Goal: Task Accomplishment & Management: Complete application form

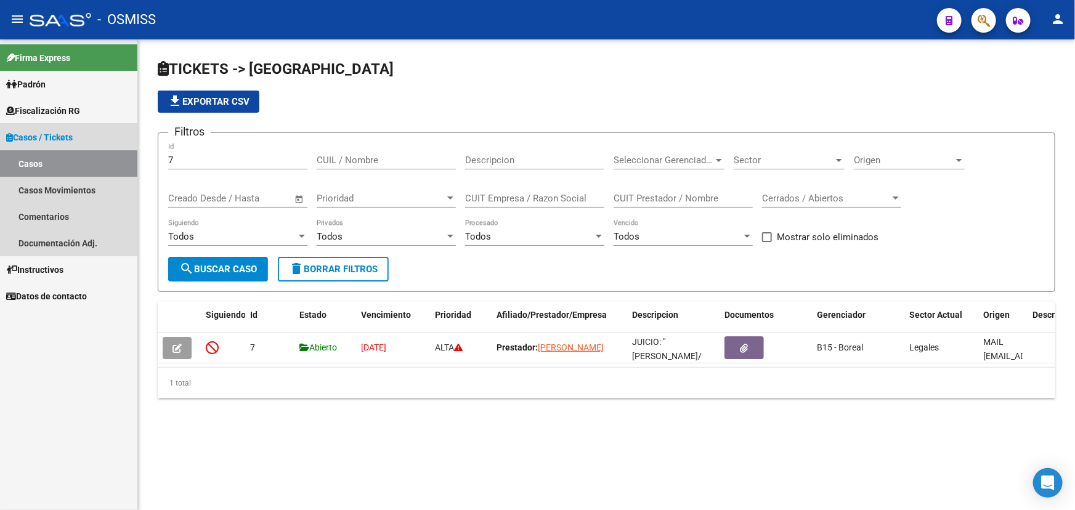
click at [56, 139] on span "Casos / Tickets" at bounding box center [39, 138] width 67 height 14
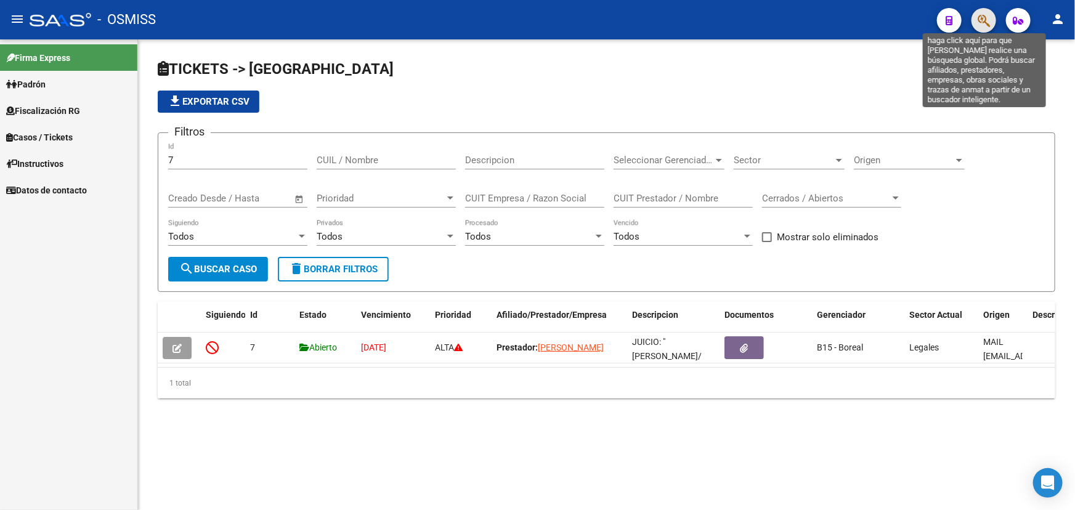
click at [986, 25] on icon "button" at bounding box center [984, 21] width 12 height 14
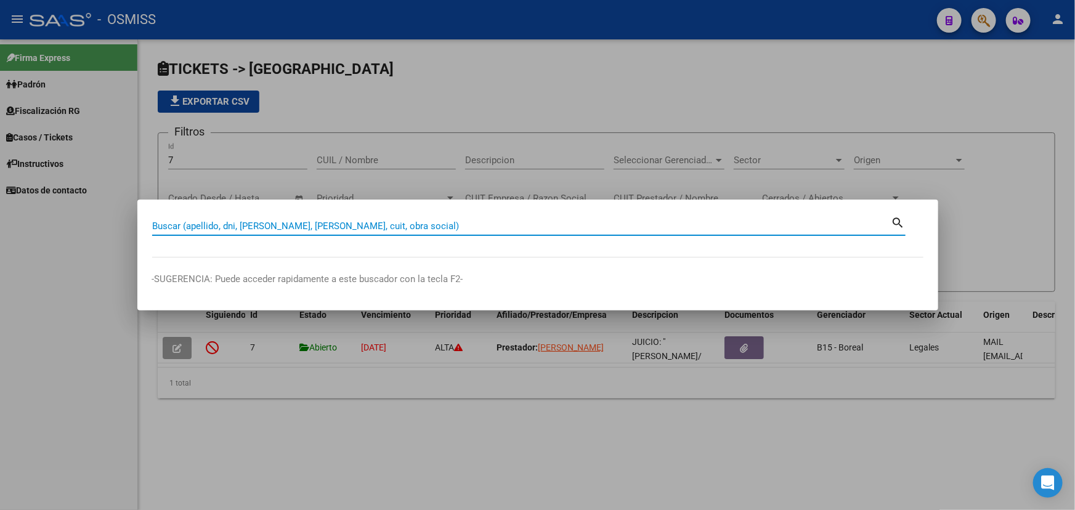
click at [186, 228] on input "Buscar (apellido, dni, [PERSON_NAME], [PERSON_NAME], cuit, obra social)" at bounding box center [521, 226] width 739 height 11
type input "58371099"
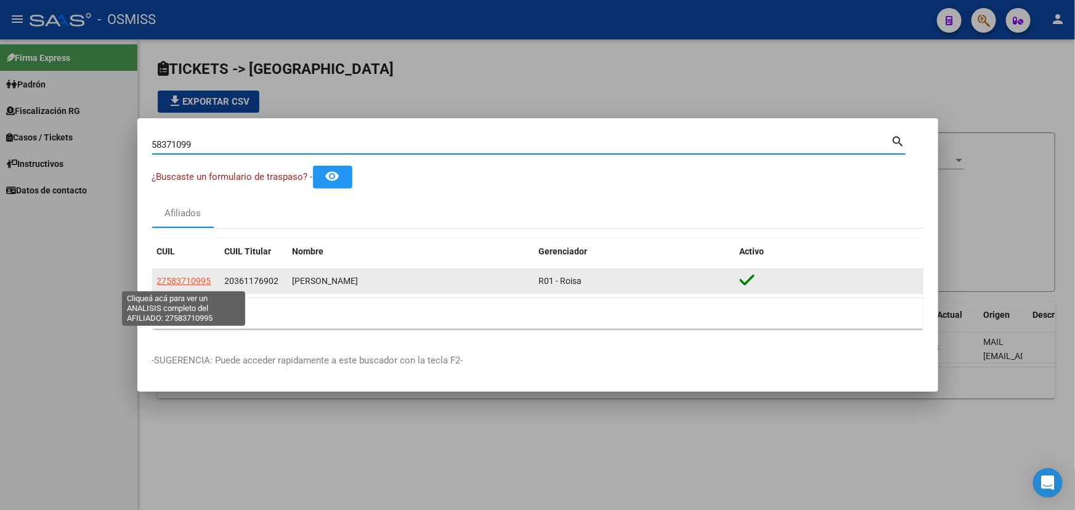
click at [176, 279] on span "27583710995" at bounding box center [184, 281] width 54 height 10
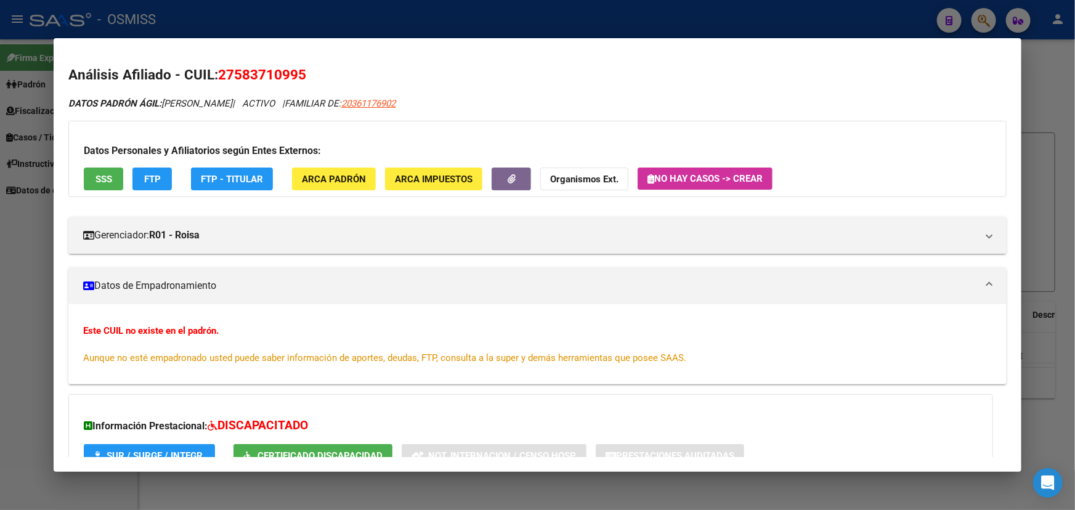
click at [720, 177] on span "No hay casos -> Crear" at bounding box center [705, 178] width 115 height 11
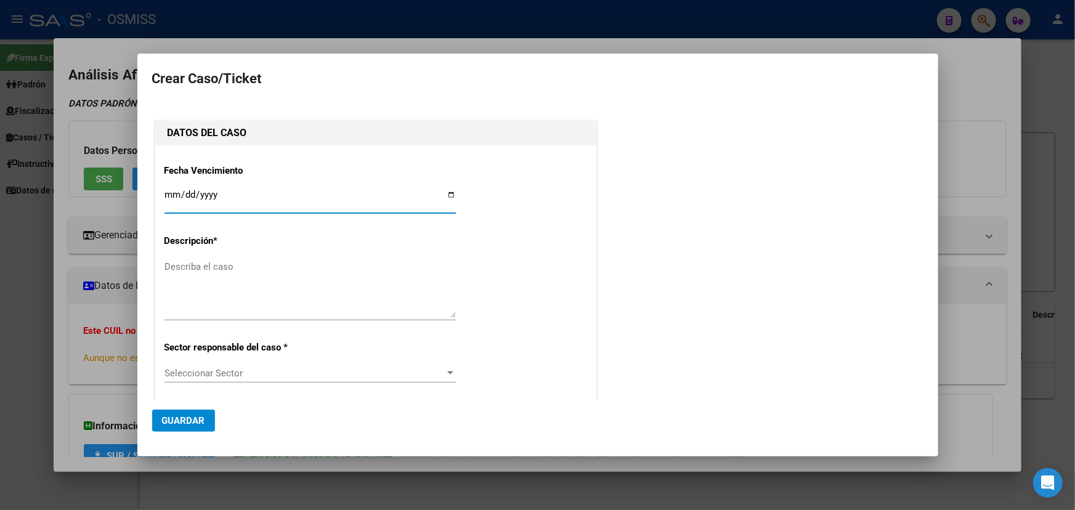
type input "27-58371099-5"
type input "[PERSON_NAME]"
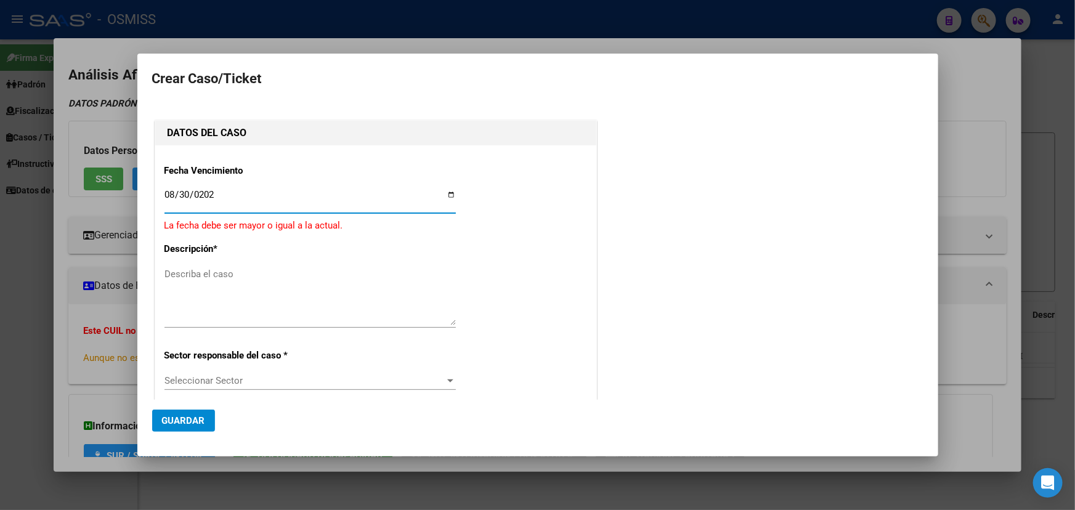
type input "[DATE]"
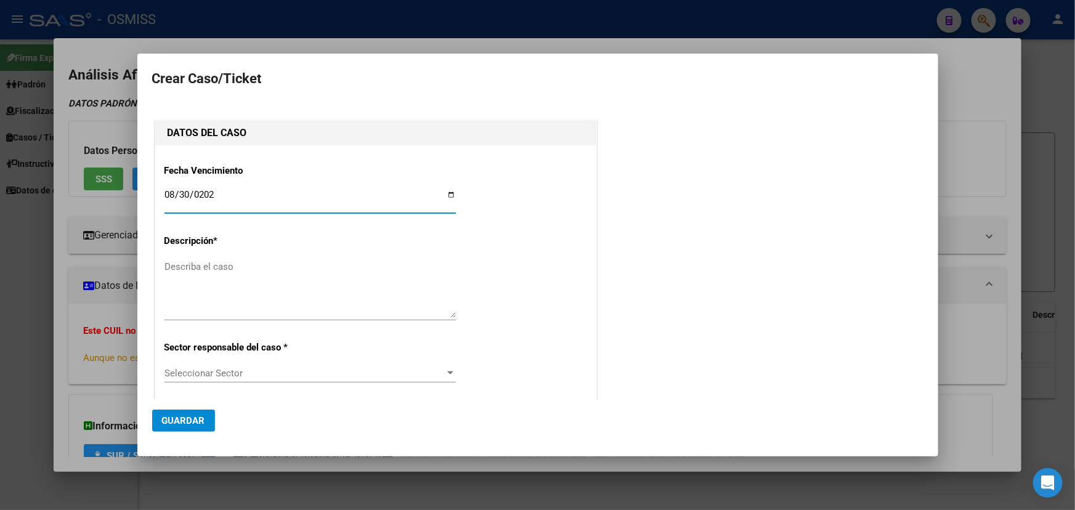
click at [219, 293] on textarea "Describa el caso" at bounding box center [310, 289] width 291 height 58
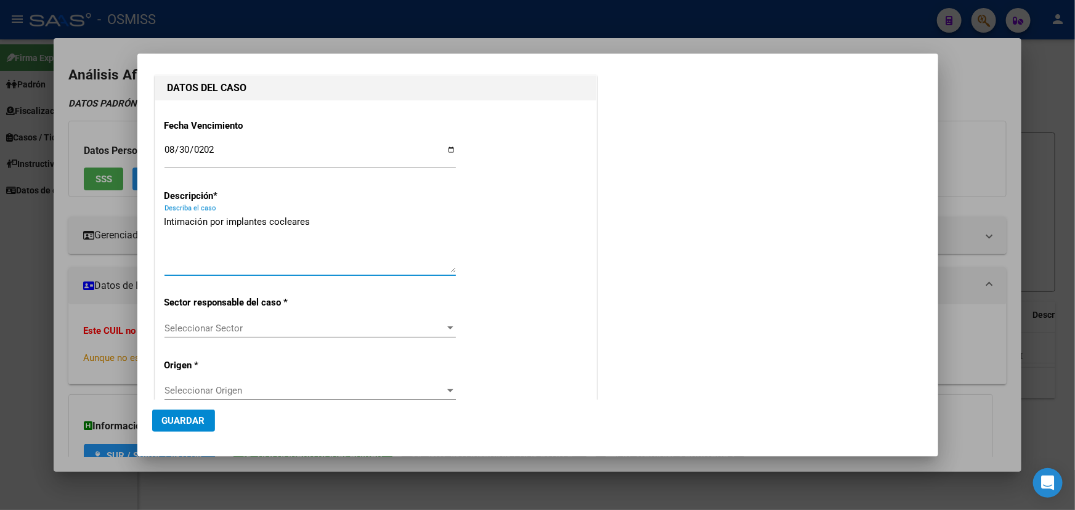
scroll to position [112, 0]
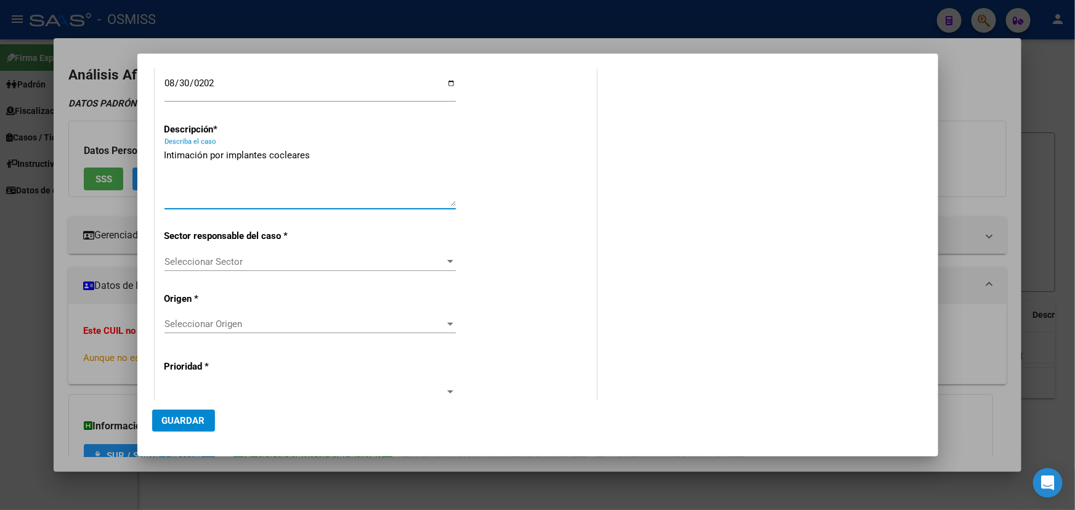
click at [227, 161] on textarea "Intimación por implantes cocleares" at bounding box center [310, 178] width 291 height 58
click at [218, 155] on textarea "Intimación por implantes cocleares" at bounding box center [310, 178] width 291 height 58
click at [221, 153] on textarea "Intimación por implantes cocleares" at bounding box center [310, 178] width 291 height 58
click at [339, 152] on textarea "Intimación por implantes cocleares" at bounding box center [310, 178] width 291 height 58
type textarea "Intimación por implantes cocleares"
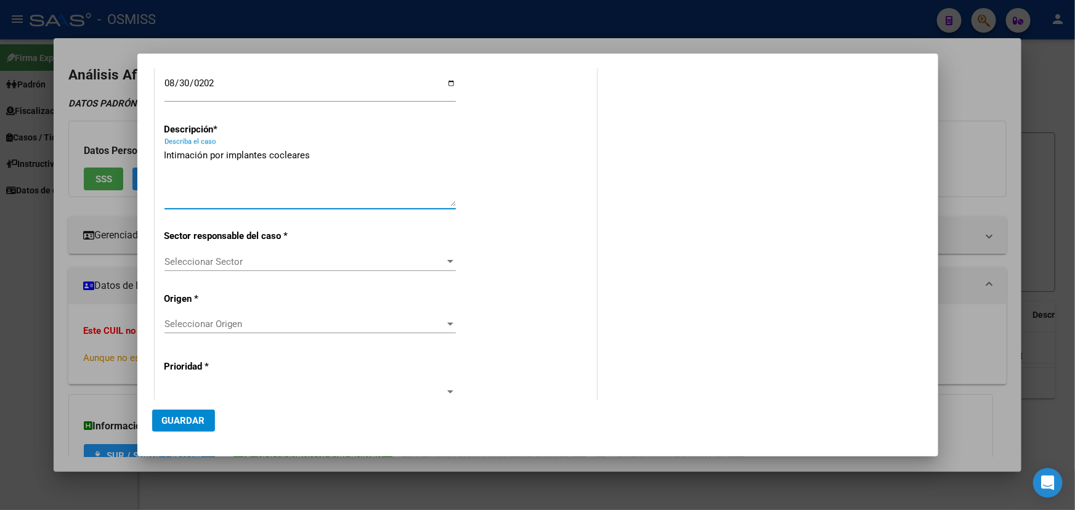
click at [430, 271] on div "Seleccionar Sector Seleccionar Sector" at bounding box center [310, 268] width 291 height 30
click at [417, 264] on span "Seleccionar Sector" at bounding box center [305, 261] width 280 height 11
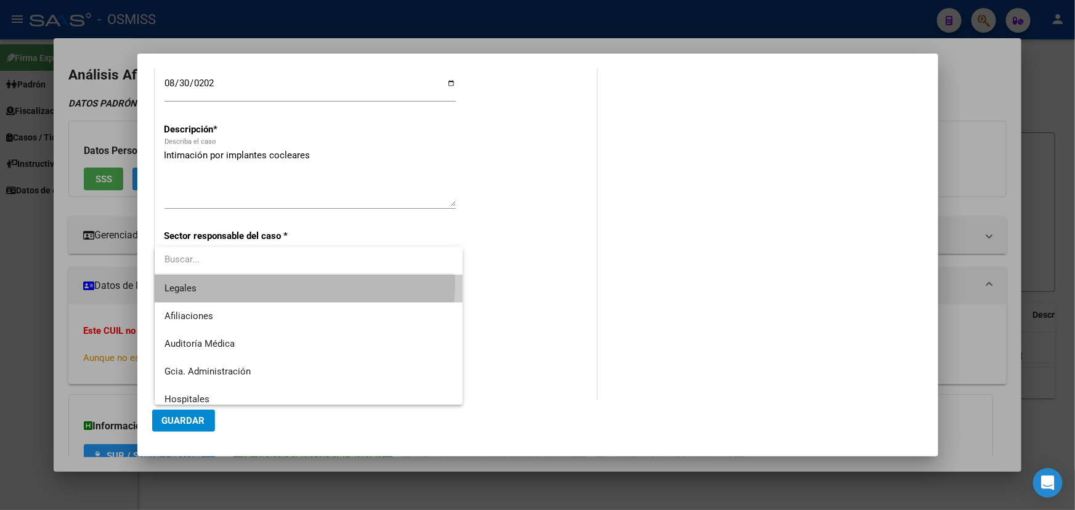
drag, startPoint x: 182, startPoint y: 280, endPoint x: 340, endPoint y: 252, distance: 160.2
click at [182, 280] on span "Legales" at bounding box center [309, 289] width 288 height 28
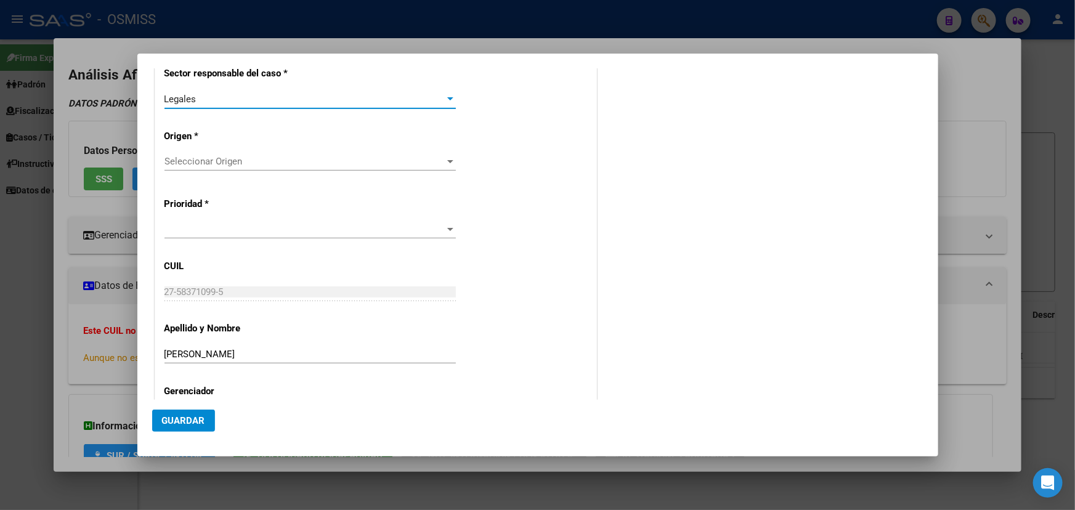
scroll to position [280, 0]
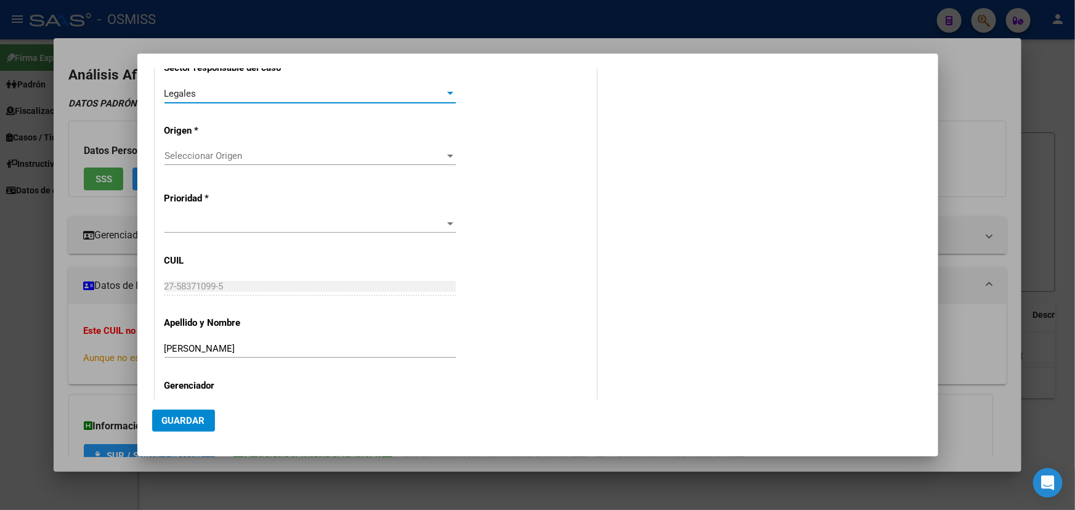
click at [338, 151] on span "Seleccionar Origen" at bounding box center [305, 155] width 280 height 11
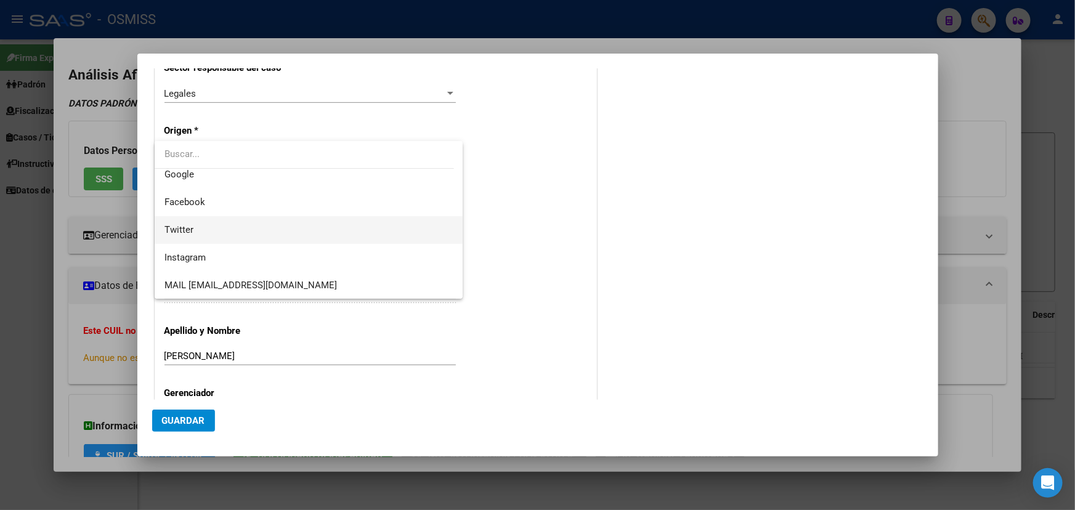
scroll to position [174, 0]
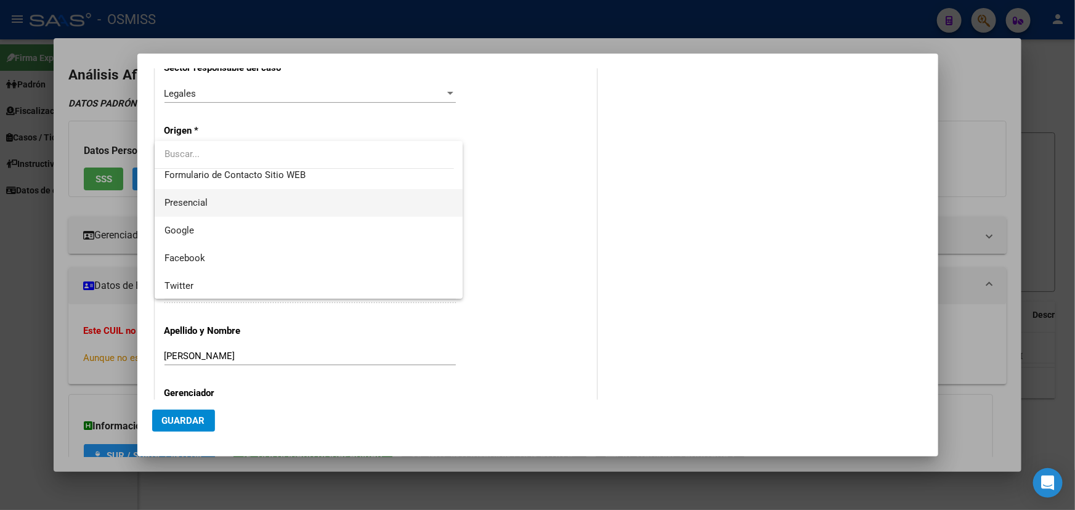
click at [207, 203] on span "Presencial" at bounding box center [309, 203] width 288 height 28
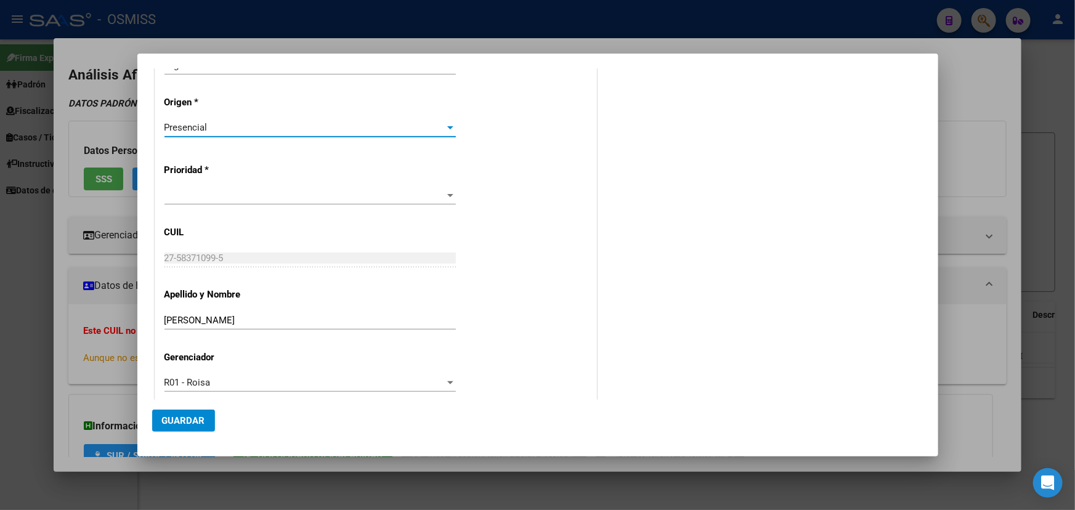
scroll to position [324, 0]
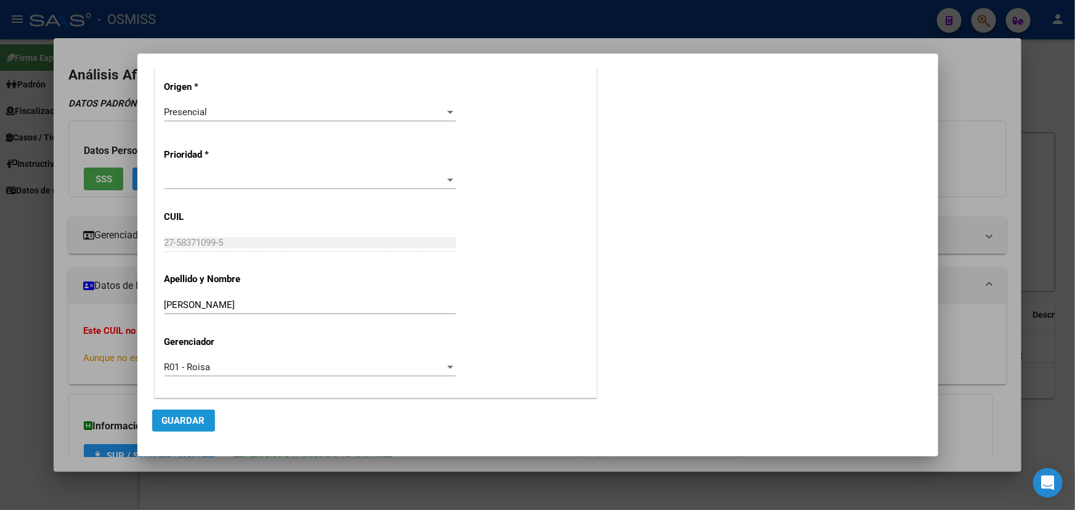
click at [185, 421] on span "Guardar" at bounding box center [183, 420] width 43 height 11
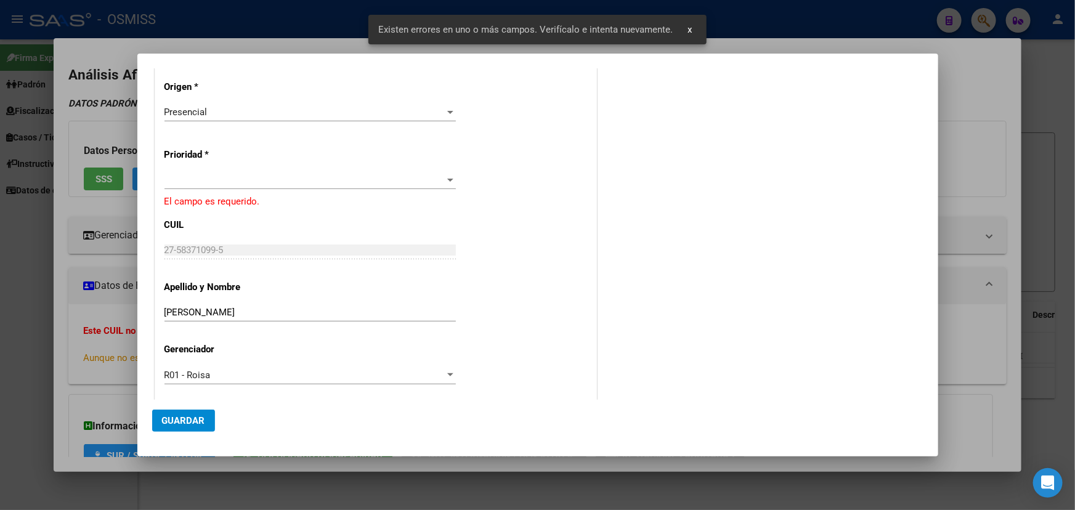
click at [251, 171] on div at bounding box center [310, 180] width 291 height 18
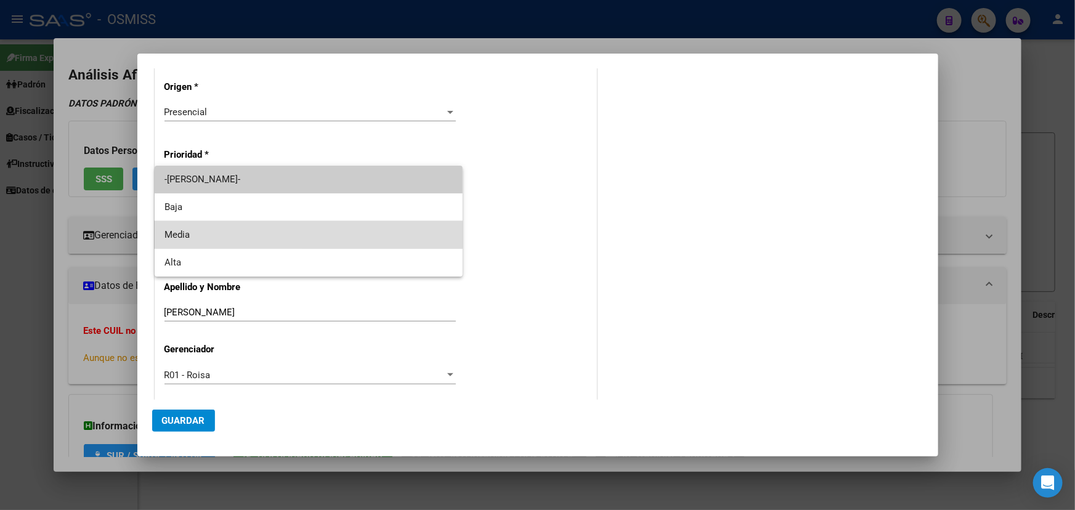
click at [226, 234] on span "Media" at bounding box center [309, 235] width 288 height 28
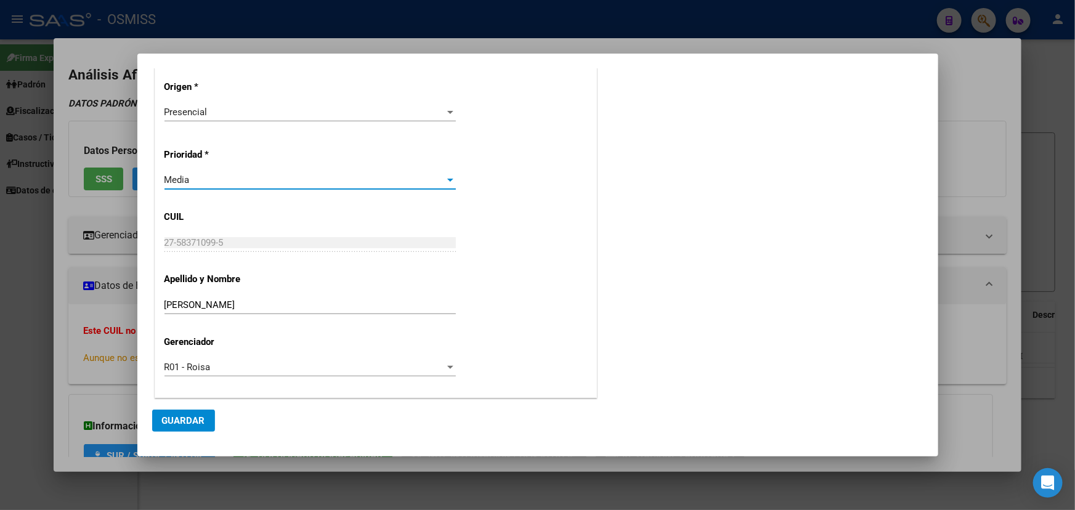
click at [421, 182] on div "Media" at bounding box center [305, 179] width 280 height 11
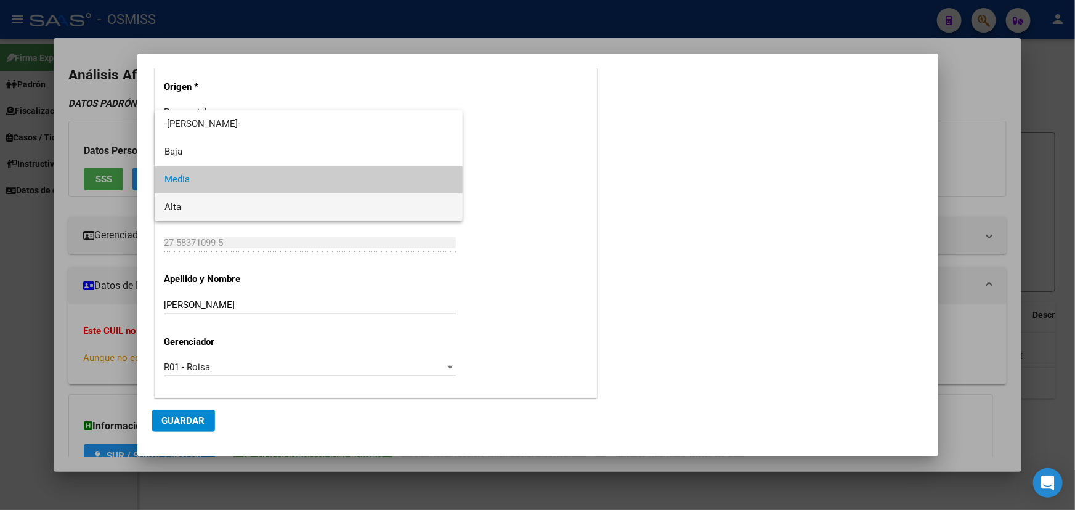
click at [190, 208] on span "Alta" at bounding box center [309, 207] width 288 height 28
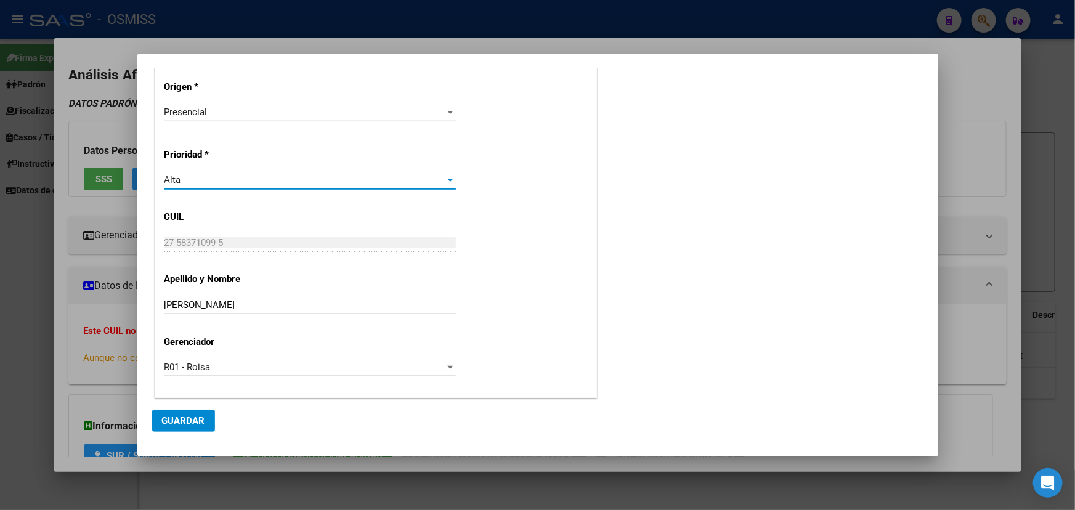
click at [387, 177] on div "Alta" at bounding box center [305, 179] width 280 height 11
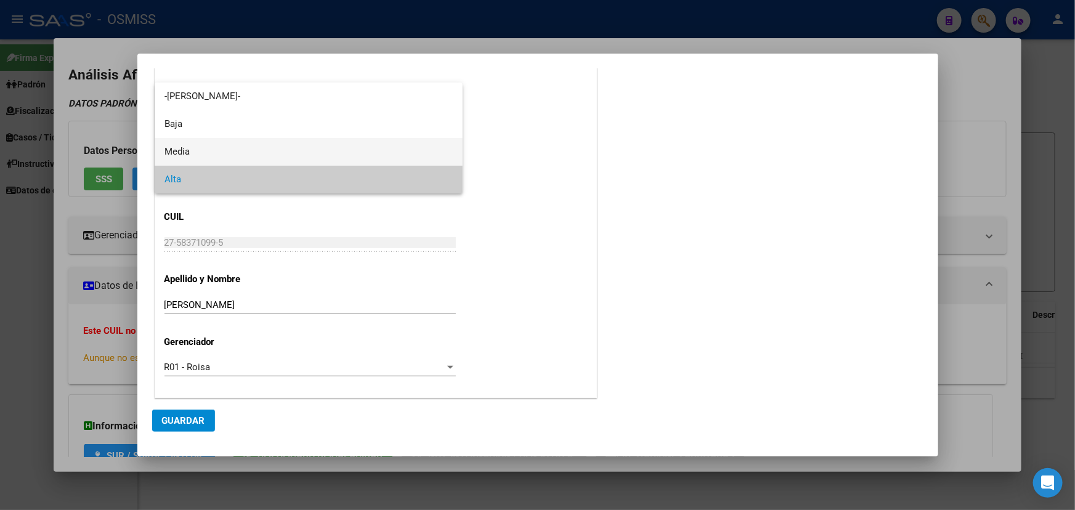
click at [200, 142] on span "Media" at bounding box center [309, 152] width 288 height 28
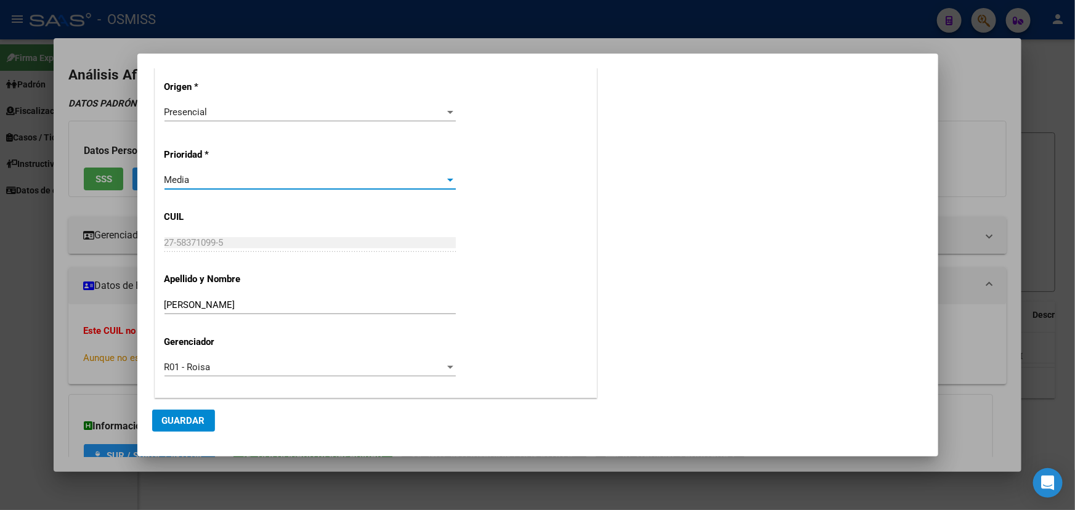
click at [201, 423] on span "Guardar" at bounding box center [183, 420] width 43 height 11
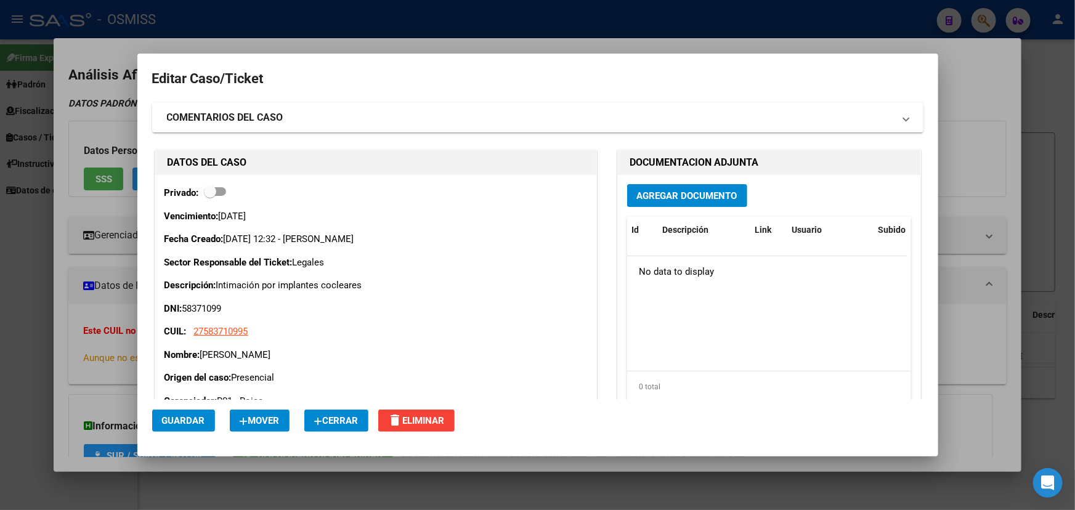
click at [689, 189] on button "Agregar Documento" at bounding box center [687, 195] width 120 height 23
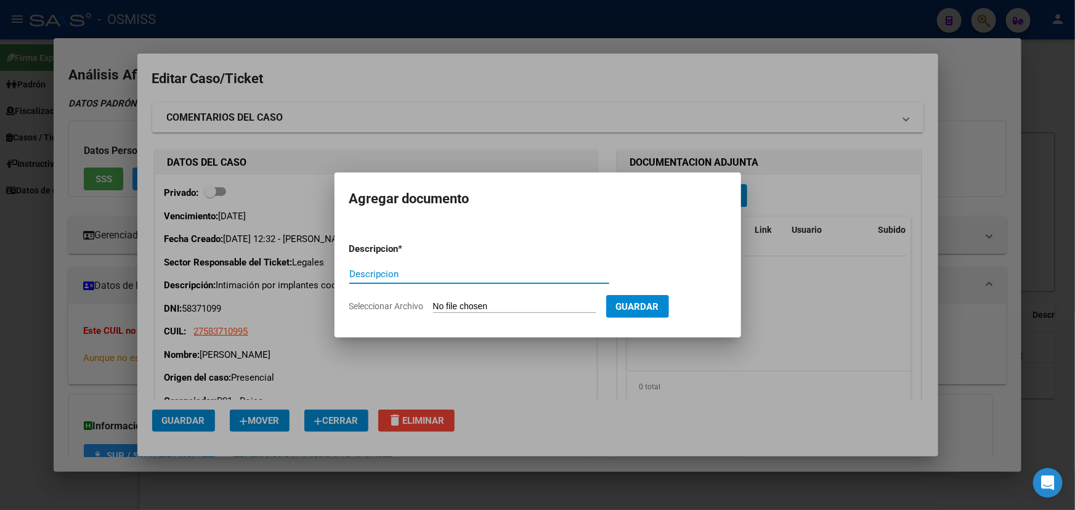
click at [474, 307] on input "Seleccionar Archivo" at bounding box center [514, 307] width 163 height 12
click at [471, 303] on input "Seleccionar Archivo" at bounding box center [514, 307] width 163 height 12
type input "C:\fakepath\[PERSON_NAME] D x [PERSON_NAME] CD 1.PDF"
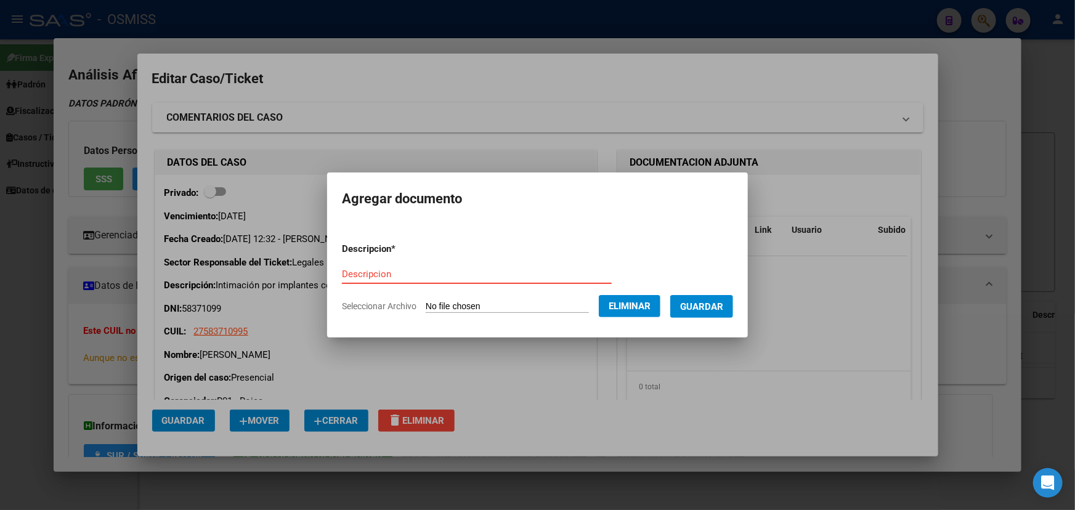
click at [385, 276] on input "Descripcion" at bounding box center [477, 274] width 270 height 11
click at [631, 303] on span "Eliminar" at bounding box center [630, 306] width 42 height 11
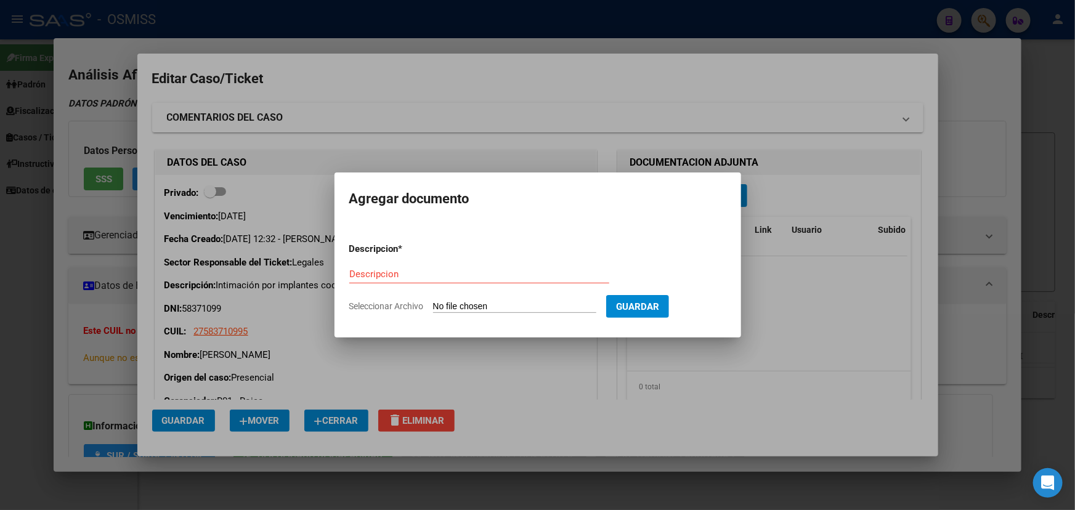
click at [480, 303] on input "Seleccionar Archivo" at bounding box center [514, 307] width 163 height 12
type input "C:\fakepath\Caso [PERSON_NAME] 1era CD.PDF"
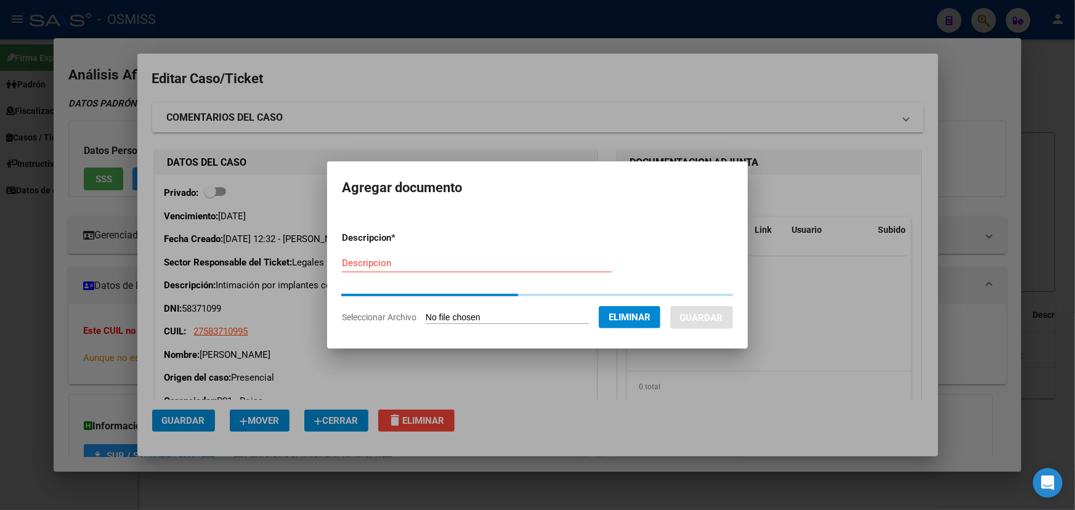
click at [371, 264] on input "Descripcion" at bounding box center [477, 263] width 270 height 11
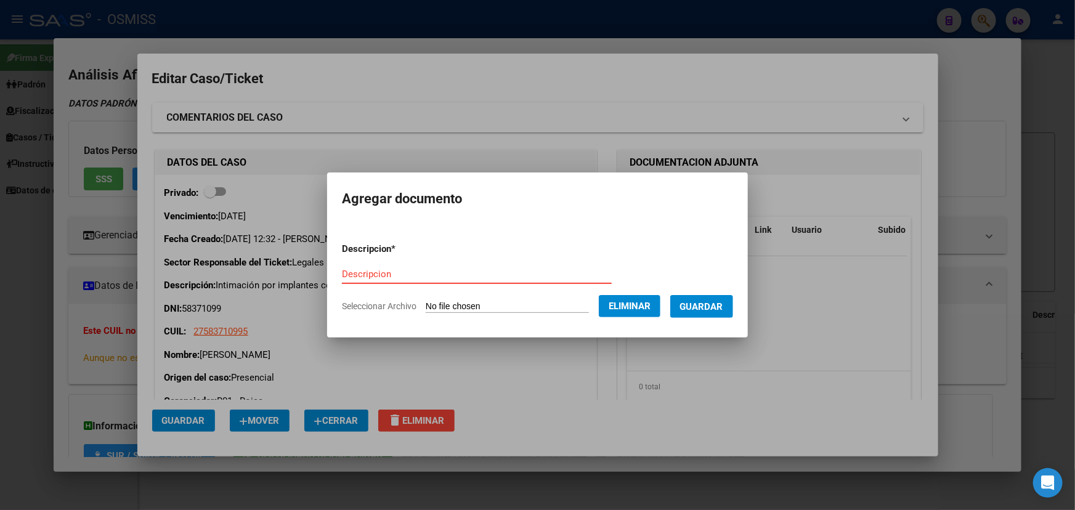
paste input "Caso [PERSON_NAME] 1era CD"
type input "Caso [PERSON_NAME] 1era CD"
click at [728, 295] on button "Guardar" at bounding box center [701, 306] width 63 height 23
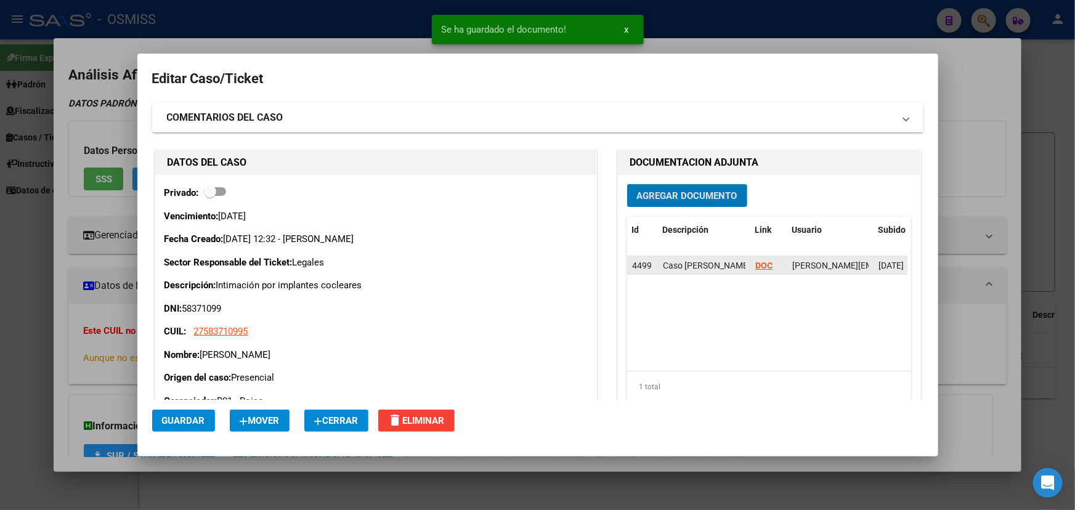
click at [758, 267] on strong "DOC" at bounding box center [763, 266] width 17 height 10
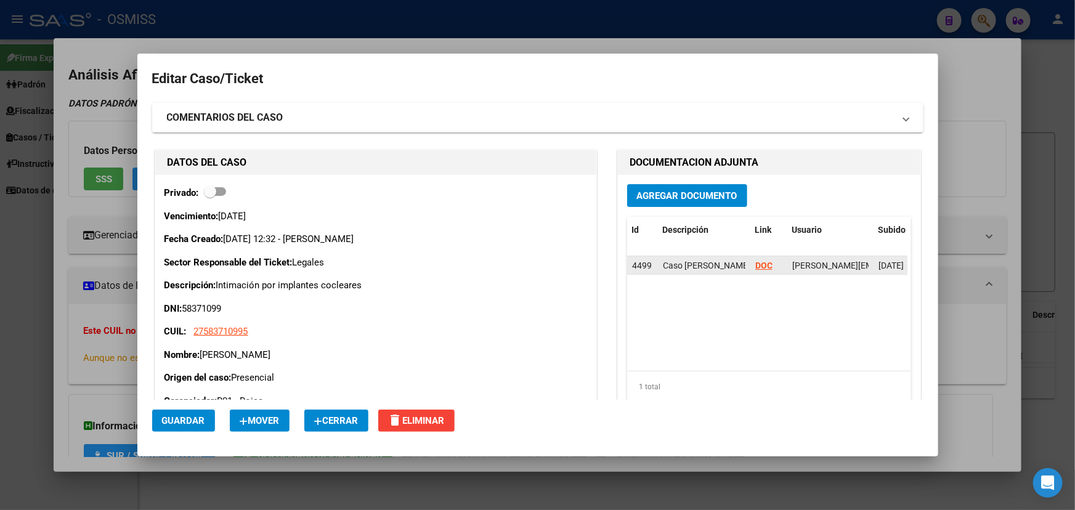
click at [759, 267] on strong "DOC" at bounding box center [763, 266] width 17 height 10
drag, startPoint x: 802, startPoint y: 263, endPoint x: 931, endPoint y: 264, distance: 129.4
click at [931, 264] on mat-dialog-content "Editar Caso/Ticket COMENTARIOS DEL CASO Escriba su comentario aquí. Enviar come…" at bounding box center [537, 234] width 801 height 332
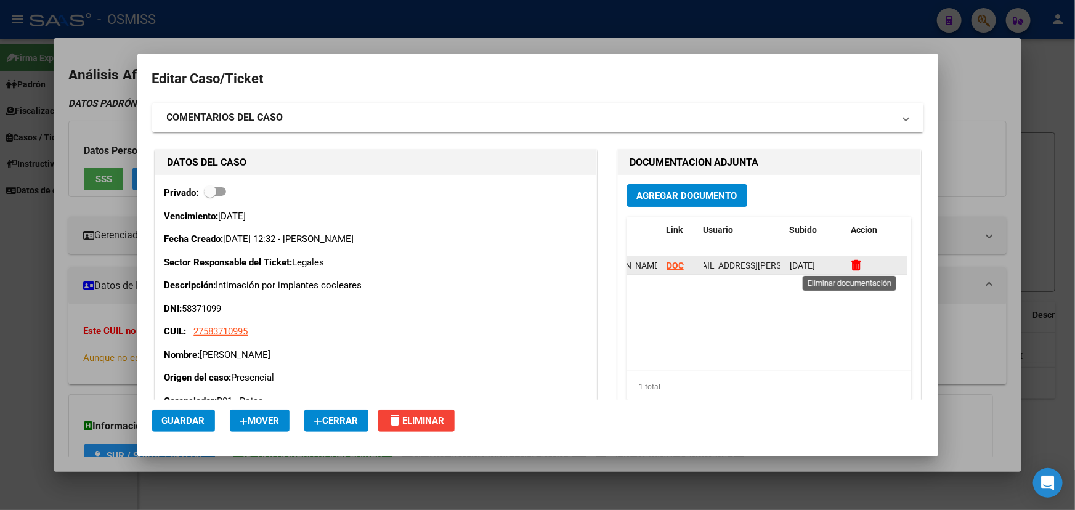
click at [852, 264] on icon at bounding box center [856, 265] width 9 height 12
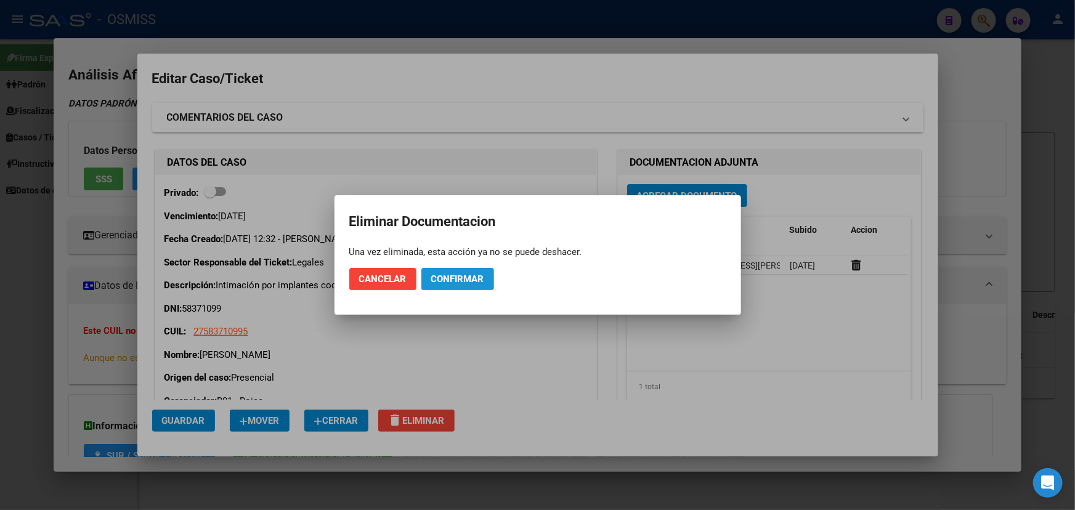
click at [462, 276] on span "Confirmar" at bounding box center [457, 279] width 53 height 11
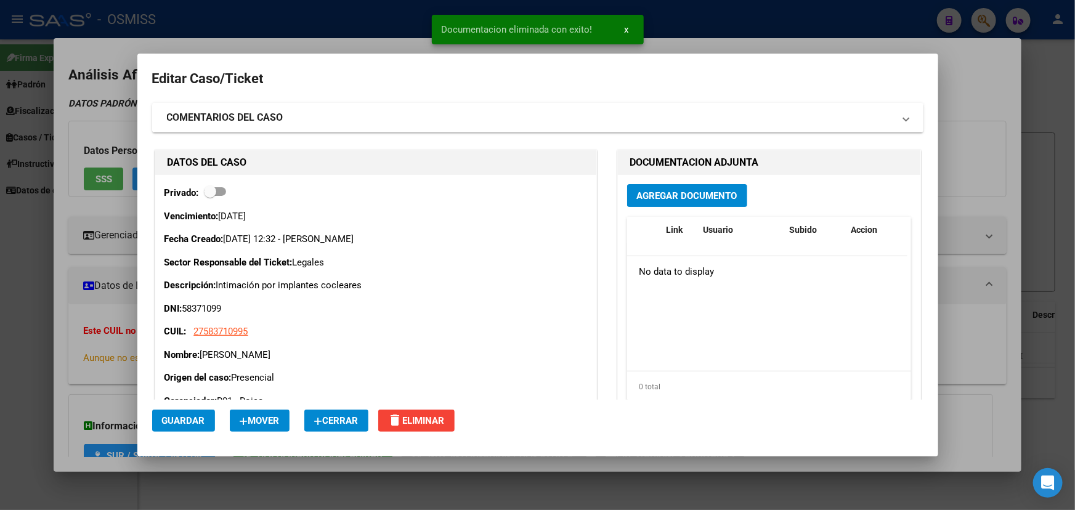
scroll to position [0, 0]
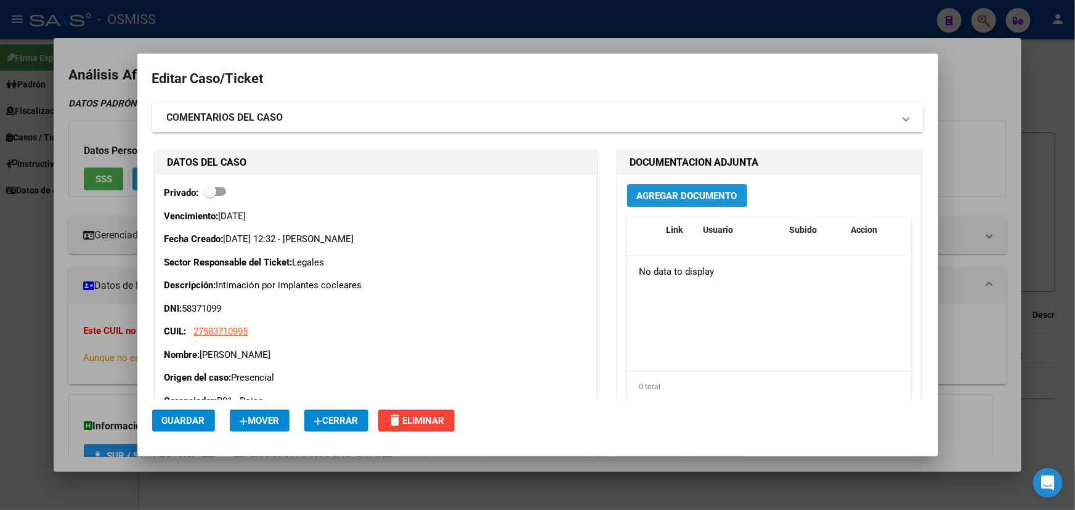
click at [682, 197] on span "Agregar Documento" at bounding box center [687, 195] width 100 height 11
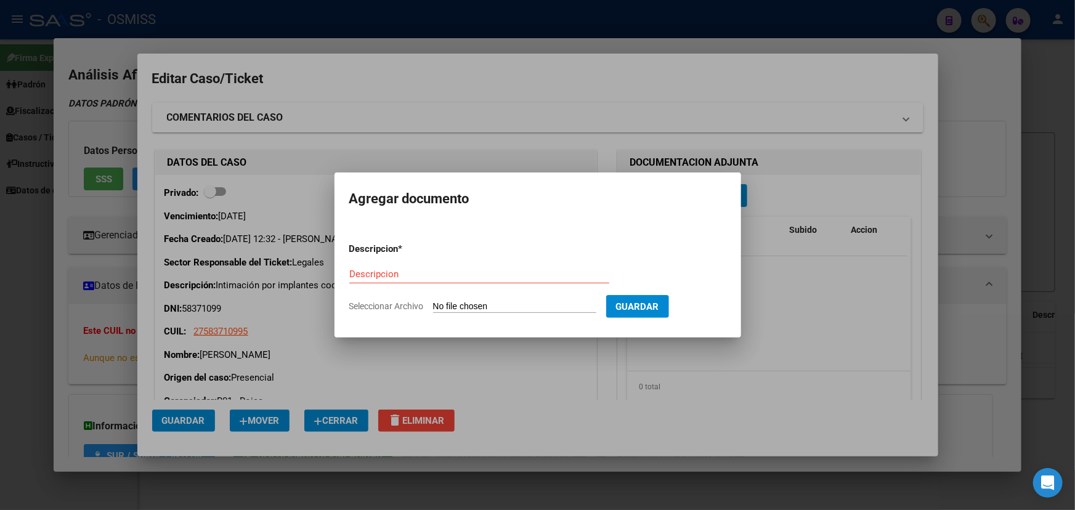
click at [463, 304] on input "Seleccionar Archivo" at bounding box center [514, 307] width 163 height 12
type input "C:\fakepath\[PERSON_NAME] D x [PERSON_NAME] CD 1.PDF"
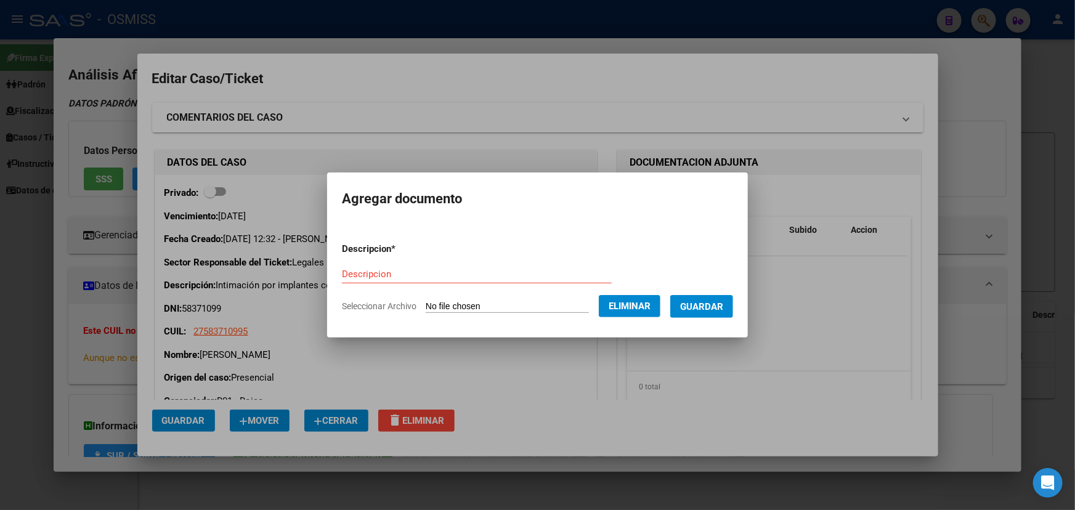
click at [636, 307] on span "Eliminar" at bounding box center [630, 306] width 42 height 11
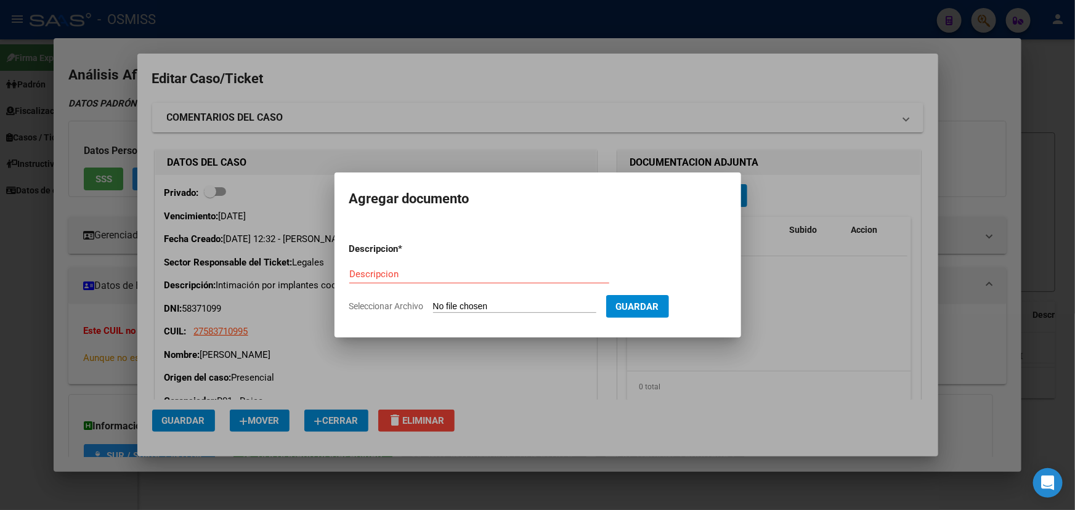
click at [563, 306] on input "Seleccionar Archivo" at bounding box center [514, 307] width 163 height 12
type input "C:\fakepath\Caso [PERSON_NAME] 1era CD contesta OSMiSS.PDF"
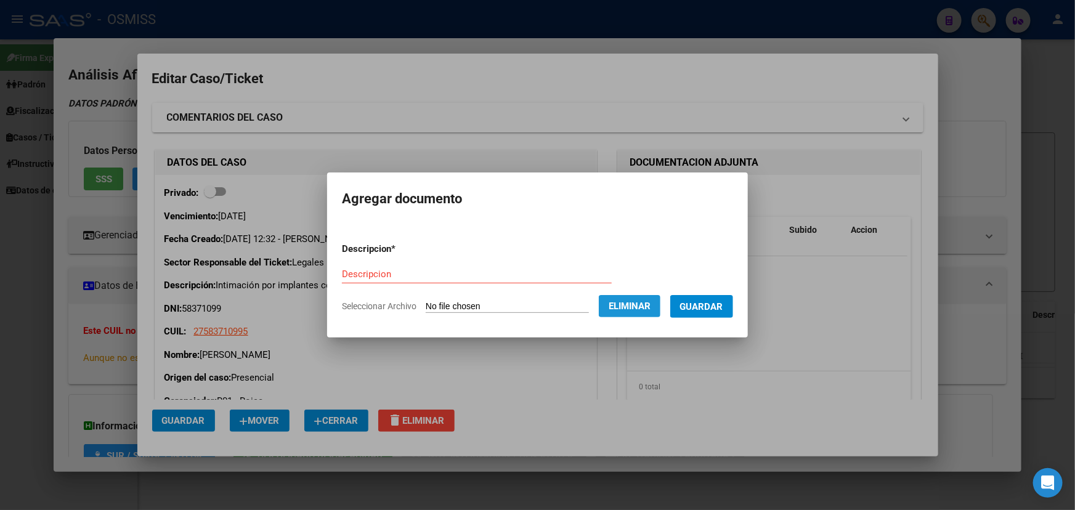
drag, startPoint x: 667, startPoint y: 316, endPoint x: 654, endPoint y: 309, distance: 14.6
click at [657, 311] on button "Eliminar" at bounding box center [630, 306] width 62 height 22
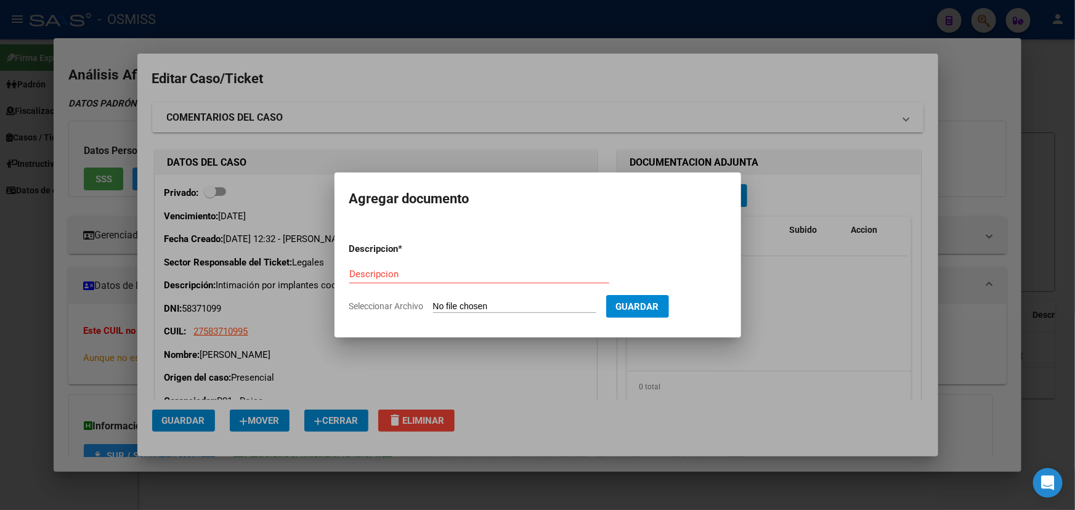
click at [654, 309] on span "Guardar" at bounding box center [637, 306] width 43 height 11
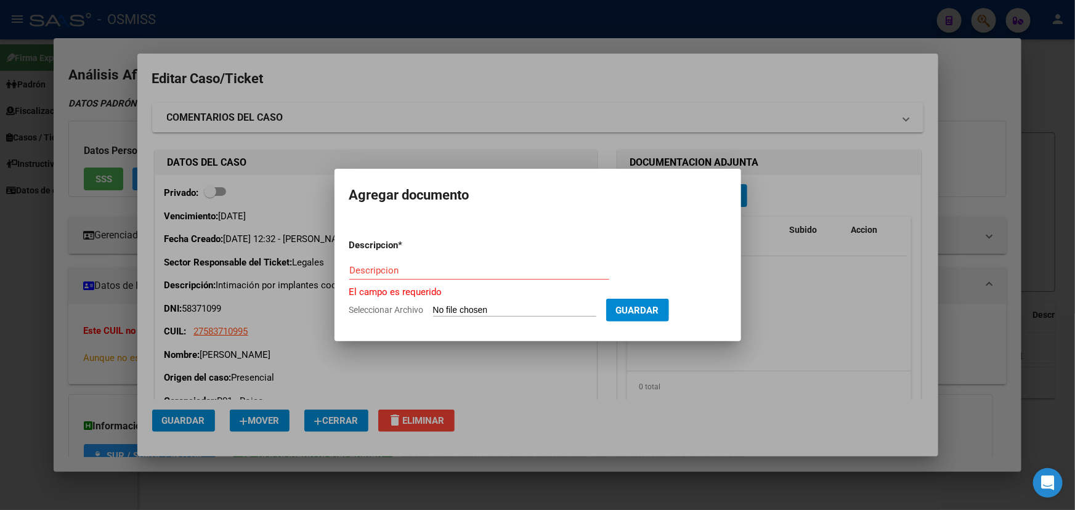
click at [495, 311] on input "Seleccionar Archivo" at bounding box center [514, 311] width 163 height 12
type input "C:\fakepath\[PERSON_NAME] D x [PERSON_NAME] CD 1.PDF"
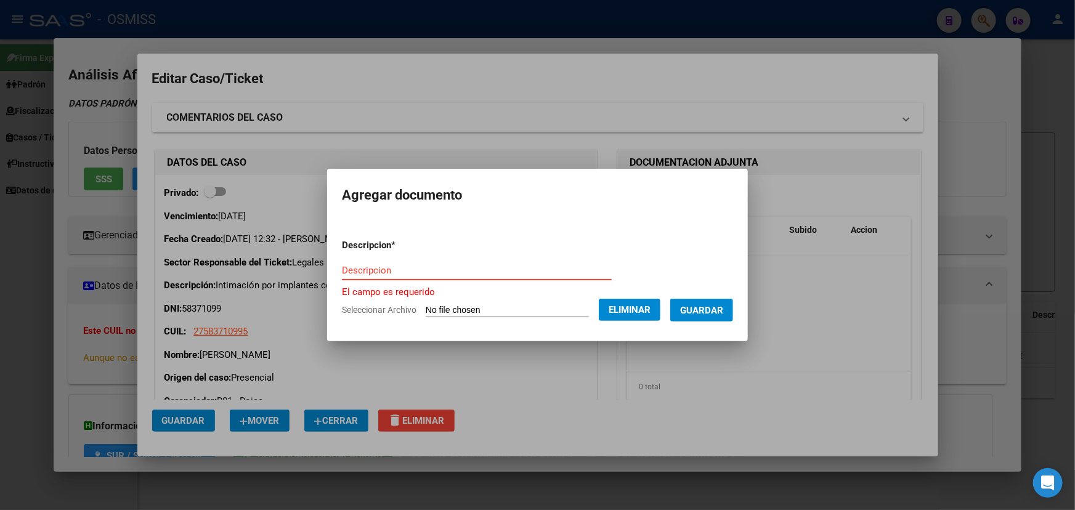
click at [357, 269] on input "Descripcion" at bounding box center [477, 270] width 270 height 11
paste input "[PERSON_NAME] D x [PERSON_NAME] CD 1"
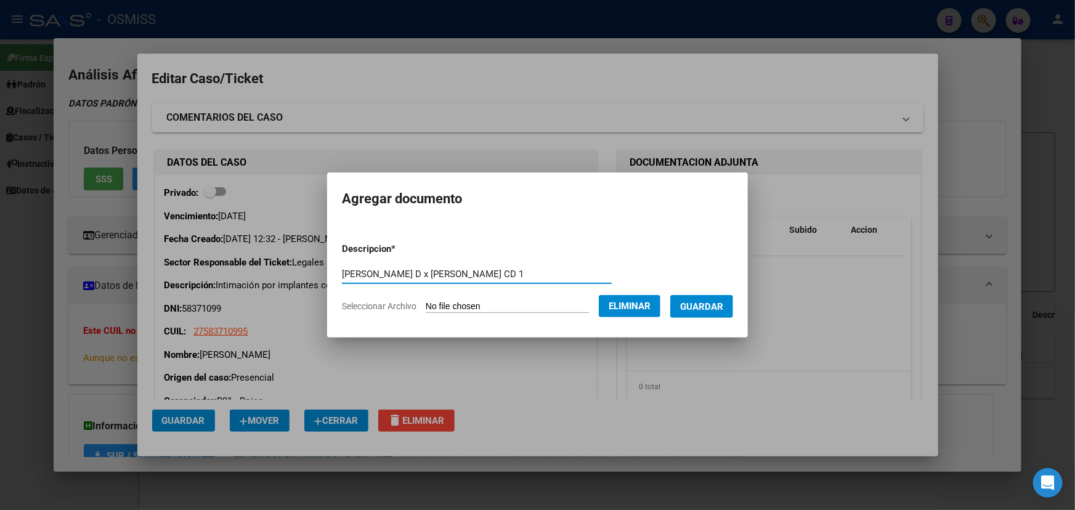
click at [522, 276] on input "[PERSON_NAME] D x [PERSON_NAME] CD 1" at bounding box center [477, 274] width 270 height 11
click at [412, 271] on input "[PERSON_NAME] D x [PERSON_NAME] CD 1" at bounding box center [477, 274] width 270 height 11
click at [383, 271] on input "[PERSON_NAME] D x [PERSON_NAME] CD 1" at bounding box center [477, 274] width 270 height 11
click at [555, 275] on input "[PERSON_NAME] D x [PERSON_NAME] CD 1" at bounding box center [477, 274] width 270 height 11
click at [474, 272] on input "[PERSON_NAME] D x [PERSON_NAME] CD 1" at bounding box center [477, 274] width 270 height 11
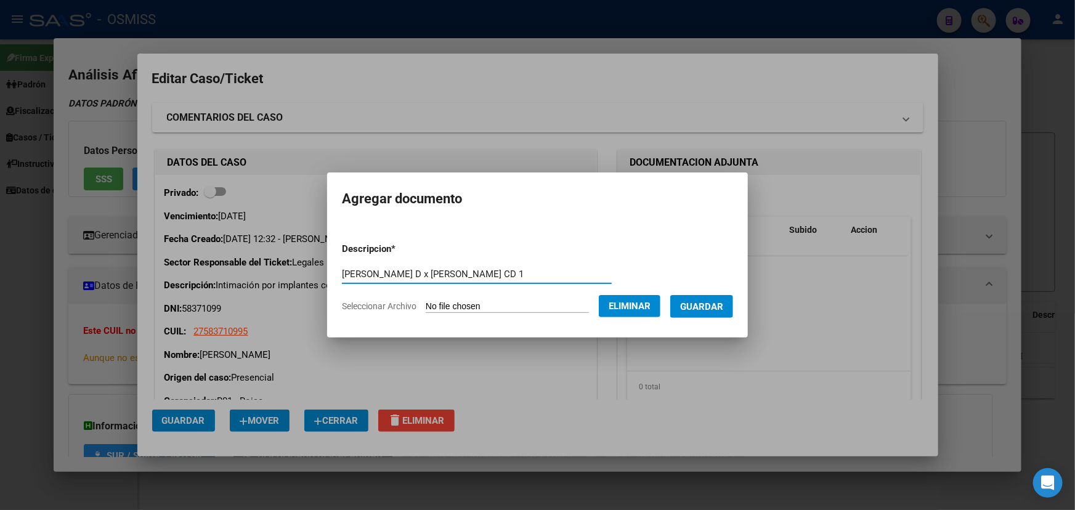
click at [412, 277] on input "[PERSON_NAME] D x [PERSON_NAME] CD 1" at bounding box center [477, 274] width 270 height 11
click at [382, 269] on input "[PERSON_NAME] D x [PERSON_NAME] CD 1" at bounding box center [477, 274] width 270 height 11
type input "[PERSON_NAME] D x [PERSON_NAME] CD 1"
click at [515, 267] on div "[PERSON_NAME] D x [PERSON_NAME] CD 1 Descripcion" at bounding box center [477, 274] width 270 height 18
click at [503, 275] on input "[PERSON_NAME] D x [PERSON_NAME] CD 1" at bounding box center [477, 274] width 270 height 11
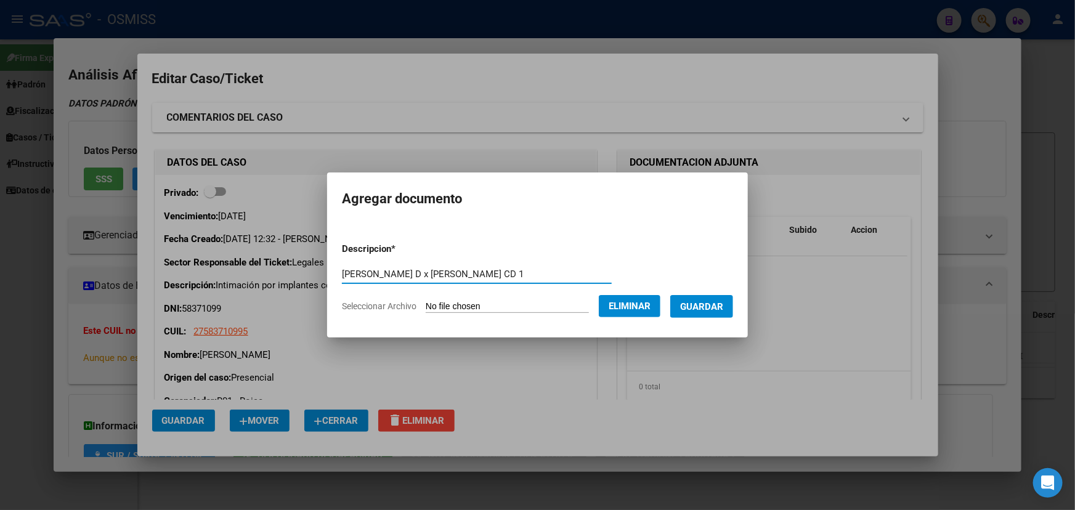
click at [702, 307] on span "Guardar" at bounding box center [701, 306] width 43 height 11
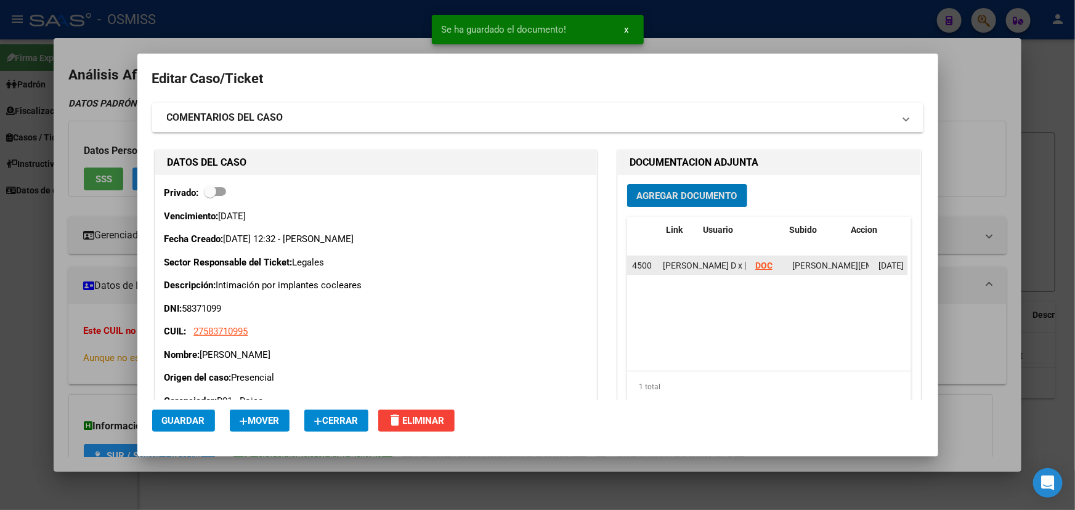
click at [765, 264] on strong "DOC" at bounding box center [763, 266] width 17 height 10
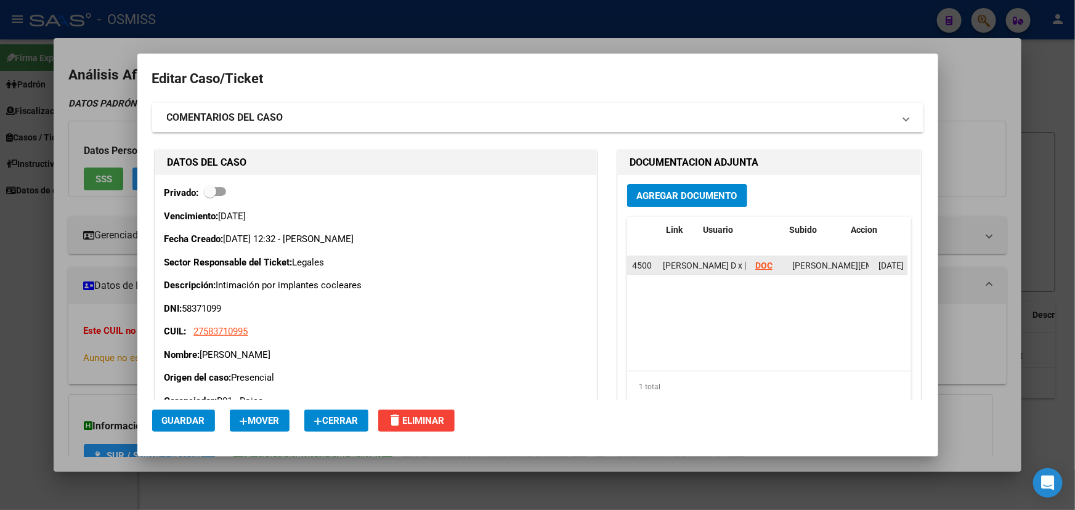
click at [756, 264] on strong "DOC" at bounding box center [763, 266] width 17 height 10
click at [666, 193] on span "Agregar Documento" at bounding box center [687, 195] width 100 height 11
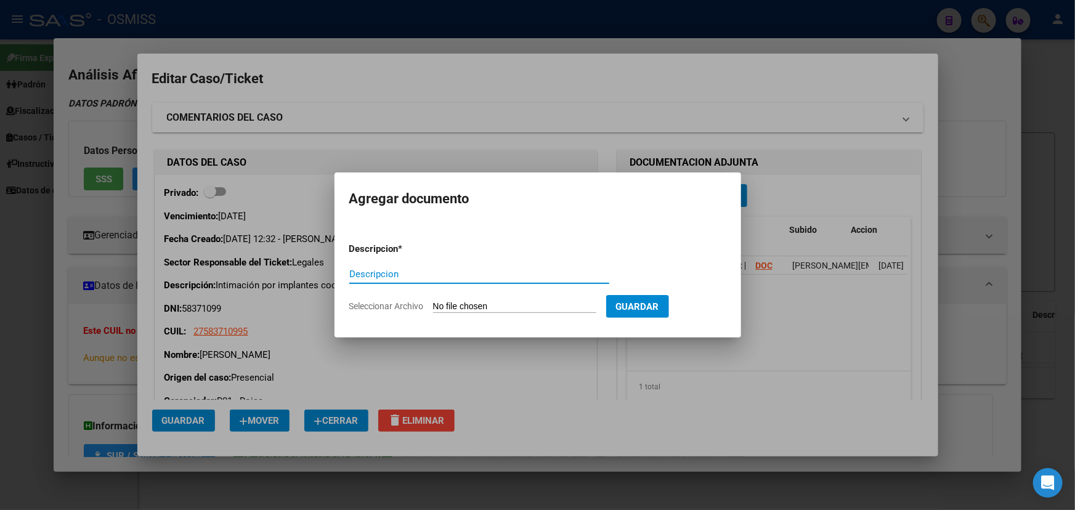
click at [508, 310] on input "Seleccionar Archivo" at bounding box center [514, 307] width 163 height 12
type input "C:\fakepath\Caso [PERSON_NAME] 1era CD contesta OSMiSS.PDF"
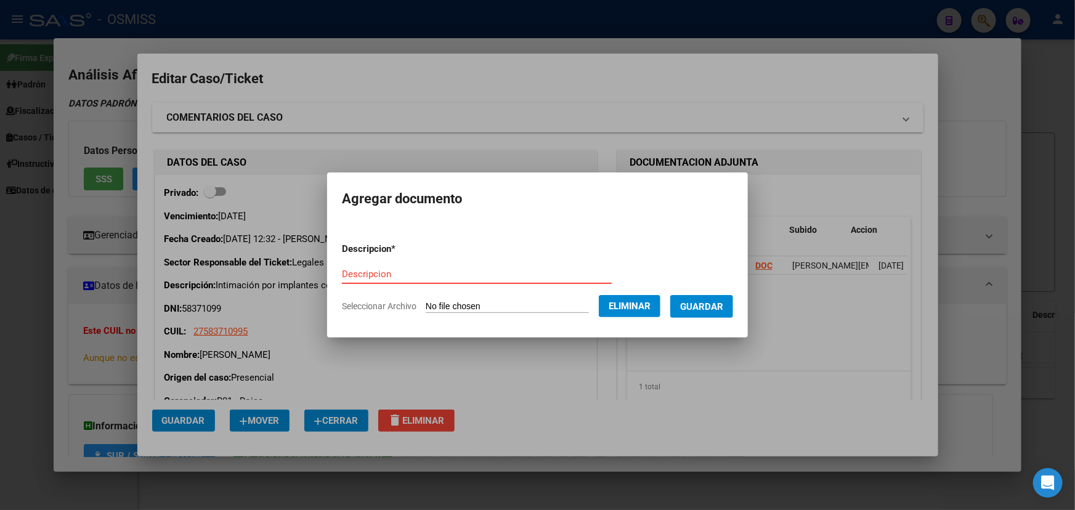
click at [389, 271] on input "Descripcion" at bounding box center [477, 274] width 270 height 11
paste input "Caso [PERSON_NAME] 1era CD contesta OSMiSS"
type input "Caso [PERSON_NAME] 1era CD contesta OSMiSS"
click at [710, 309] on span "Guardar" at bounding box center [701, 306] width 43 height 11
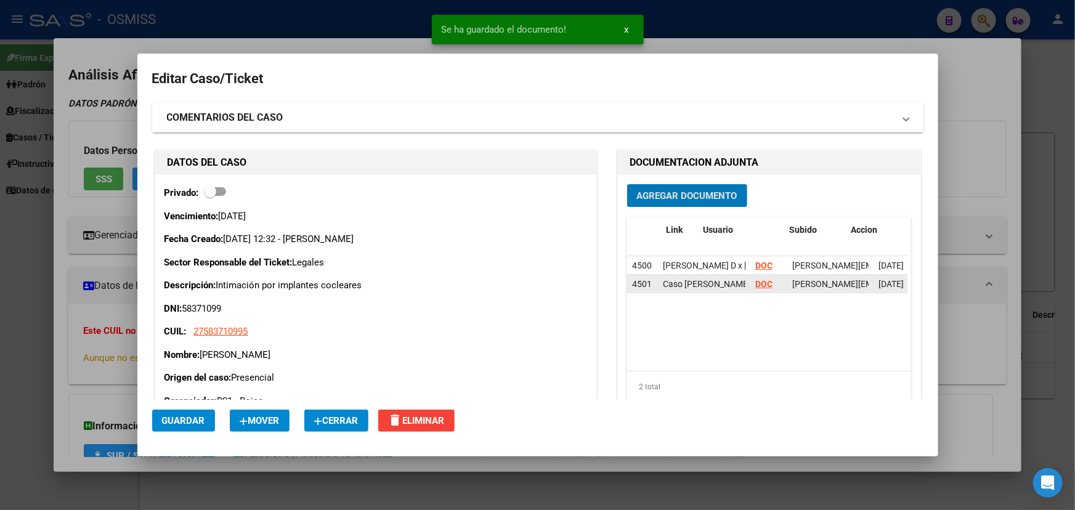
click at [755, 285] on strong "DOC" at bounding box center [763, 284] width 17 height 10
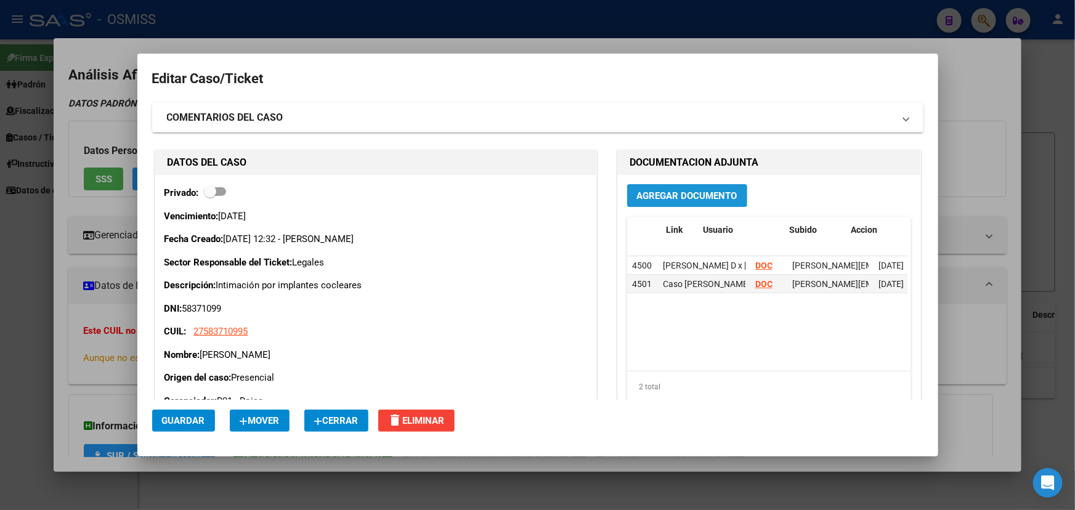
click at [678, 203] on button "Agregar Documento" at bounding box center [687, 195] width 120 height 23
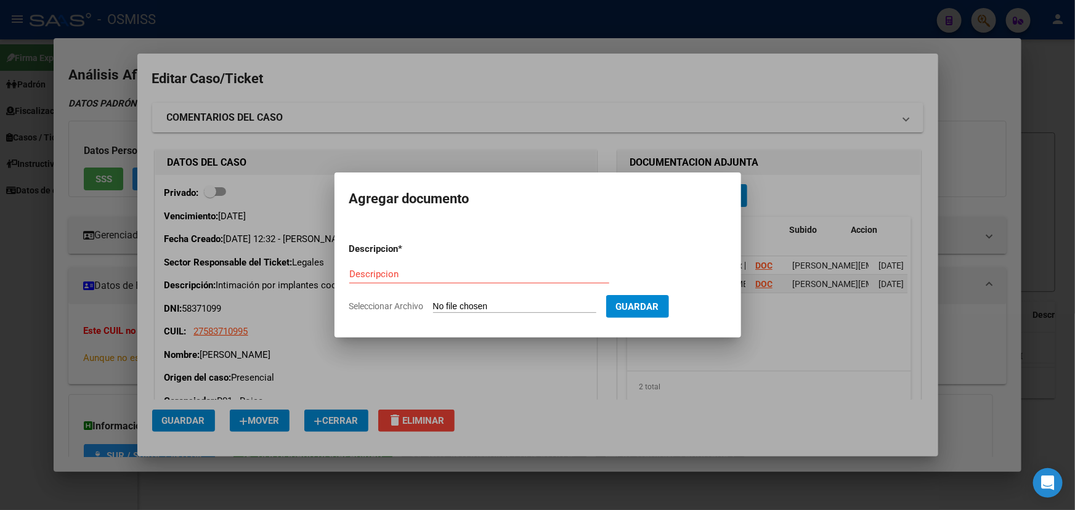
click at [458, 306] on input "Seleccionar Archivo" at bounding box center [514, 307] width 163 height 12
click at [494, 309] on input "Seleccionar Archivo" at bounding box center [514, 307] width 163 height 12
type input "C:\fakepath\Caso [PERSON_NAME] 2da CD contesta OSMiSS.PDF"
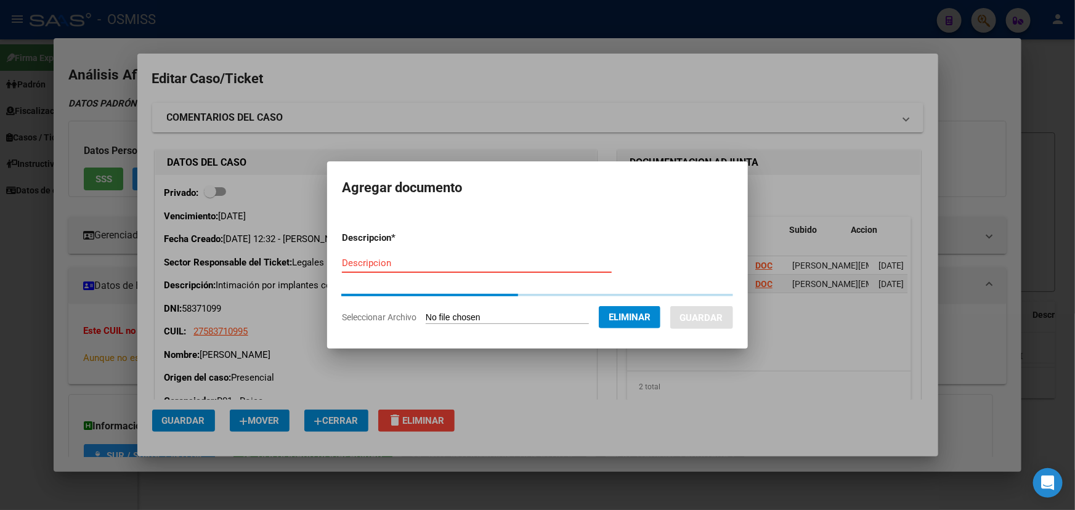
click at [373, 263] on input "Descripcion" at bounding box center [477, 263] width 270 height 11
paste input "Caso [PERSON_NAME] 2da CD contesta OSMiSS"
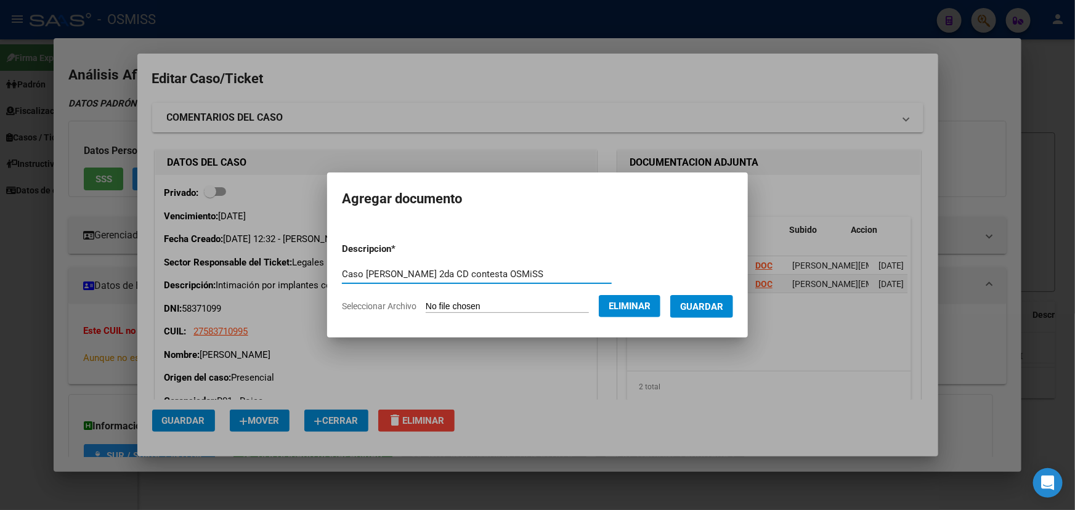
type input "Caso [PERSON_NAME] 2da CD contesta OSMiSS"
click at [723, 306] on span "Guardar" at bounding box center [701, 306] width 43 height 11
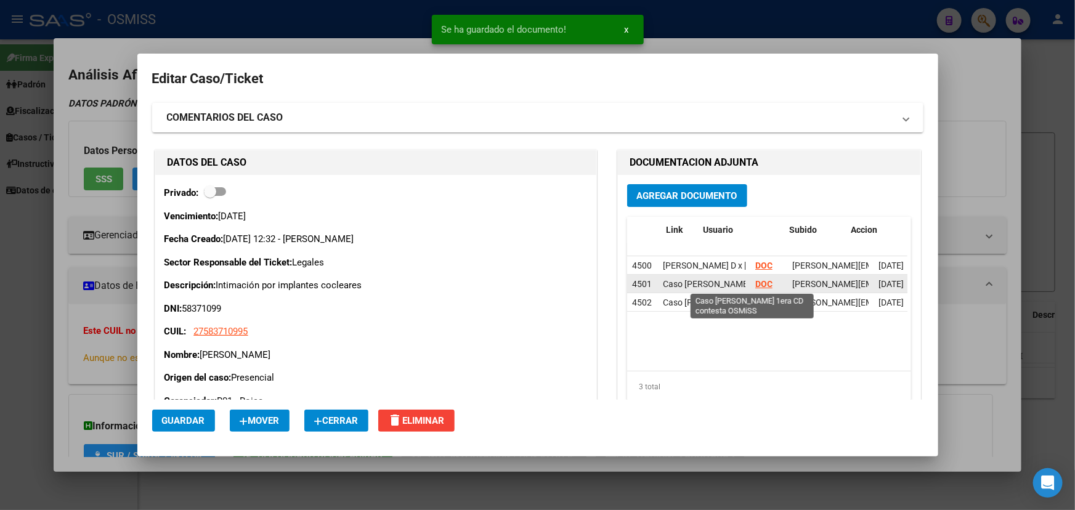
scroll to position [0, 106]
drag, startPoint x: 672, startPoint y: 287, endPoint x: 760, endPoint y: 288, distance: 88.1
click at [760, 288] on div "4501 Caso [PERSON_NAME] 1era CD contesta OSMiSS DOC [PERSON_NAME][EMAIL_ADDRESS…" at bounding box center [812, 284] width 370 height 18
click at [702, 309] on div "Caso [PERSON_NAME] 2da CD contesta OSMiSS" at bounding box center [704, 303] width 83 height 14
click at [706, 185] on button "Agregar Documento" at bounding box center [687, 195] width 120 height 23
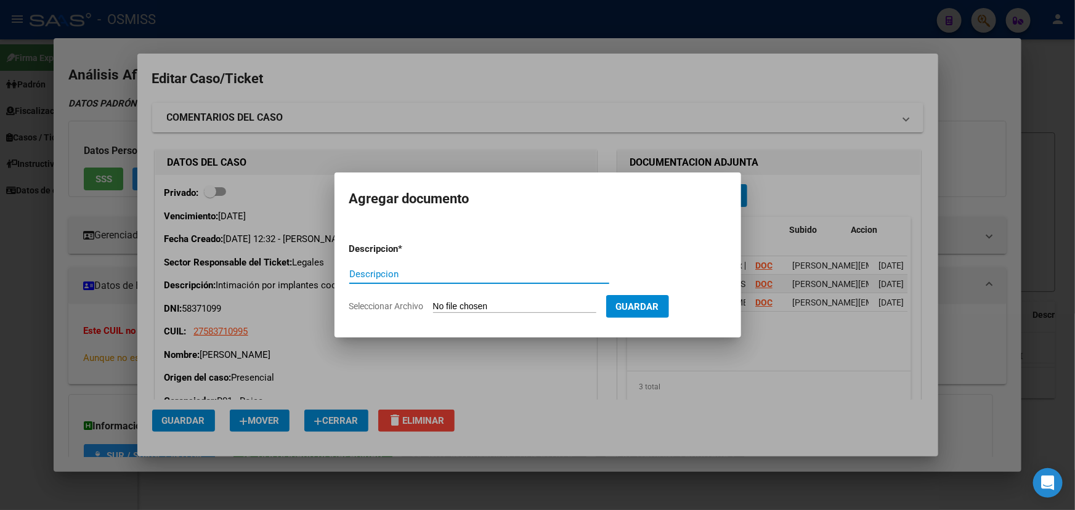
click at [471, 301] on input "Seleccionar Archivo" at bounding box center [514, 307] width 163 height 12
type input "C:\fakepath\Respuesta ROISA _ Pte. [PERSON_NAME] (DNI 58371099) - OSMISS - [MED…"
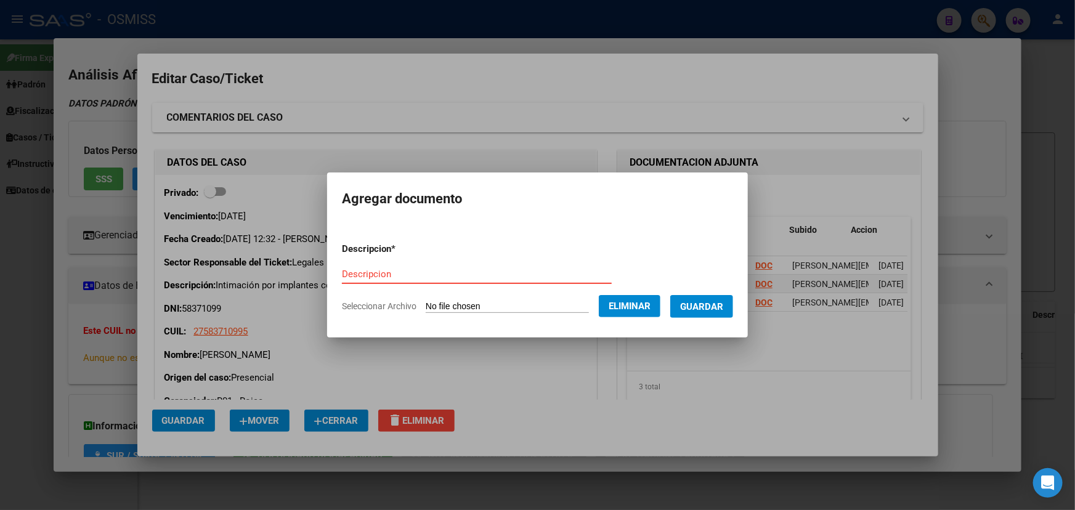
click at [355, 277] on input "Descripcion" at bounding box center [477, 274] width 270 height 11
type input "Respuesta ROISA x mail [DATE]"
click at [718, 304] on span "Guardar" at bounding box center [701, 306] width 43 height 11
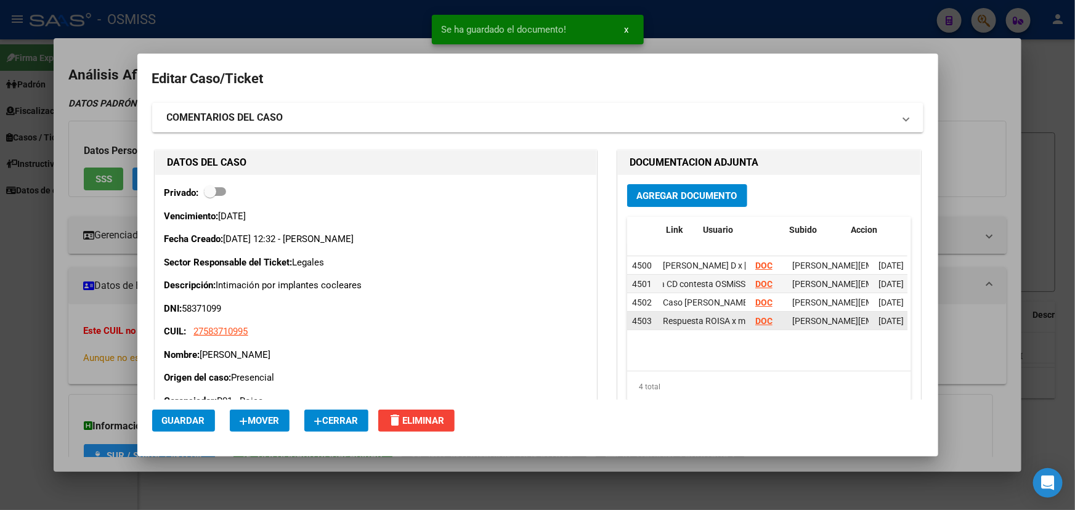
click at [756, 323] on strong "DOC" at bounding box center [763, 321] width 17 height 10
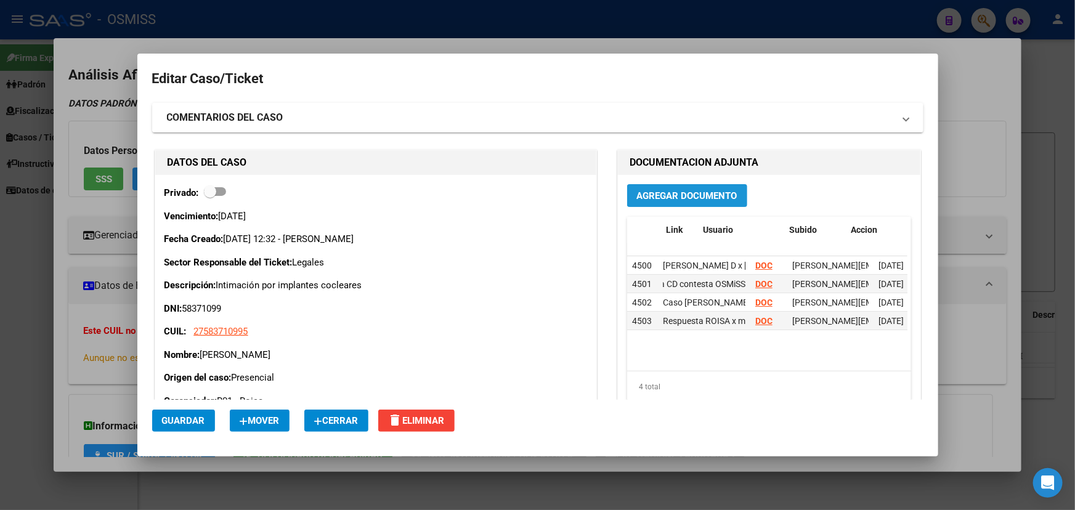
click at [685, 190] on span "Agregar Documento" at bounding box center [687, 195] width 100 height 11
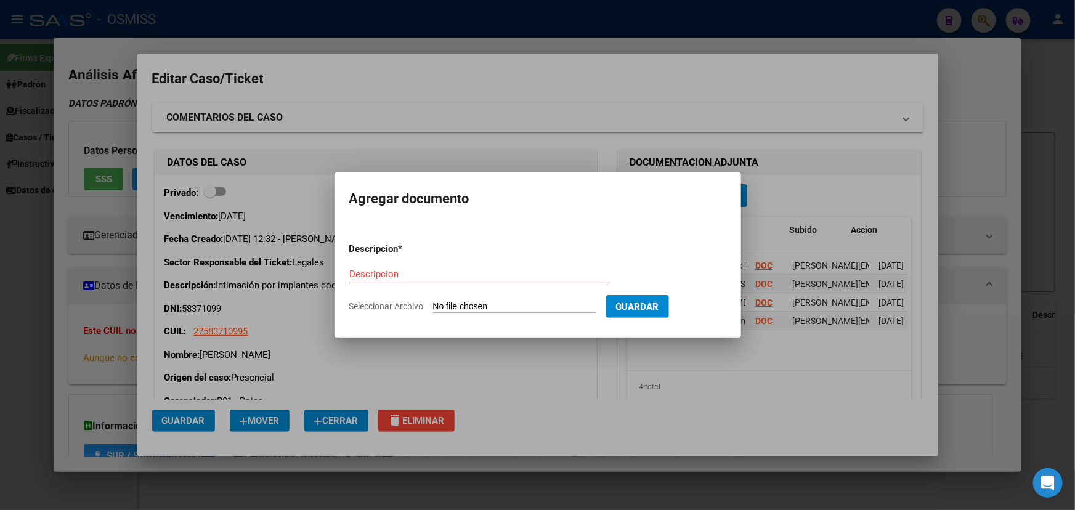
click at [515, 312] on input "Seleccionar Archivo" at bounding box center [514, 307] width 163 height 12
click at [816, 283] on div at bounding box center [537, 255] width 1075 height 510
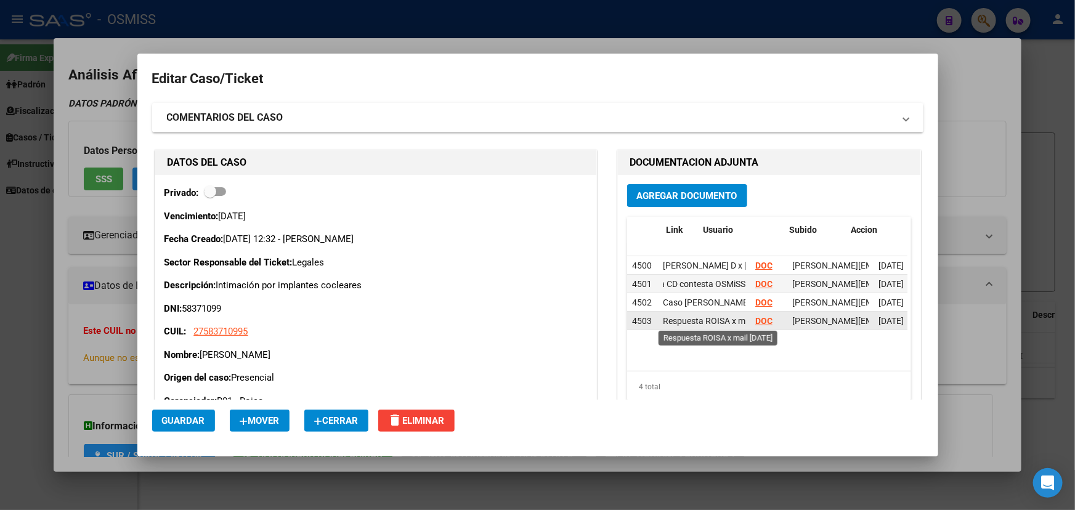
scroll to position [0, 43]
drag, startPoint x: 657, startPoint y: 318, endPoint x: 784, endPoint y: 323, distance: 127.6
click at [784, 323] on div "4503 Respuesta ROISA x mail [DATE] DOC [PERSON_NAME][EMAIL_ADDRESS][PERSON_NAME…" at bounding box center [812, 321] width 370 height 18
click at [715, 327] on div "Respuesta ROISA x mail [DATE]" at bounding box center [704, 321] width 83 height 14
click at [757, 320] on strong "DOC" at bounding box center [763, 321] width 17 height 10
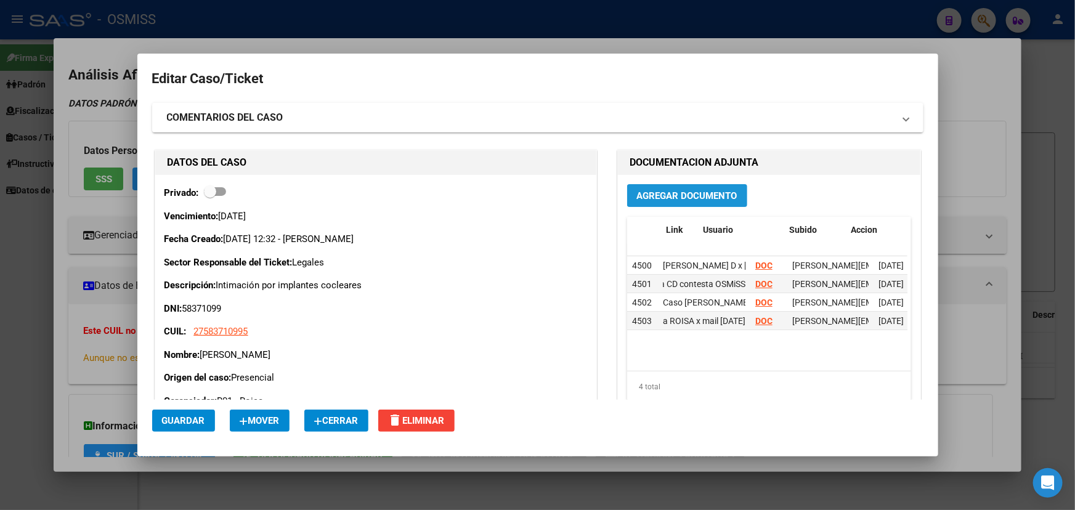
click at [675, 197] on span "Agregar Documento" at bounding box center [687, 195] width 100 height 11
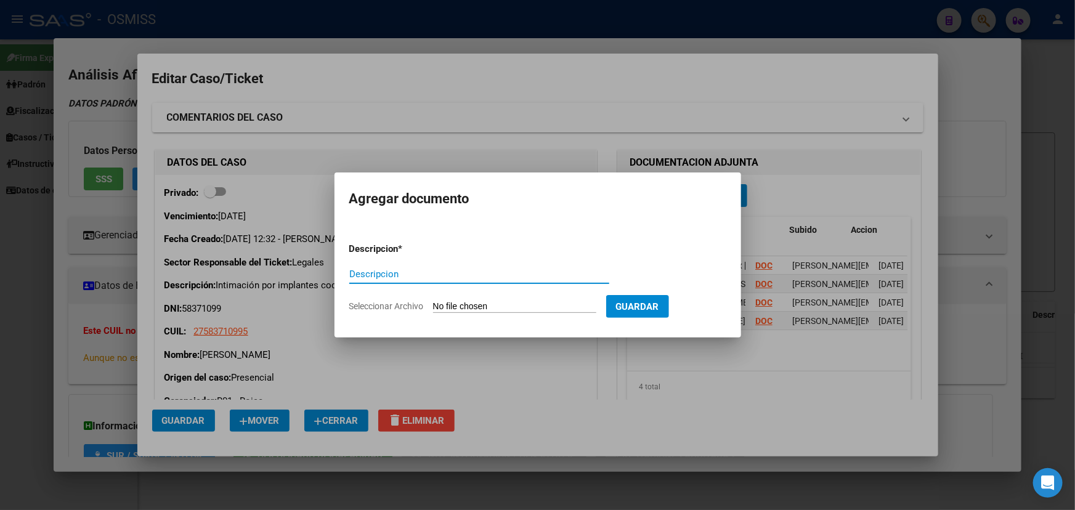
click at [481, 303] on input "Seleccionar Archivo" at bounding box center [514, 307] width 163 height 12
type input "C:\fakepath\Resp ROISA Pte. [PERSON_NAME] [DATE].pdf"
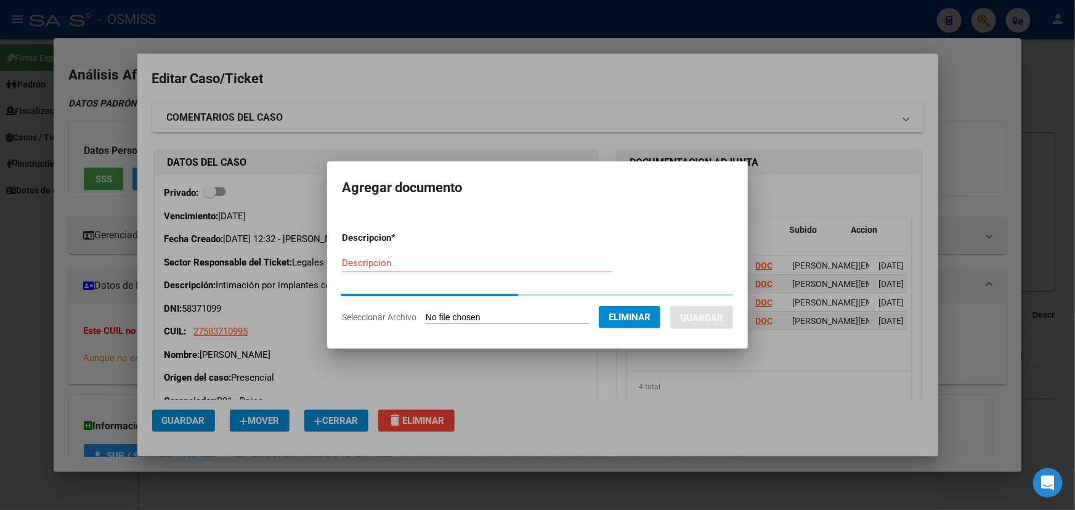
click at [350, 262] on input "Descripcion" at bounding box center [477, 263] width 270 height 11
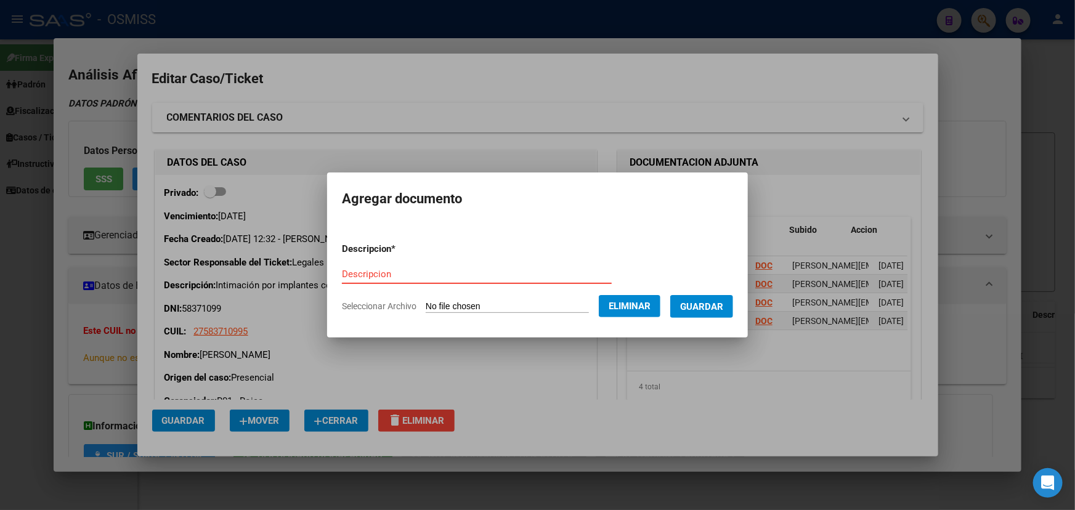
paste input "Resp ROISA Pte. [PERSON_NAME] [DATE]"
click at [375, 275] on input "Resp ROISA Pte. [PERSON_NAME] [DATE]" at bounding box center [477, 274] width 270 height 11
click at [474, 277] on input "Resp ROISA Pte. [PERSON_NAME] [DATE]" at bounding box center [477, 274] width 270 height 11
drag, startPoint x: 515, startPoint y: 271, endPoint x: 383, endPoint y: 269, distance: 131.3
click at [383, 269] on input "Resp ROISA P4-8-25" at bounding box center [477, 274] width 270 height 11
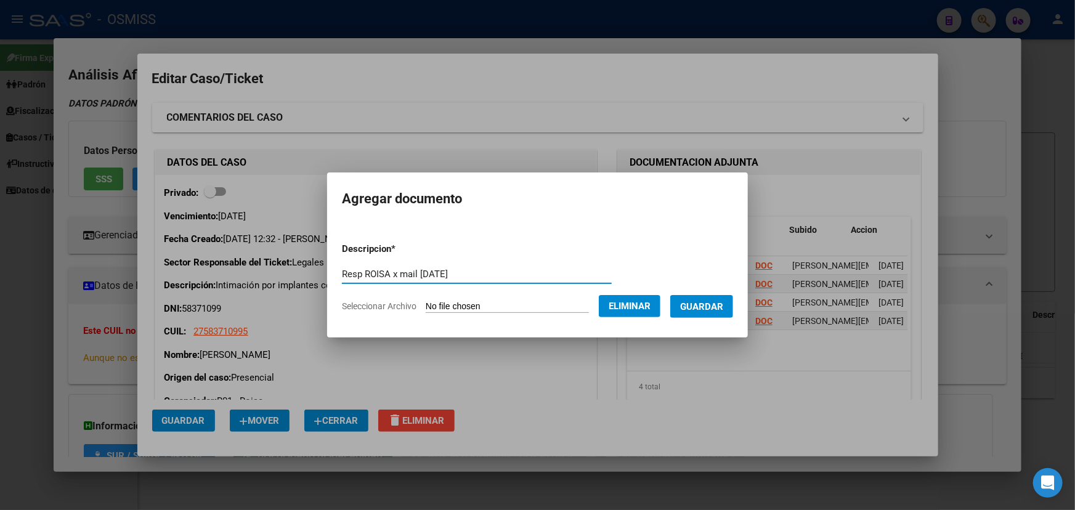
type input "Resp ROISA x mail [DATE]"
click at [717, 306] on span "Guardar" at bounding box center [701, 306] width 43 height 11
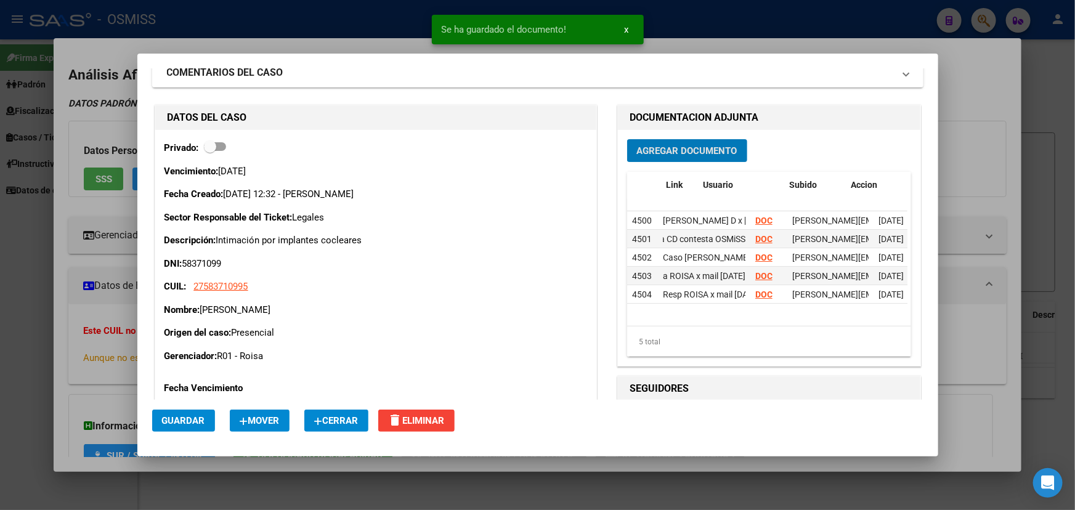
scroll to position [112, 0]
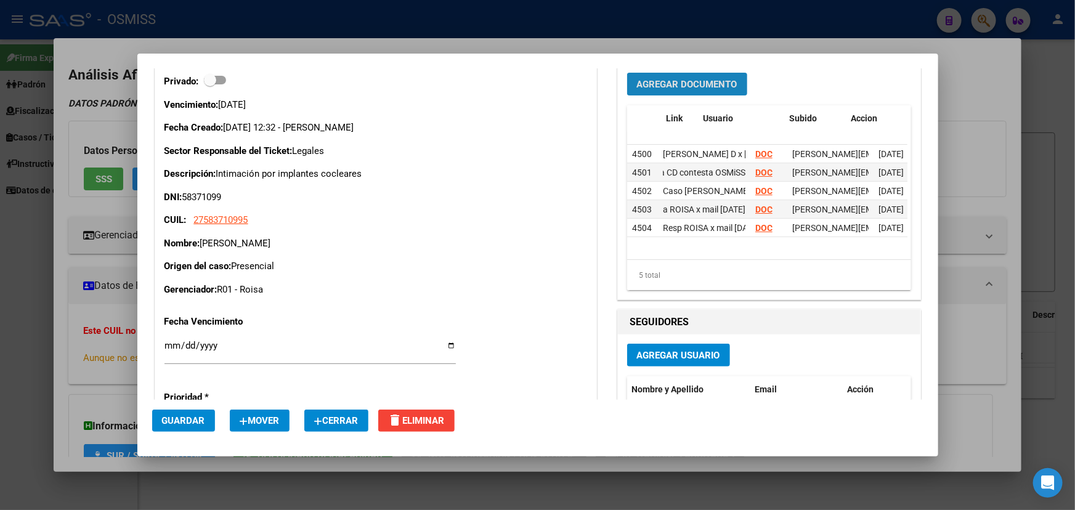
click at [660, 86] on span "Agregar Documento" at bounding box center [687, 84] width 100 height 11
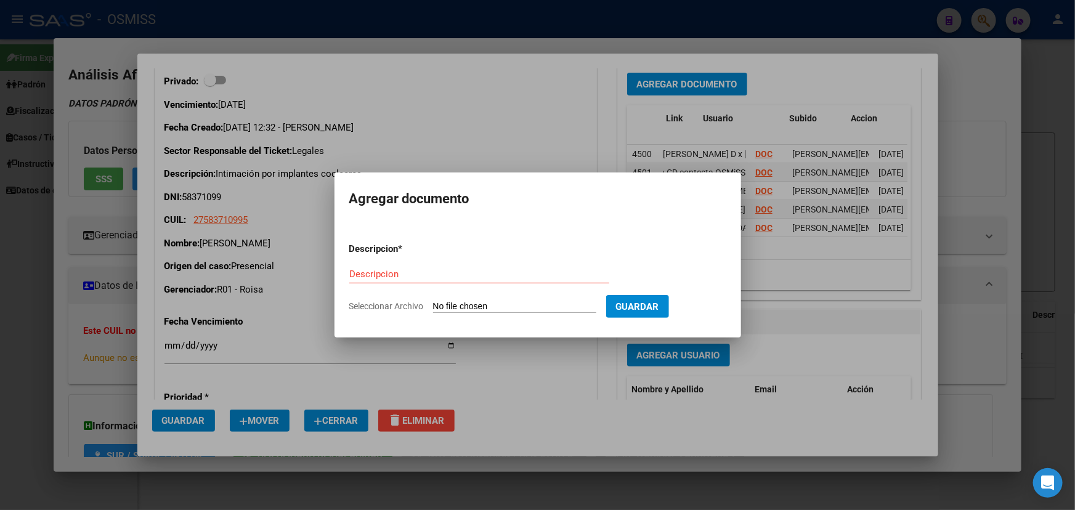
click at [516, 308] on input "Seleccionar Archivo" at bounding box center [514, 307] width 163 height 12
type input "C:\fakepath\Resp. [PERSON_NAME] a ROISA x mail [DATE].pdf"
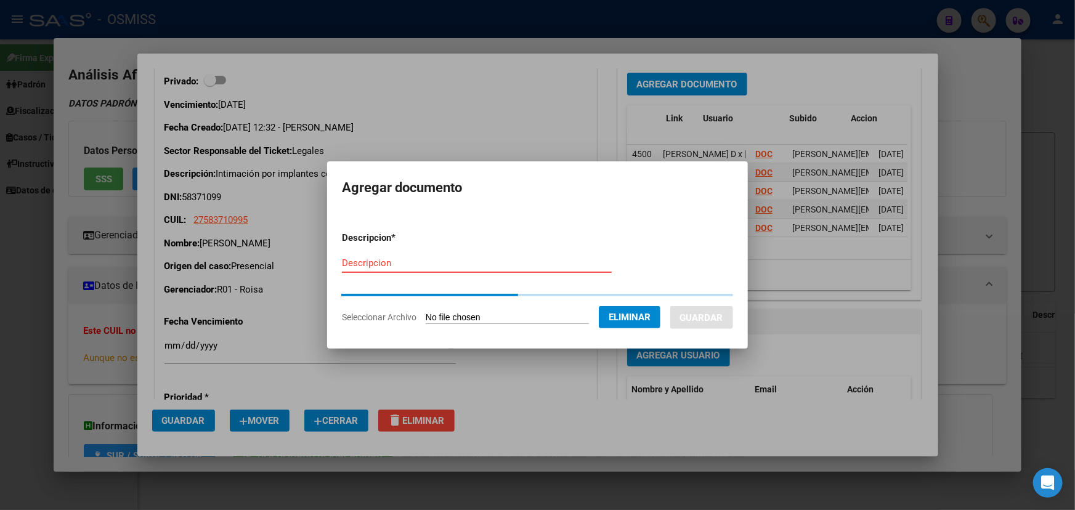
click at [363, 260] on input "Descripcion" at bounding box center [477, 263] width 270 height 11
paste input "Resp. [PERSON_NAME] a ROISA x mail [DATE]"
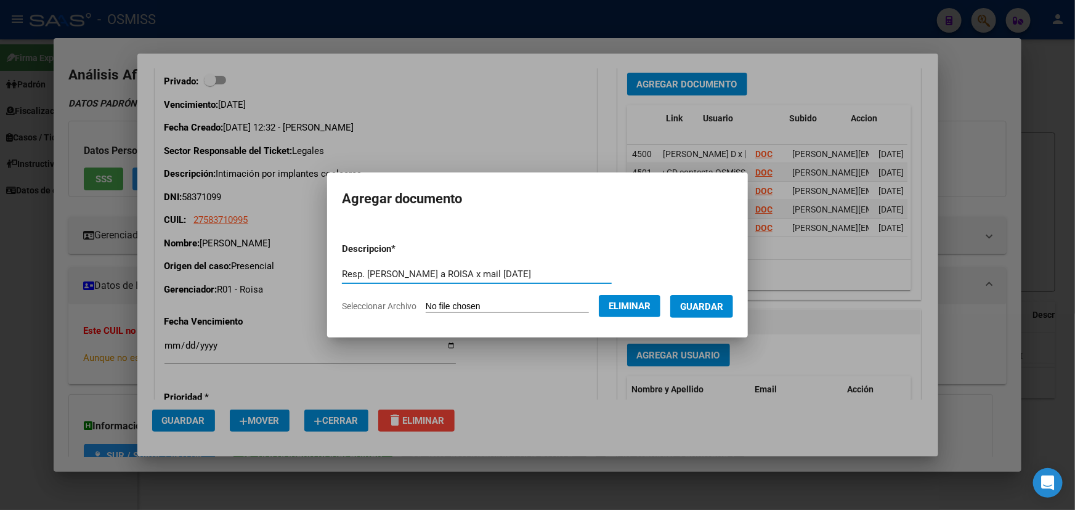
type input "Resp. [PERSON_NAME] a ROISA x mail [DATE]"
click at [718, 307] on span "Guardar" at bounding box center [701, 306] width 43 height 11
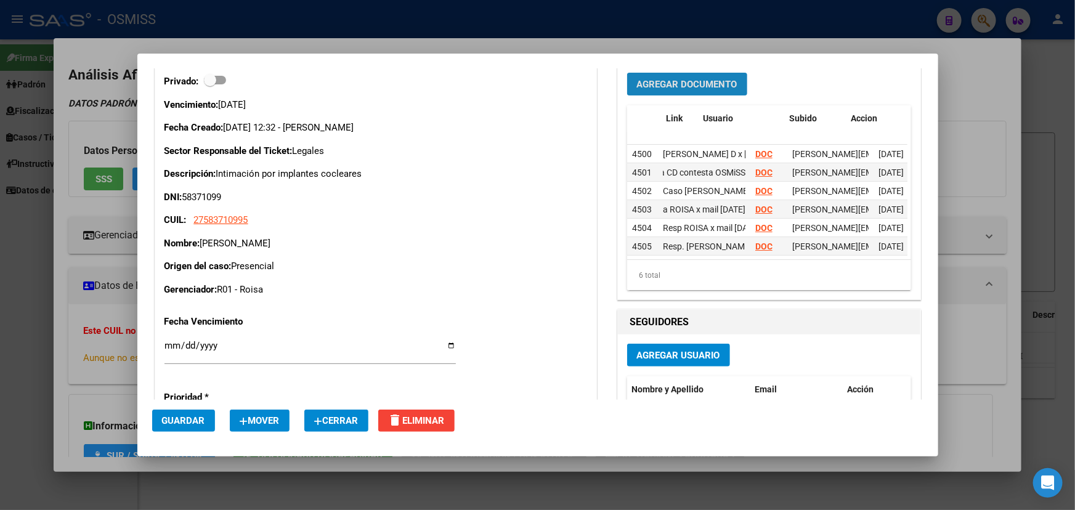
click at [678, 86] on span "Agregar Documento" at bounding box center [687, 84] width 100 height 11
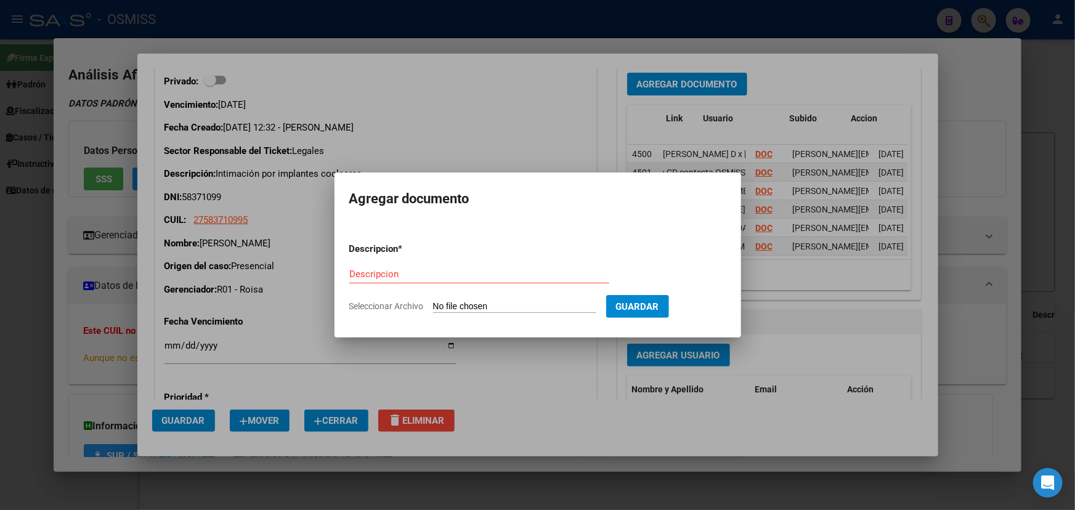
click at [506, 306] on input "Seleccionar Archivo" at bounding box center [514, 307] width 163 height 12
type input "C:\fakepath\CD A ROI SA [PERSON_NAME].PDF"
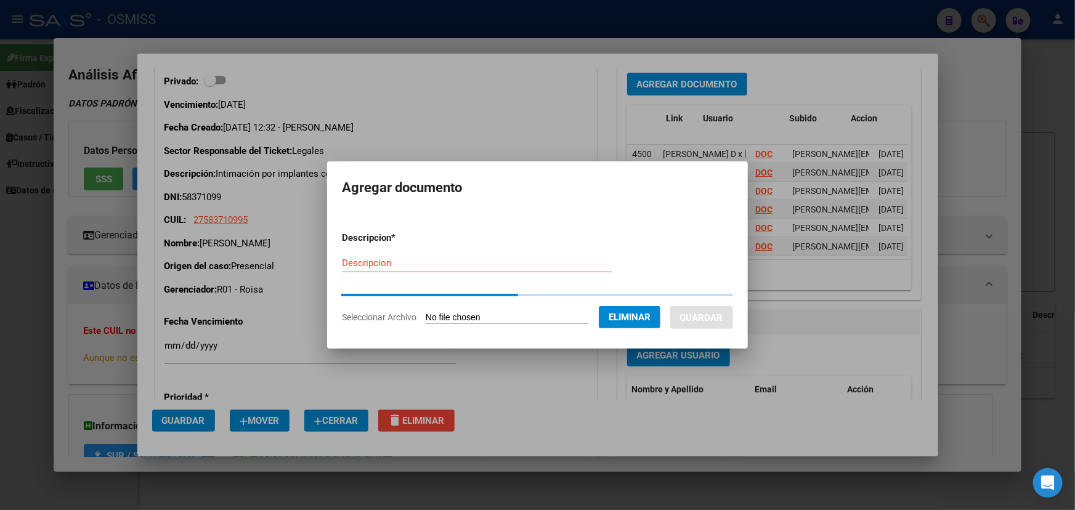
click at [358, 259] on input "Descripcion" at bounding box center [477, 263] width 270 height 11
paste input "CD A ROI SA [PERSON_NAME]"
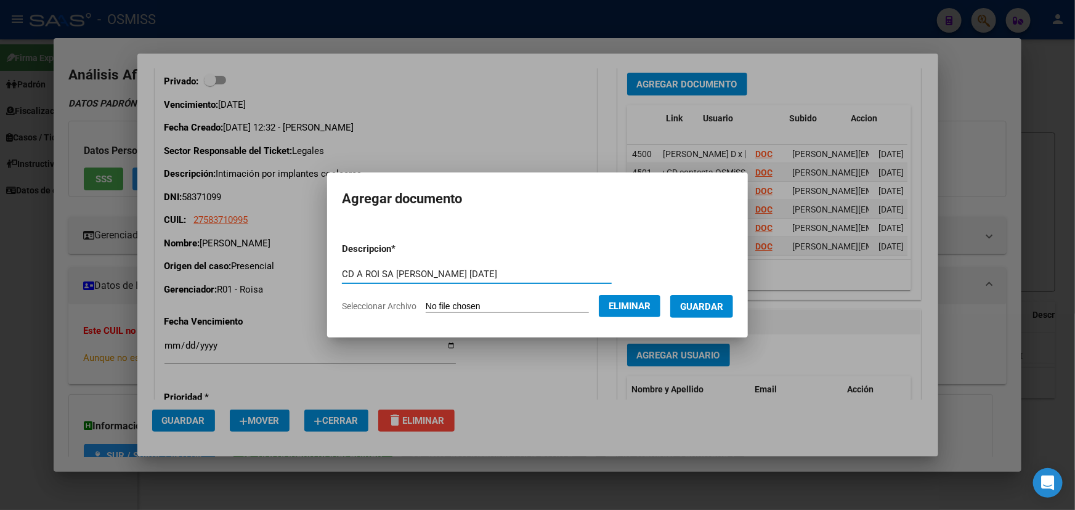
type input "CD A ROI SA [PERSON_NAME] [DATE]"
click at [723, 306] on span "Guardar" at bounding box center [701, 306] width 43 height 11
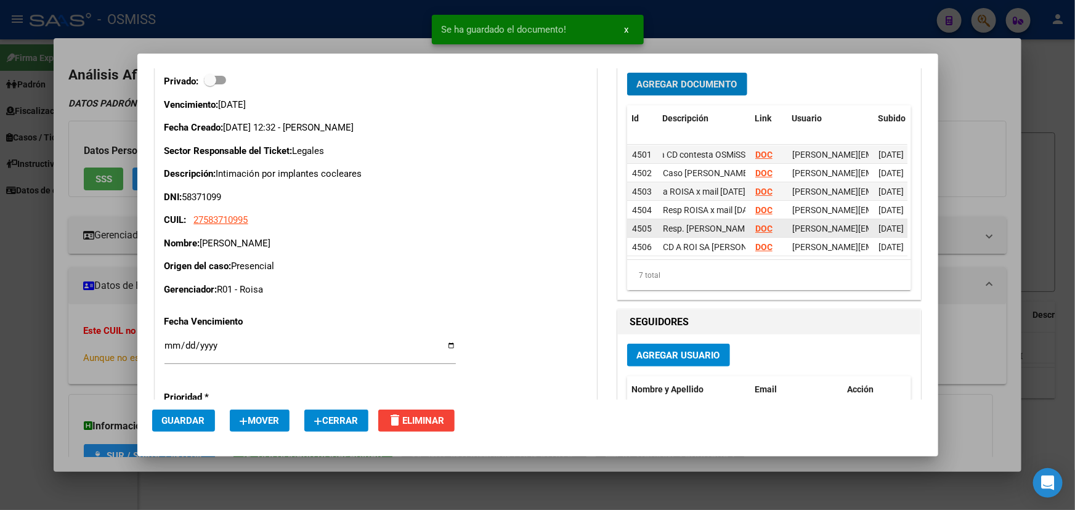
scroll to position [26, 0]
click at [759, 241] on strong "DOC" at bounding box center [763, 246] width 17 height 10
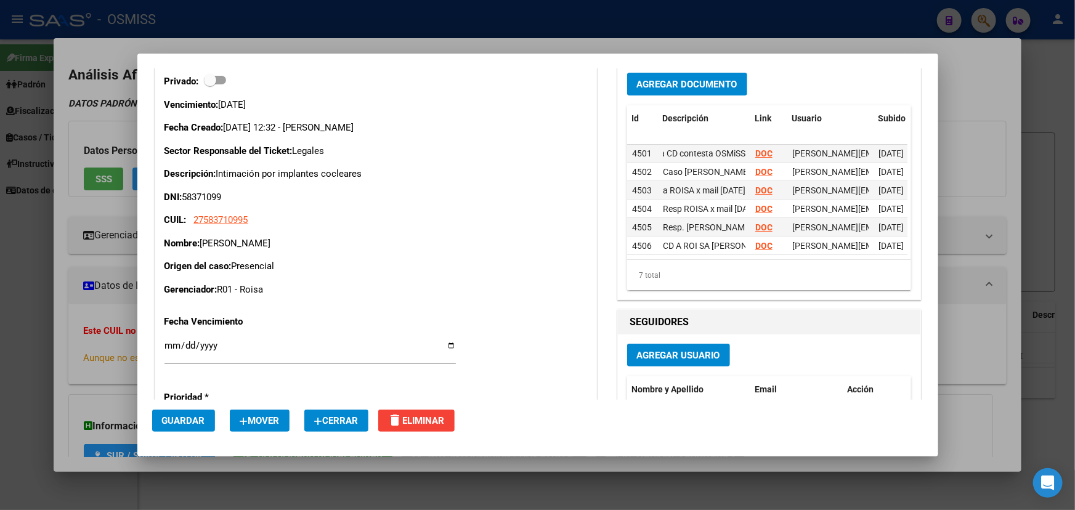
click at [691, 76] on button "Agregar Documento" at bounding box center [687, 84] width 120 height 23
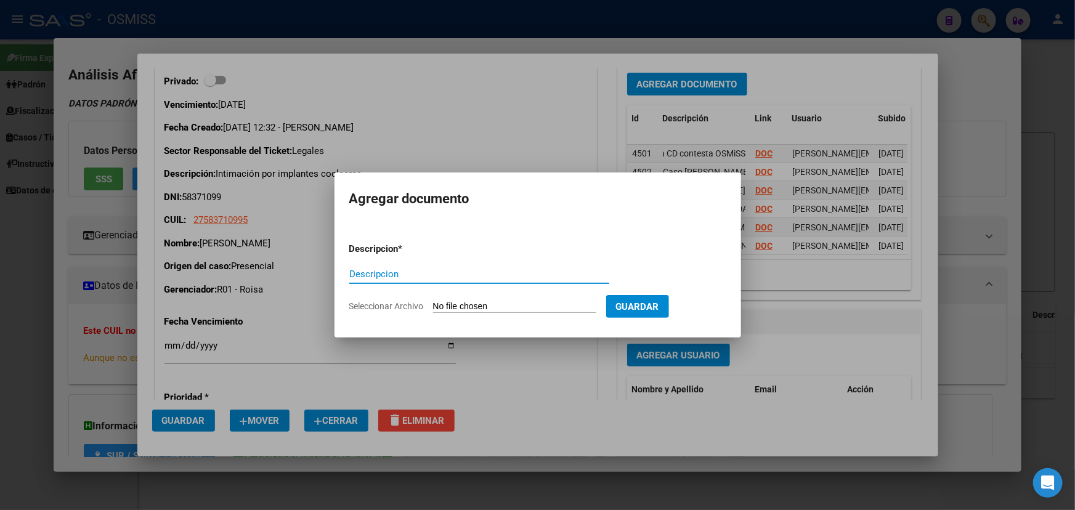
click at [537, 312] on input "Seleccionar Archivo" at bounding box center [514, 307] width 163 height 12
type input "C:\fakepath\mail a ROISA [DATE] OSMISS -sin respuesta.pdf"
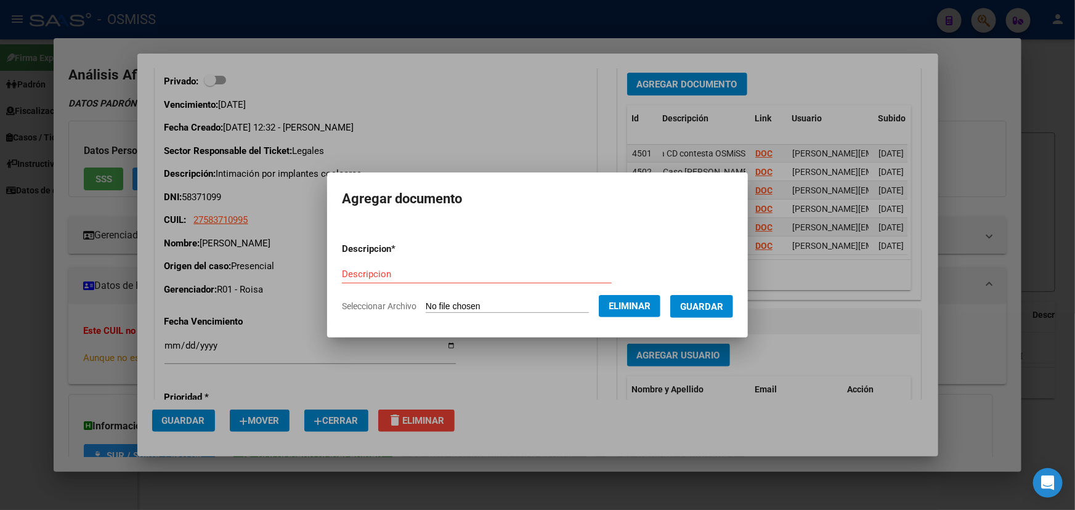
click at [360, 274] on input "Descripcion" at bounding box center [477, 274] width 270 height 11
paste input "mail a ROISA [DATE] OSMISS -sin respuesta"
type input "mail a ROISA [DATE] OSMISS -sin respuesta"
click at [720, 312] on button "Guardar" at bounding box center [701, 306] width 63 height 23
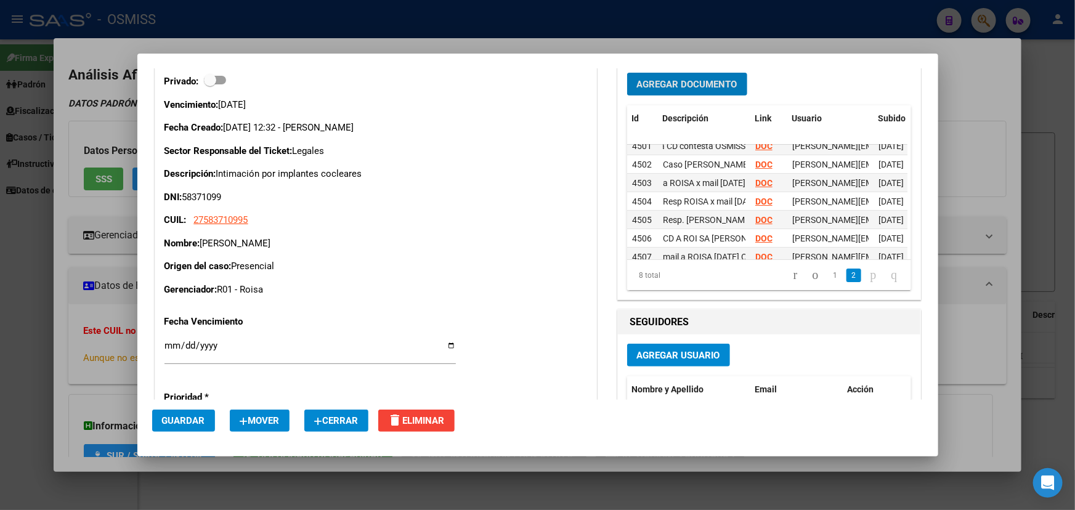
click at [680, 80] on span "Agregar Documento" at bounding box center [687, 84] width 100 height 11
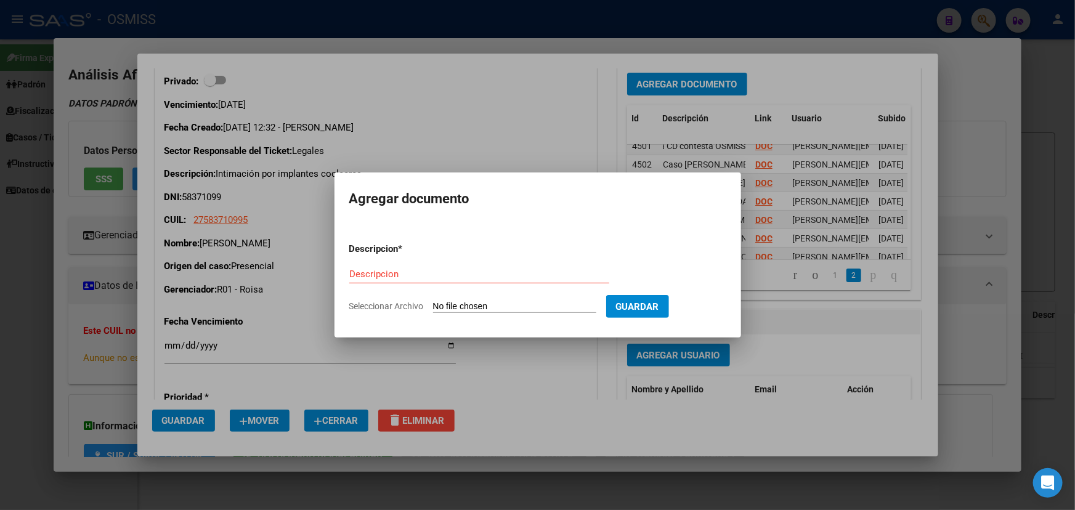
click at [536, 303] on input "Seleccionar Archivo" at bounding box center [514, 307] width 163 height 12
type input "C:\fakepath\Mail a roisa [DATE] sin respuesta.pdf"
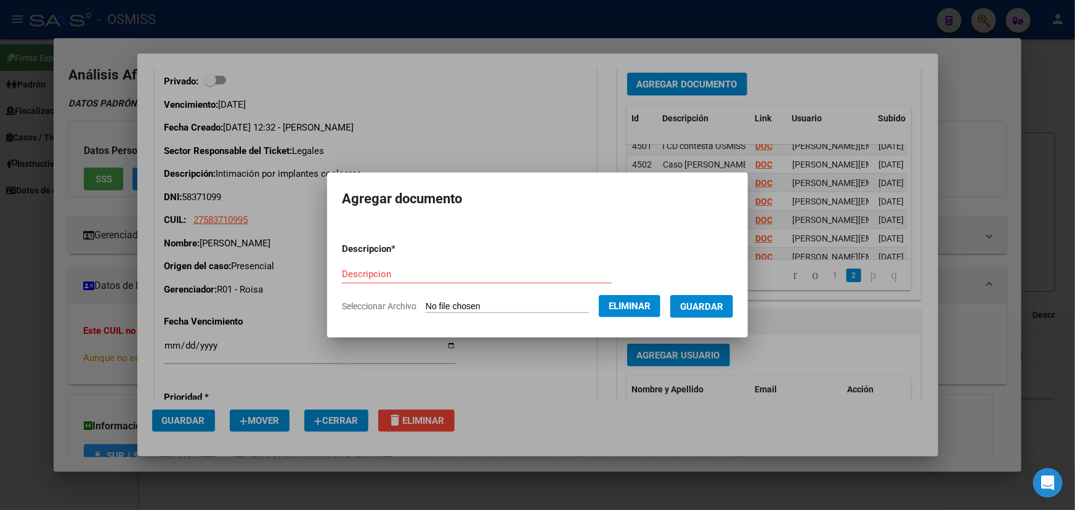
click at [354, 274] on input "Descripcion" at bounding box center [477, 274] width 270 height 11
type input "mail a ROISA [DATE] sin respuesta"
click at [733, 304] on button "Guardar" at bounding box center [701, 306] width 63 height 23
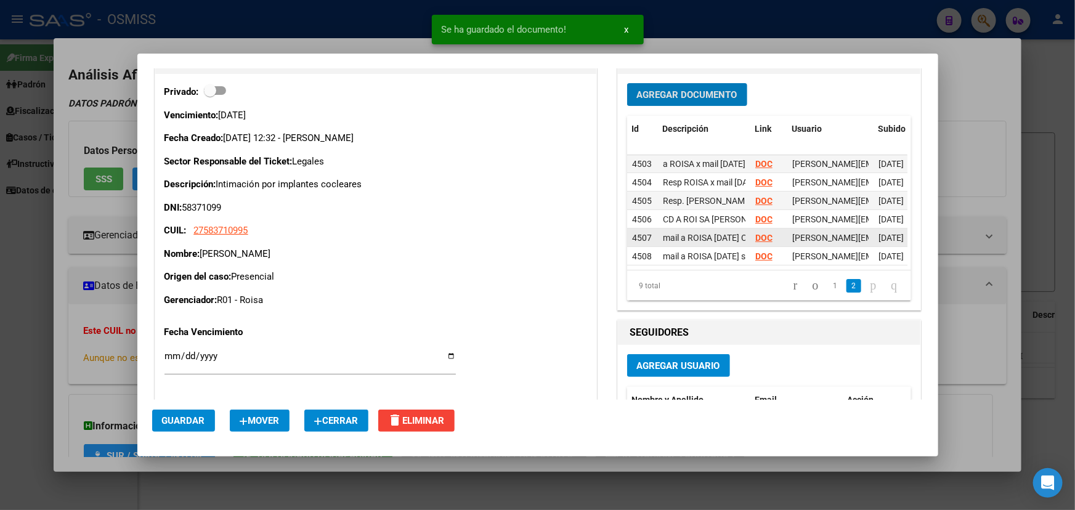
scroll to position [112, 0]
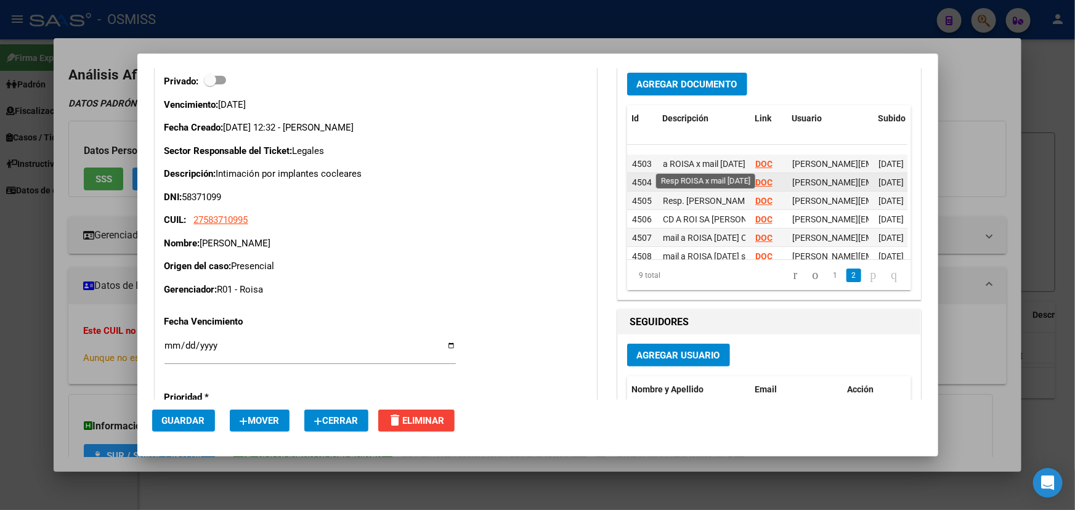
click at [673, 151] on datatable-scroller "4503 Respuesta ROISA x mail [DATE] DOC [PERSON_NAME][EMAIL_ADDRESS][PERSON_NAME…" at bounding box center [767, 182] width 280 height 166
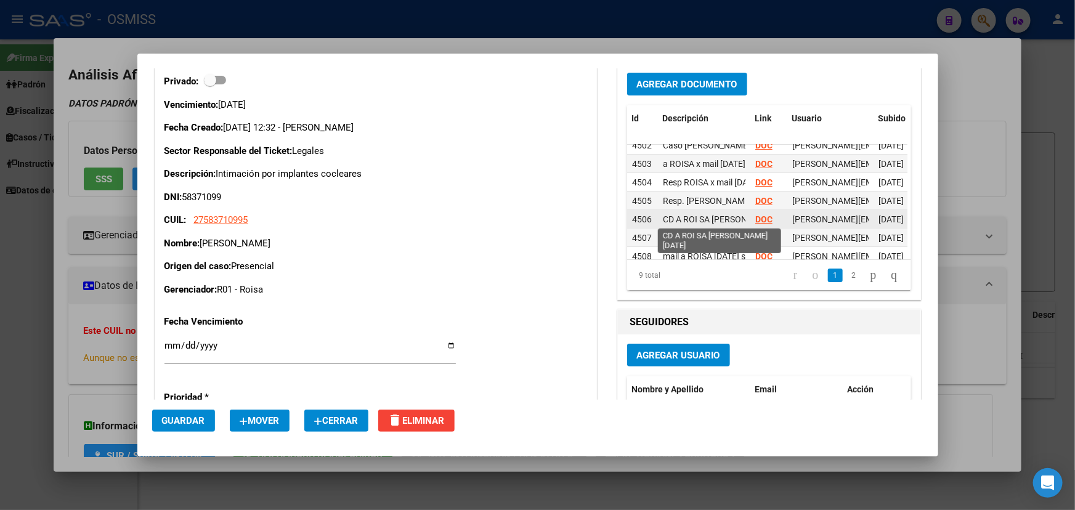
click at [686, 214] on span "CD A ROI SA [PERSON_NAME] [DATE]" at bounding box center [734, 219] width 142 height 10
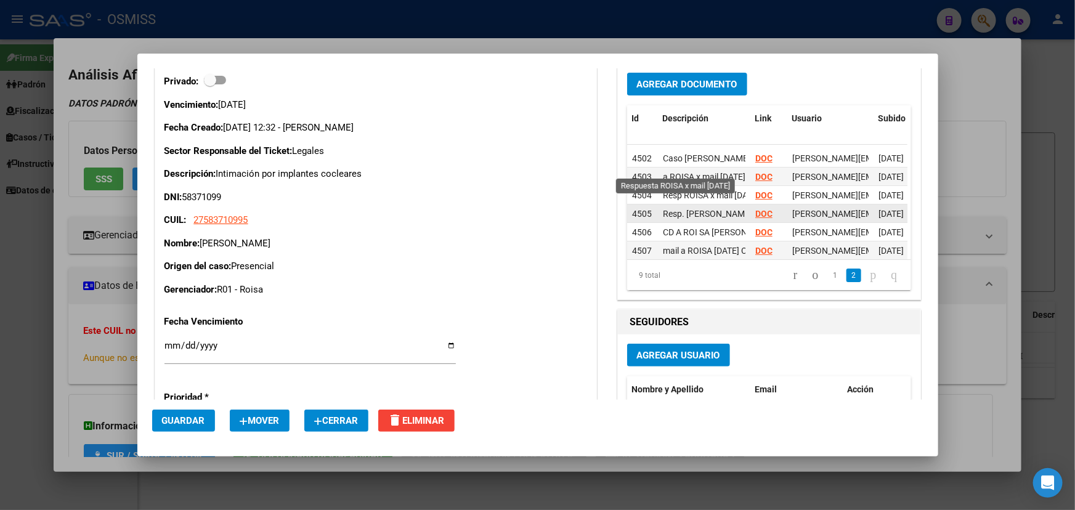
scroll to position [63, 0]
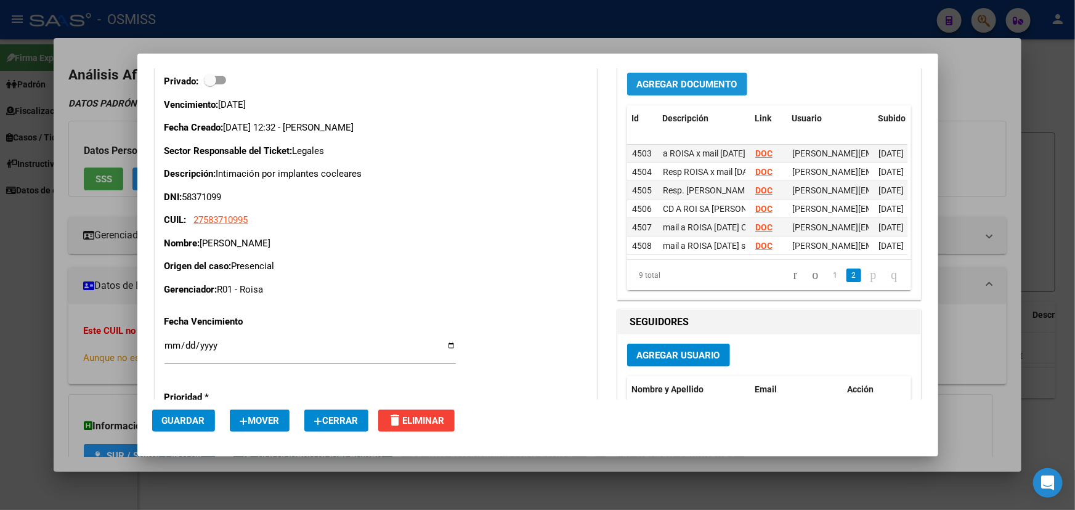
click at [685, 81] on span "Agregar Documento" at bounding box center [687, 84] width 100 height 11
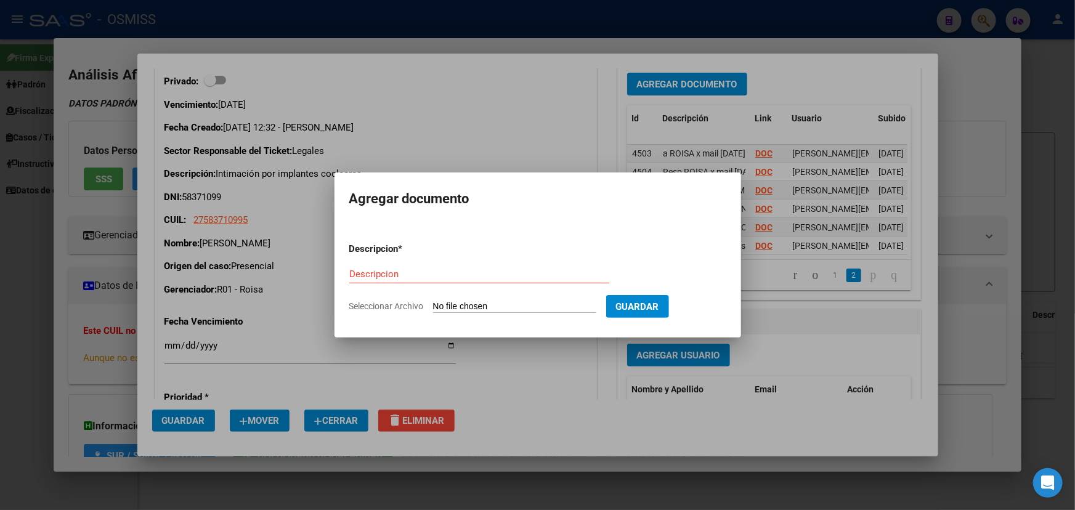
click at [511, 301] on input "Seleccionar Archivo" at bounding box center [514, 307] width 163 height 12
type input "C:\fakepath\CD ROISA a OSMISS [DATE].PDF"
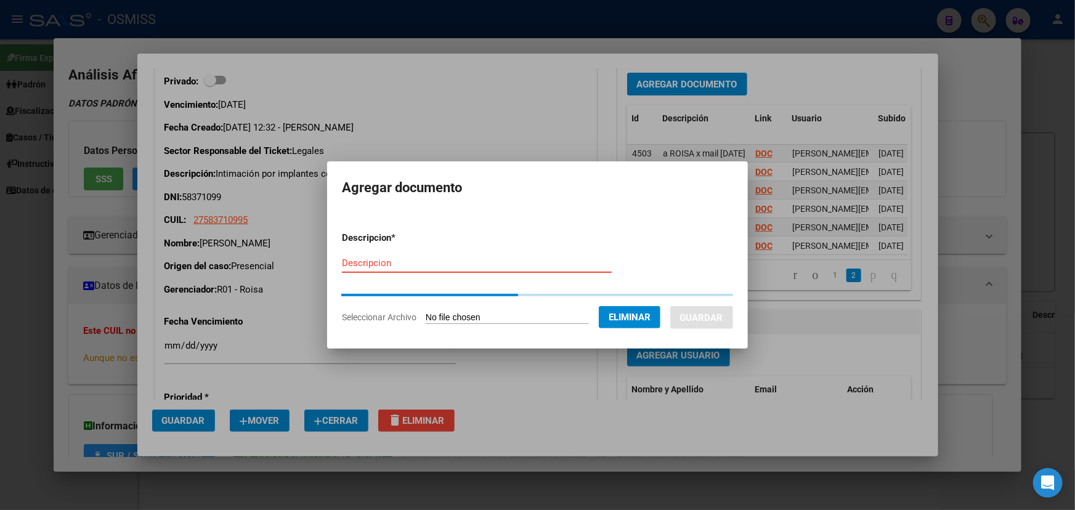
drag, startPoint x: 396, startPoint y: 266, endPoint x: 402, endPoint y: 269, distance: 6.9
click at [396, 266] on input "Descripcion" at bounding box center [477, 263] width 270 height 11
paste input "CD ROISA a OSMISS [DATE]"
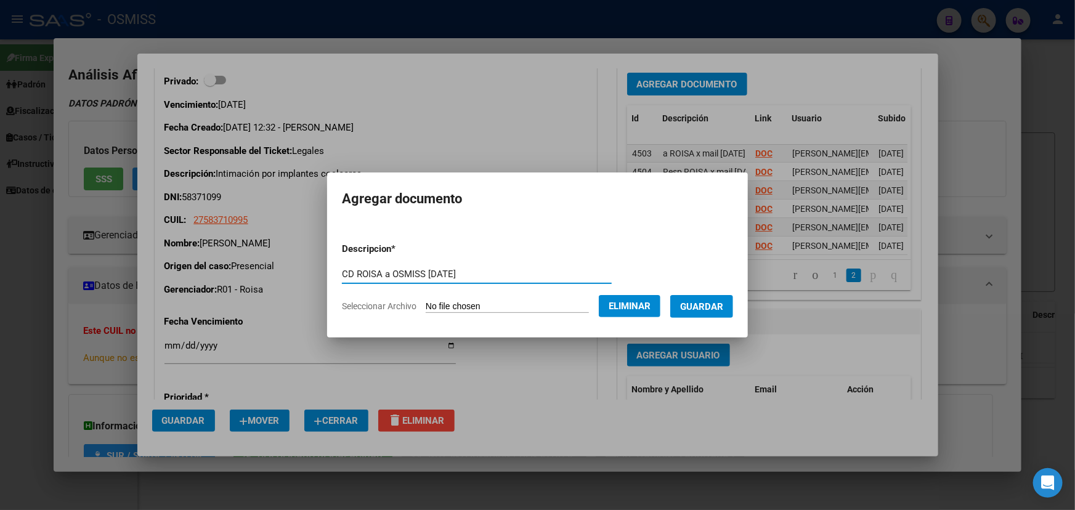
type input "CD ROISA a OSMISS [DATE]"
click at [720, 309] on span "Guardar" at bounding box center [701, 306] width 43 height 11
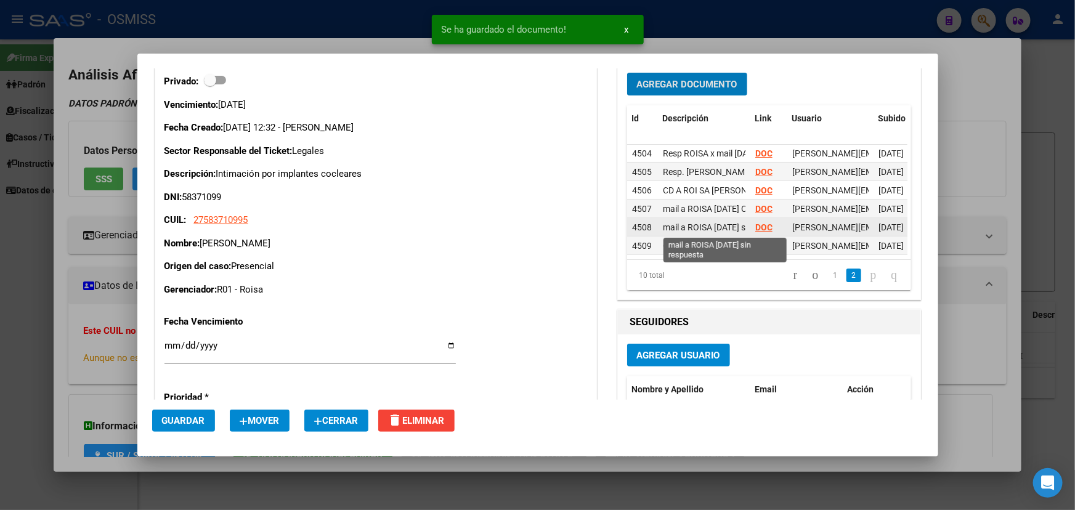
scroll to position [82, 0]
click at [759, 241] on strong "DOC" at bounding box center [763, 246] width 17 height 10
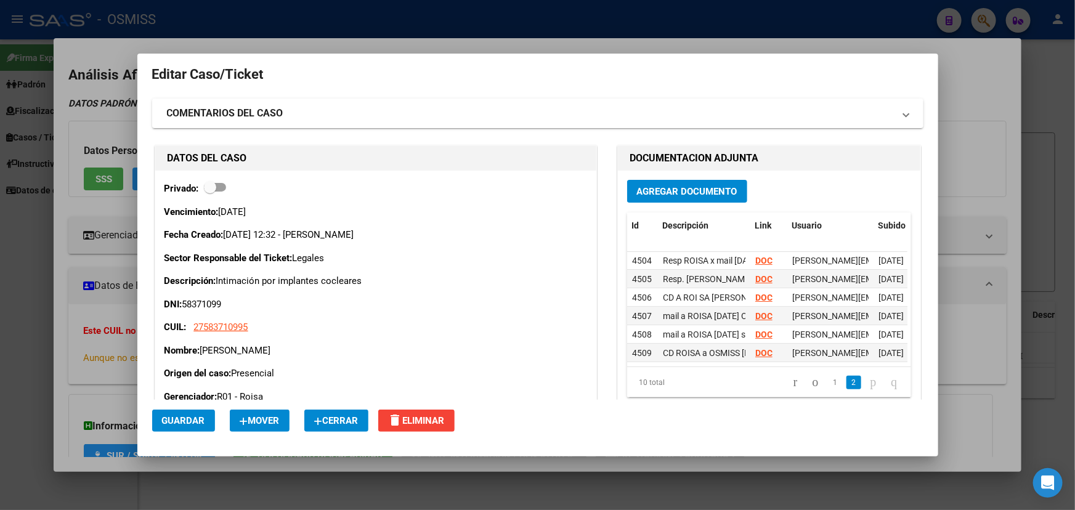
scroll to position [0, 0]
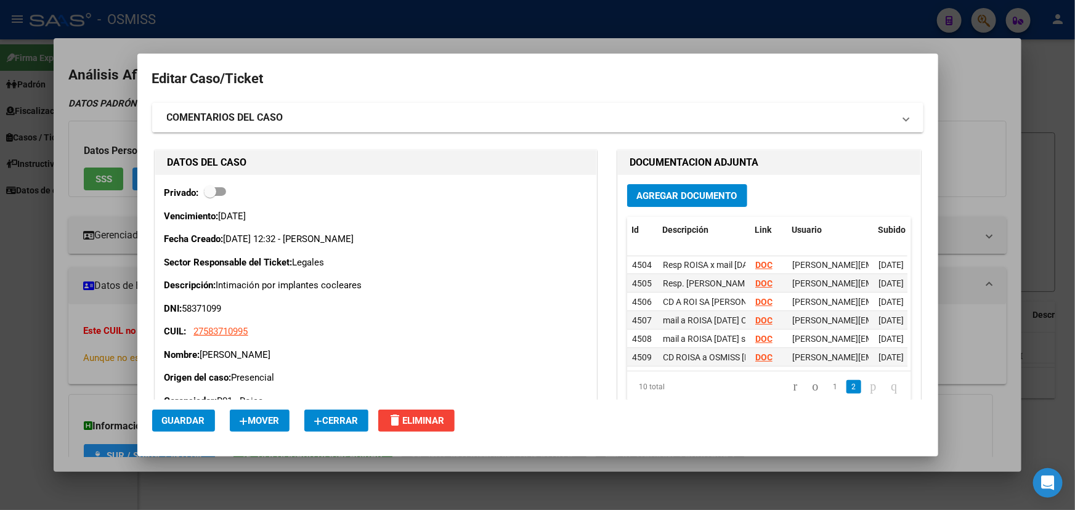
click at [227, 117] on strong "COMENTARIOS DEL CASO" at bounding box center [225, 117] width 116 height 15
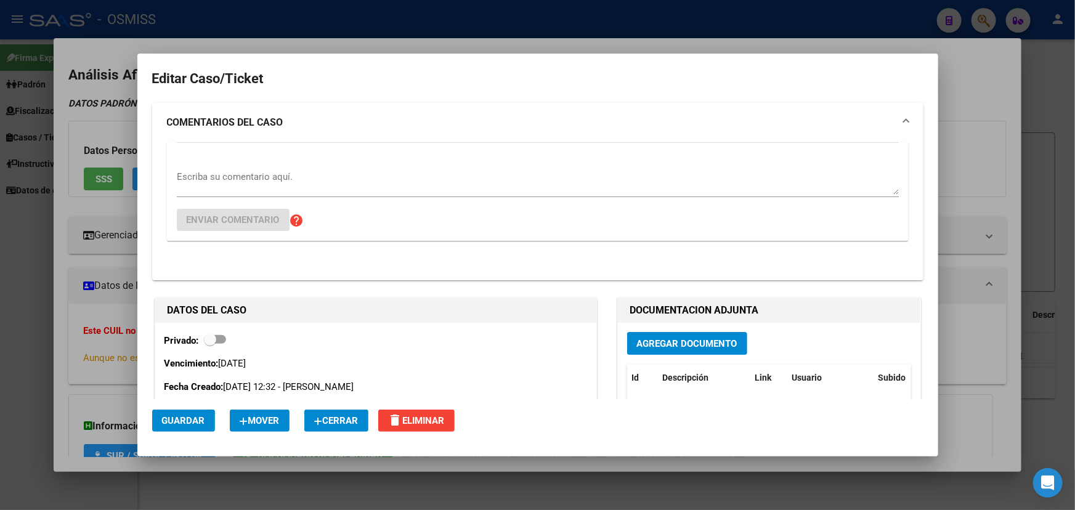
click at [204, 173] on textarea "Escriba su comentario aquí." at bounding box center [538, 182] width 722 height 25
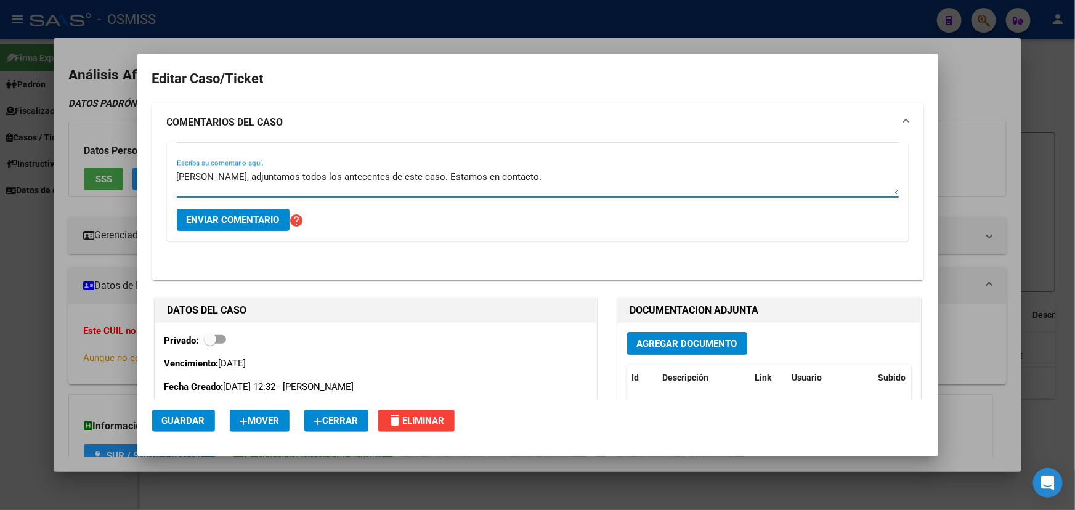
drag, startPoint x: 534, startPoint y: 181, endPoint x: 100, endPoint y: 189, distance: 434.5
click at [100, 189] on div "58371099 Buscar (apellido, dni, cuil, nro traspaso, cuit, obra social) search ¿…" at bounding box center [537, 255] width 1075 height 510
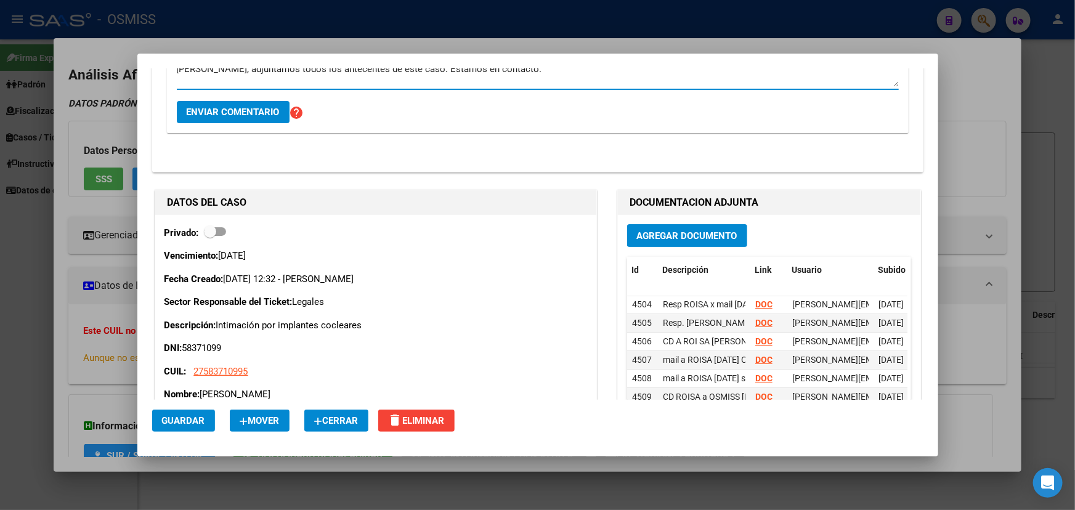
scroll to position [280, 0]
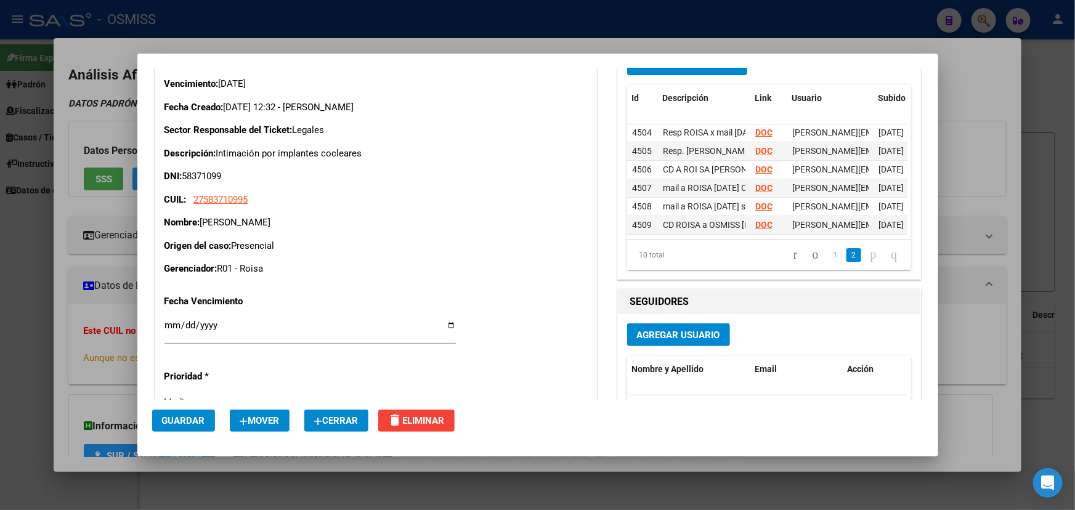
type textarea "[PERSON_NAME], adjuntamos todos los antecentes de este caso. Estamos en contact…"
click at [699, 335] on span "Agregar Usuario" at bounding box center [678, 335] width 83 height 11
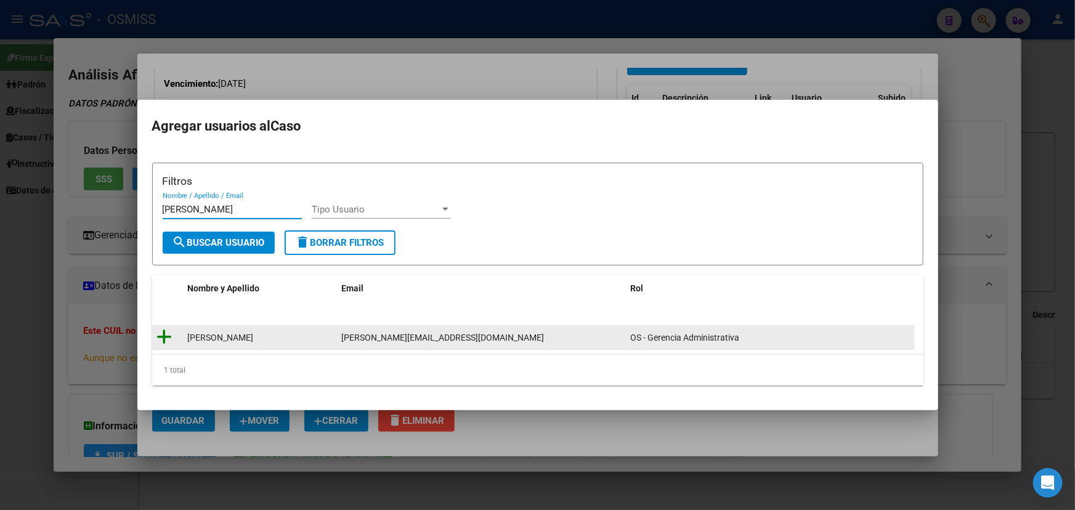
type input "[PERSON_NAME]"
click at [165, 335] on icon at bounding box center [164, 336] width 15 height 17
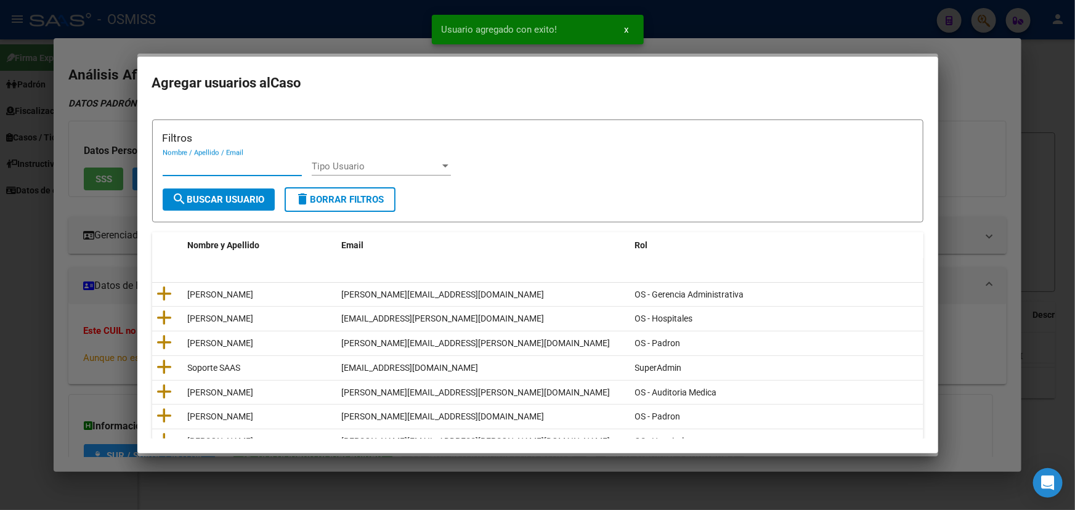
click at [213, 163] on input "Nombre / Apellido / Email" at bounding box center [232, 166] width 139 height 11
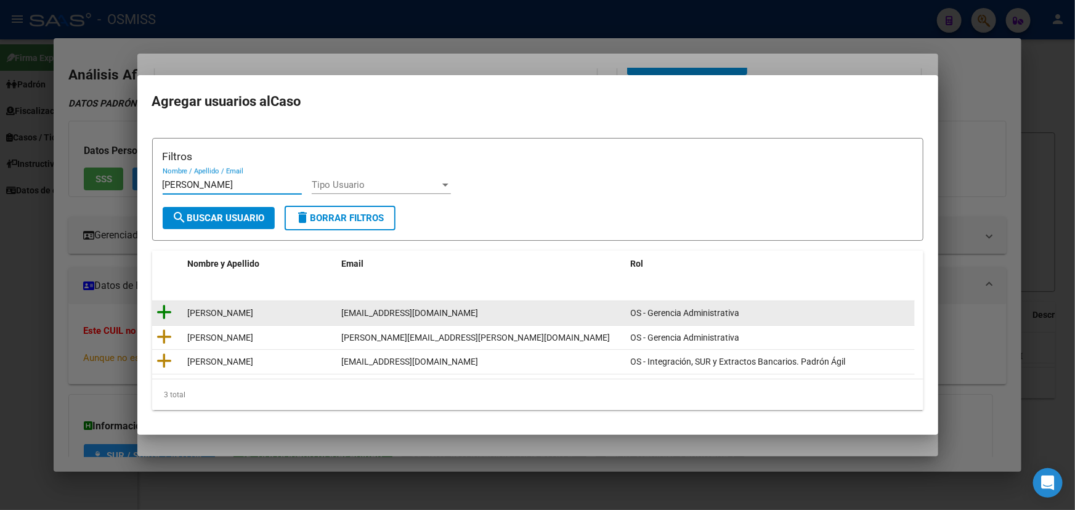
type input "[PERSON_NAME]"
click at [158, 314] on icon at bounding box center [164, 312] width 15 height 17
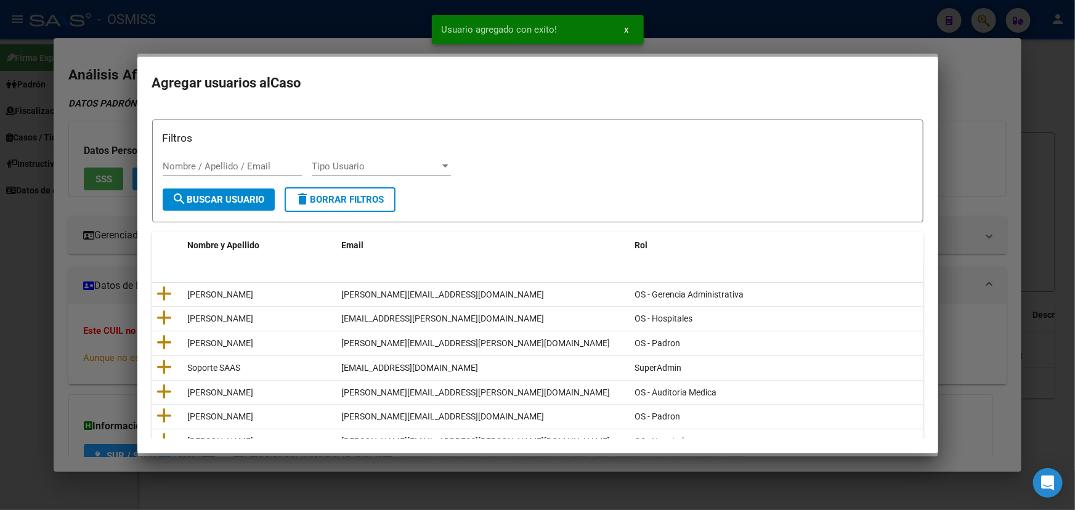
click at [199, 166] on input "Nombre / Apellido / Email" at bounding box center [232, 166] width 139 height 11
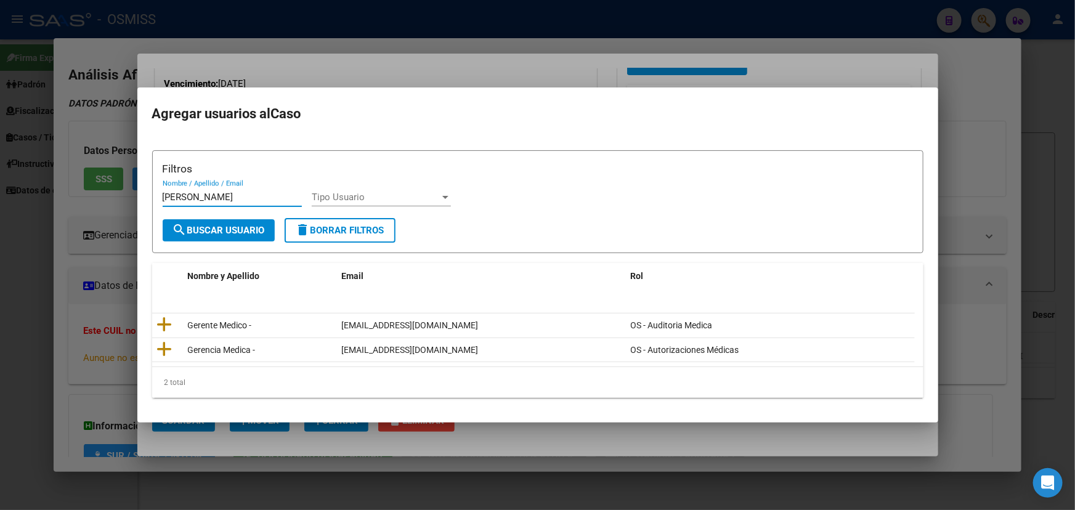
type input "[PERSON_NAME]"
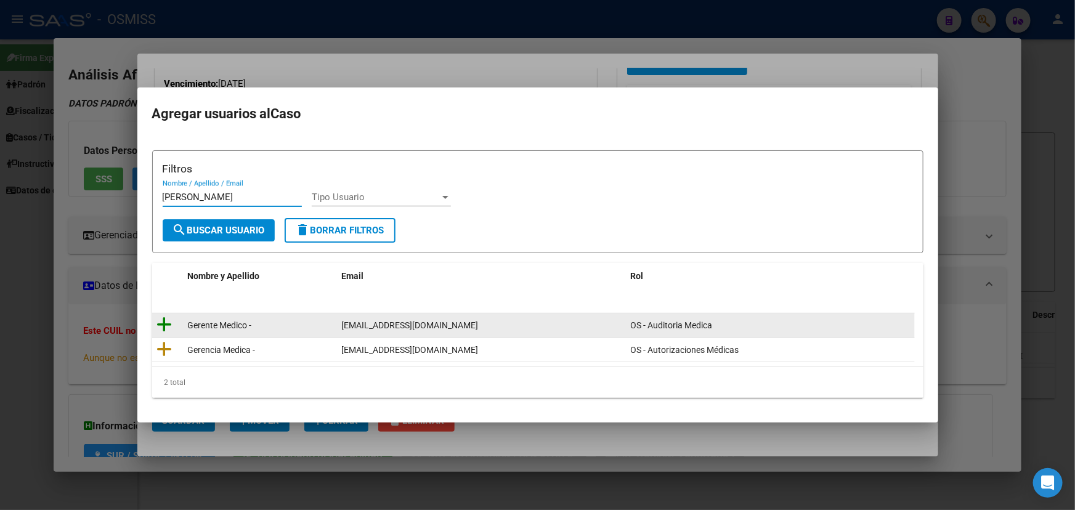
click at [166, 323] on icon at bounding box center [164, 324] width 15 height 17
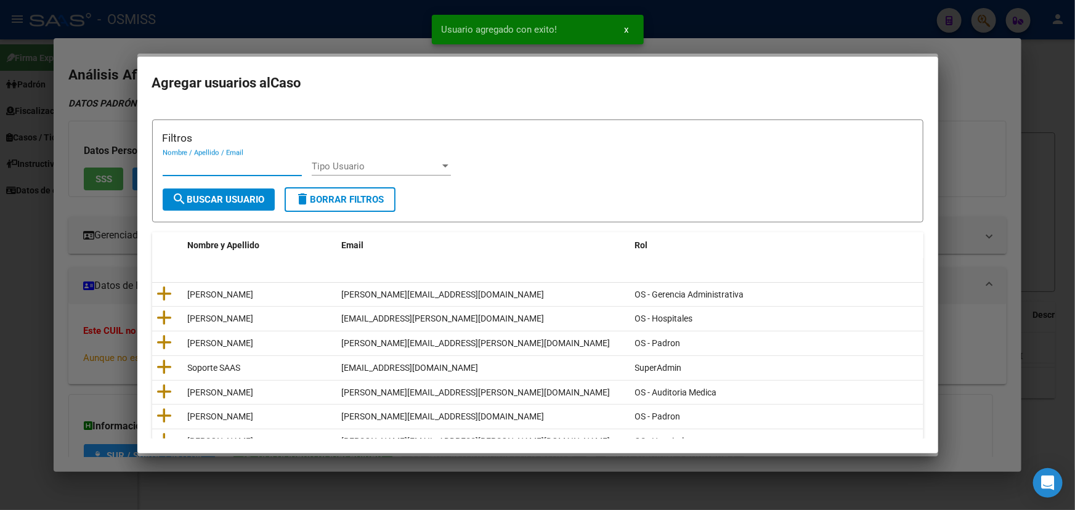
drag, startPoint x: 189, startPoint y: 168, endPoint x: 201, endPoint y: 166, distance: 12.4
click at [189, 168] on input "Nombre / Apellido / Email" at bounding box center [232, 166] width 139 height 11
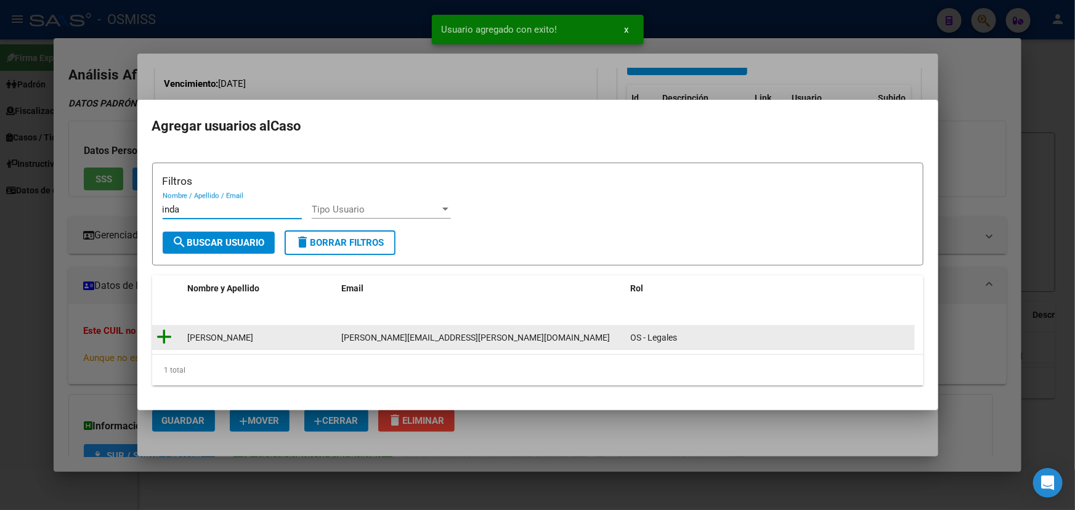
type input "inda"
click at [169, 330] on icon at bounding box center [164, 336] width 15 height 17
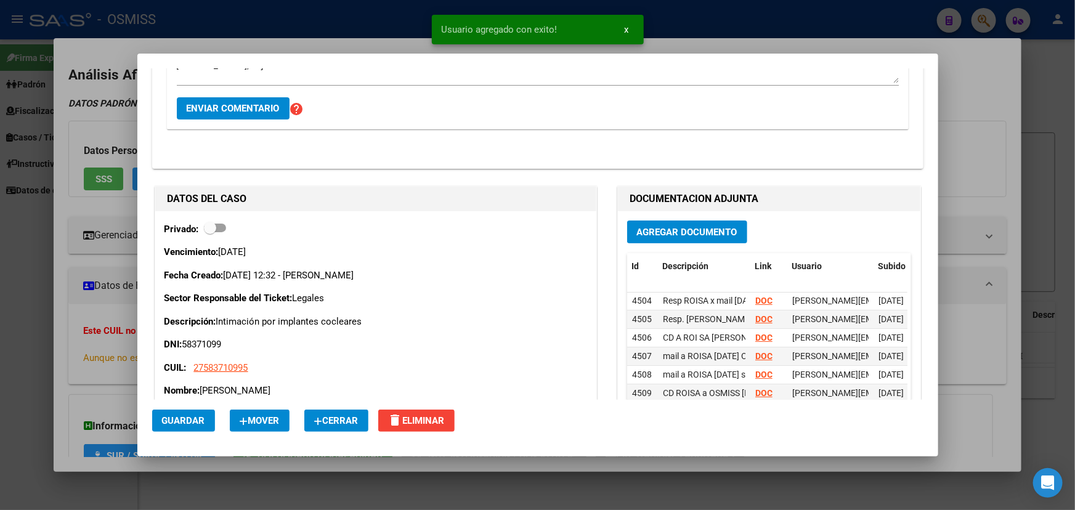
scroll to position [0, 0]
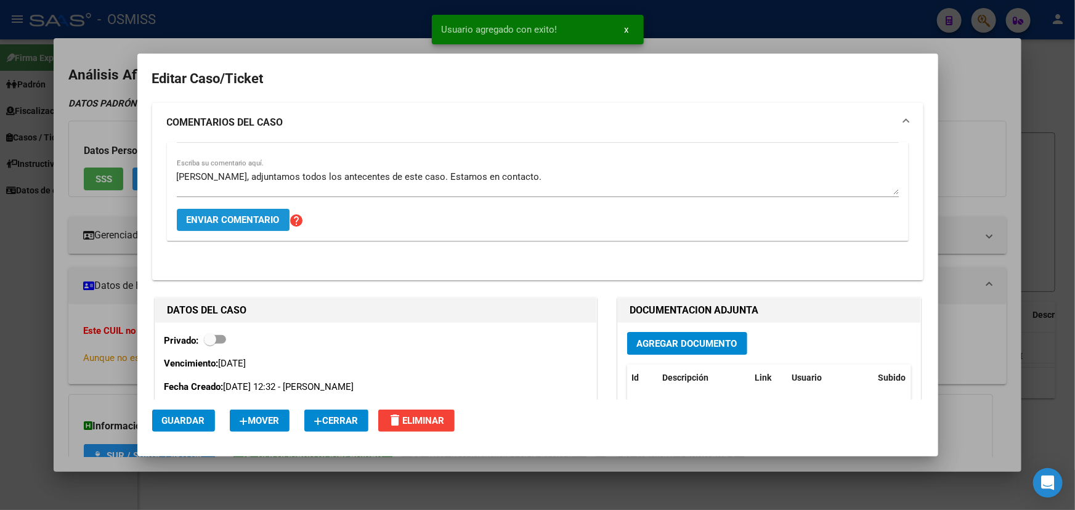
click at [229, 227] on button "Enviar comentario" at bounding box center [233, 220] width 113 height 22
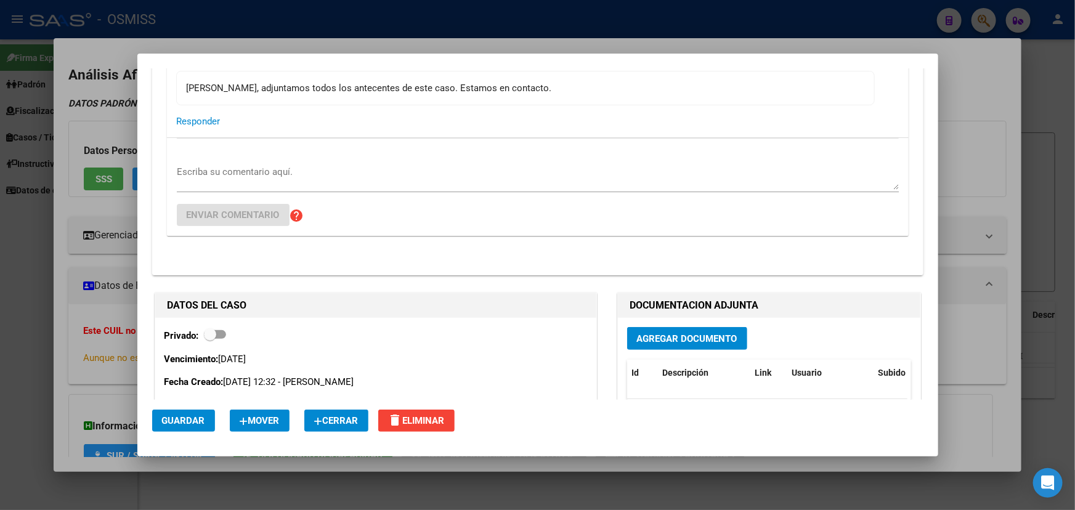
scroll to position [336, 0]
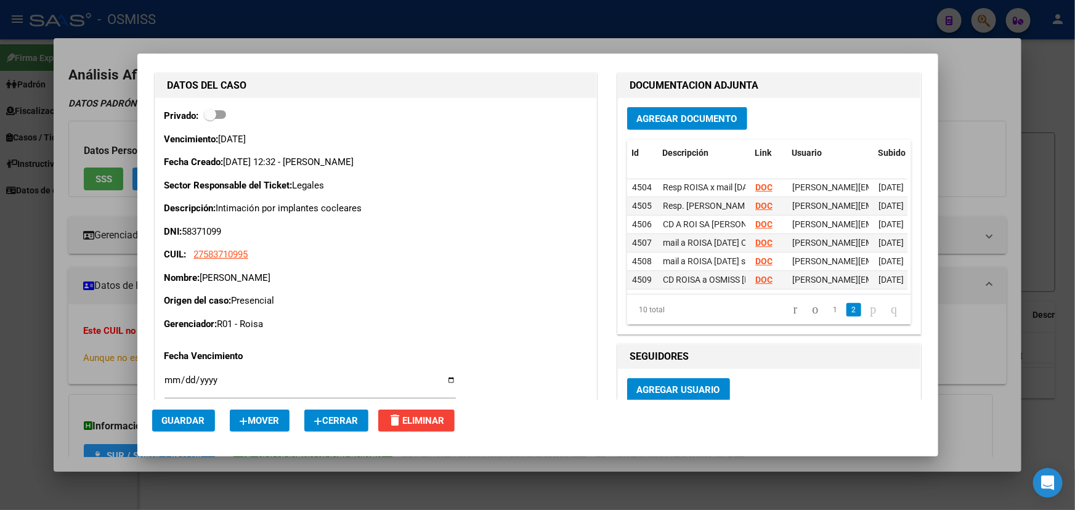
drag, startPoint x: 368, startPoint y: 151, endPoint x: 437, endPoint y: 277, distance: 143.4
click at [351, 254] on div "Vencimiento: [DATE] Fecha Creado: [DATE] 12:32 - [PERSON_NAME] Sector Responsab…" at bounding box center [376, 231] width 423 height 199
click at [449, 278] on p "Nombre: [PERSON_NAME]" at bounding box center [376, 278] width 423 height 14
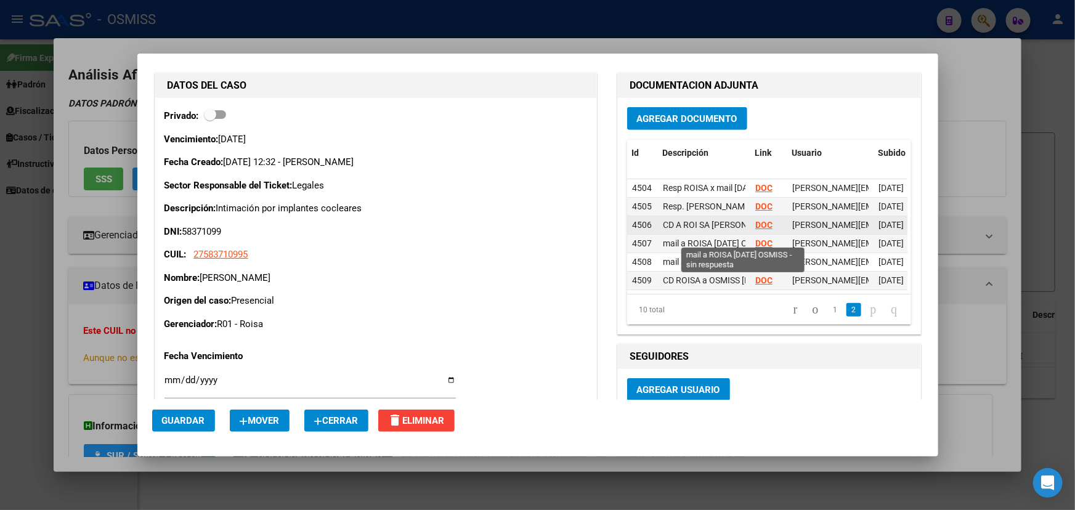
scroll to position [82, 0]
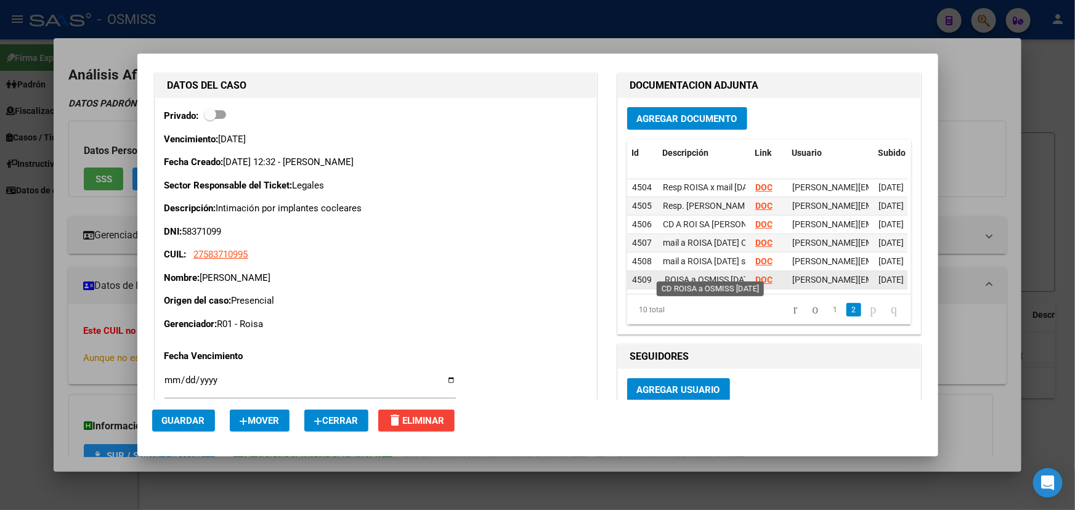
drag, startPoint x: 696, startPoint y: 267, endPoint x: 733, endPoint y: 274, distance: 37.0
click at [733, 275] on span "CD ROISA a OSMISS [DATE]" at bounding box center [704, 280] width 104 height 10
click at [702, 275] on span "CD ROISA a OSMISS [DATE]" at bounding box center [693, 280] width 104 height 10
click at [675, 275] on span "CD ROISA a OSMISS [DATE]" at bounding box center [693, 280] width 104 height 10
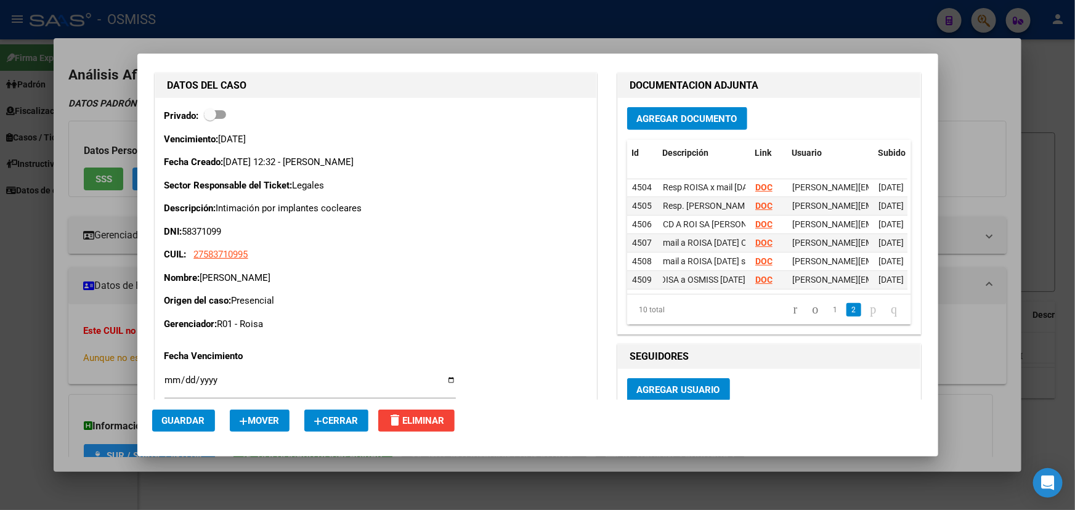
scroll to position [0, 0]
drag, startPoint x: 663, startPoint y: 271, endPoint x: 608, endPoint y: 282, distance: 56.6
click at [608, 282] on div "DATOS DEL CASO Privado: Vencimiento: [DATE] Fecha Creado: [DATE] 12:32 - [PERSO…" at bounding box center [537, 469] width 771 height 799
click at [672, 275] on span "CD ROISA a OSMISS [DATE]" at bounding box center [715, 280] width 104 height 10
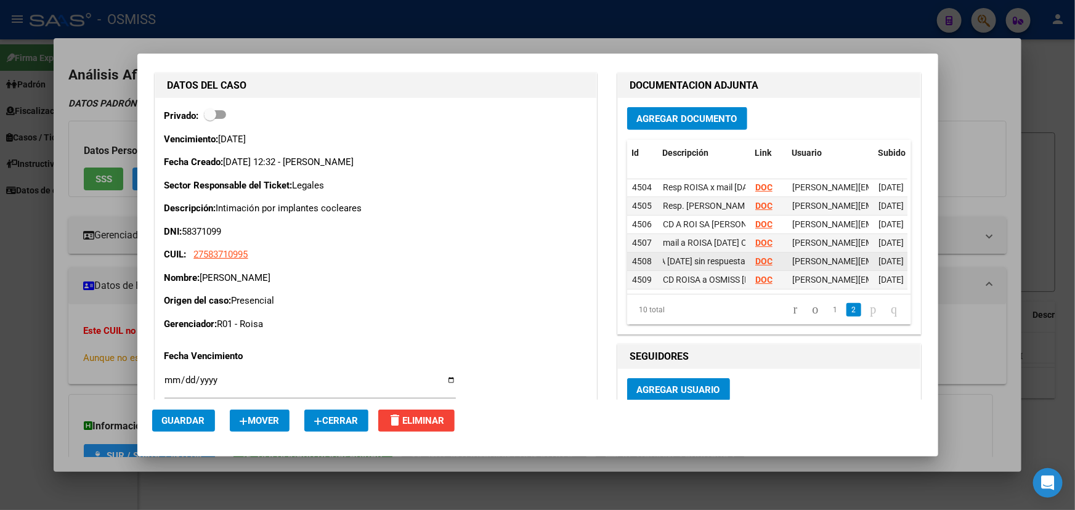
drag, startPoint x: 698, startPoint y: 253, endPoint x: 793, endPoint y: 259, distance: 95.1
click at [793, 259] on div "4508 mail a ROISA [DATE] sin respuesta DOC [PERSON_NAME][EMAIL_ADDRESS][PERSON_…" at bounding box center [812, 262] width 370 height 18
click at [714, 256] on span "mail a ROISA [DATE] sin respuesta" at bounding box center [680, 261] width 129 height 10
drag, startPoint x: 684, startPoint y: 236, endPoint x: 781, endPoint y: 241, distance: 96.9
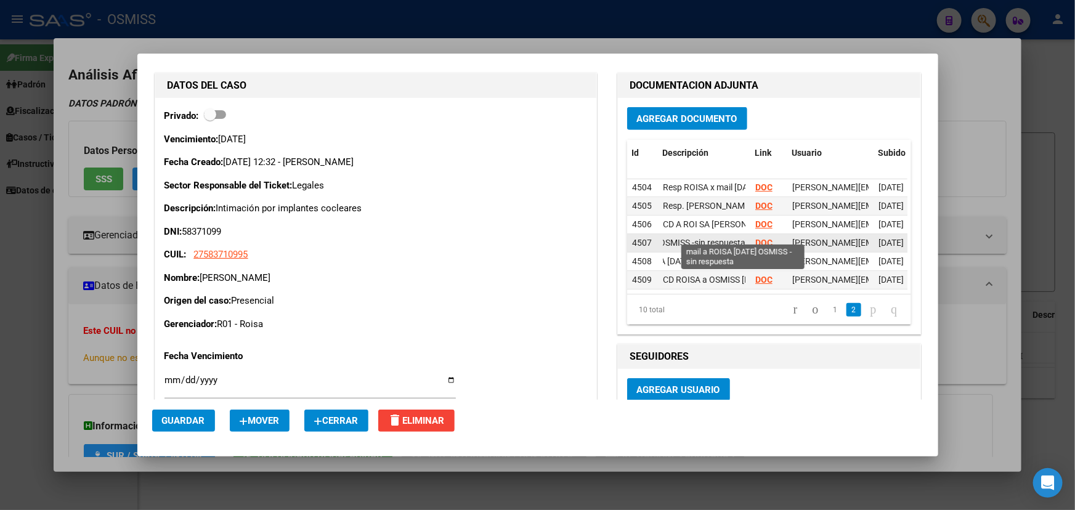
click at [781, 241] on div "4507 mail a ROISA [DATE] OSMISS -sin respuesta DOC [PERSON_NAME][EMAIL_ADDRESS]…" at bounding box center [812, 243] width 370 height 18
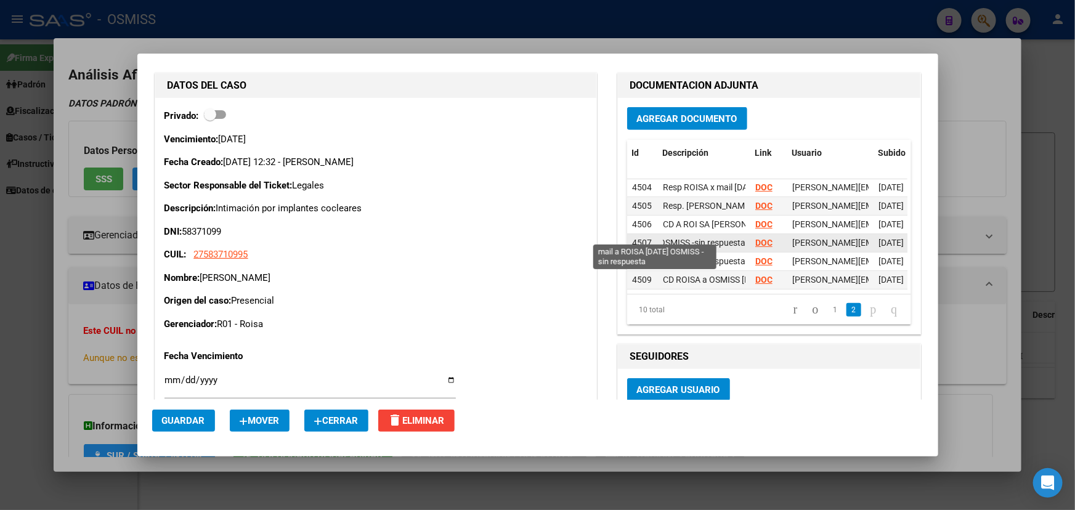
click at [725, 240] on span "mail a ROISA [DATE] OSMISS -sin respuesta" at bounding box center [663, 243] width 165 height 10
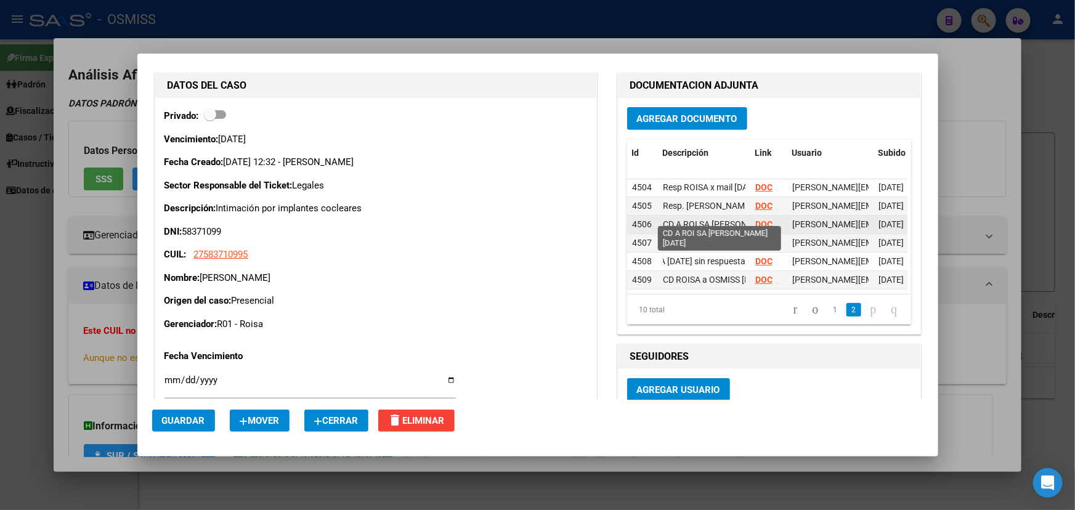
scroll to position [0, 41]
drag, startPoint x: 672, startPoint y: 213, endPoint x: 768, endPoint y: 214, distance: 96.1
click at [768, 216] on div "4506 CD A ROI SA [PERSON_NAME] [DATE] DOC [PERSON_NAME][EMAIL_ADDRESS][PERSON_N…" at bounding box center [812, 225] width 370 height 18
click at [723, 219] on span "CD A ROI SA [PERSON_NAME] [DATE]" at bounding box center [693, 224] width 142 height 10
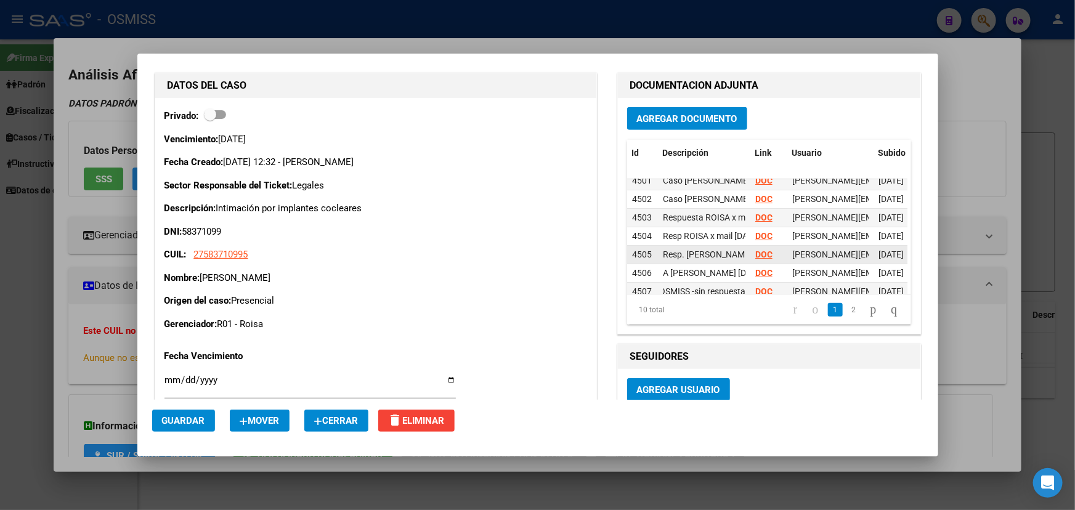
scroll to position [0, 57]
drag, startPoint x: 666, startPoint y: 253, endPoint x: 743, endPoint y: 255, distance: 77.0
click at [743, 255] on datatable-body-cell "Resp. [PERSON_NAME] a ROISA x mail [DATE]" at bounding box center [704, 255] width 92 height 18
click at [725, 253] on span "Resp. [PERSON_NAME] a ROISA x mail [DATE]" at bounding box center [693, 255] width 174 height 10
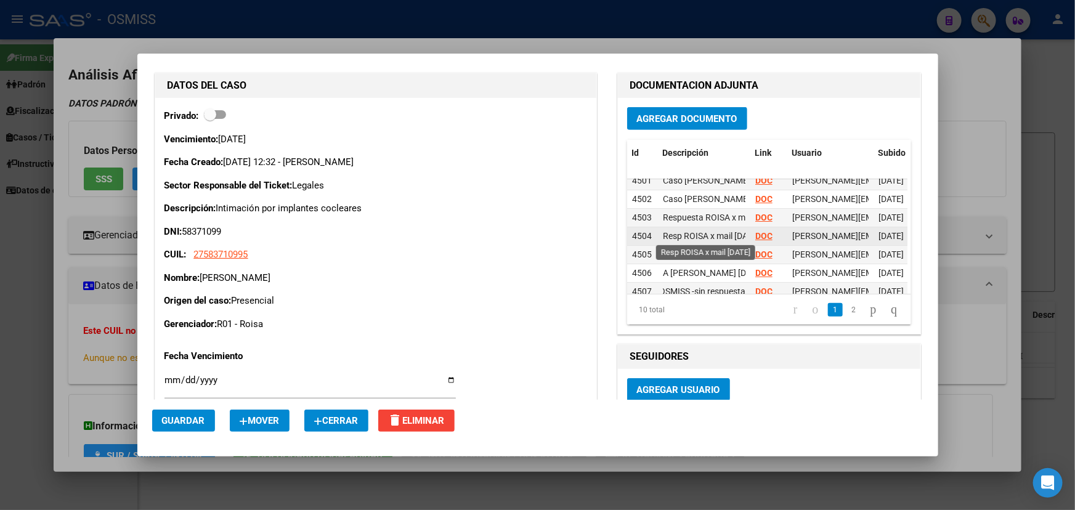
scroll to position [0, 14]
drag, startPoint x: 683, startPoint y: 238, endPoint x: 743, endPoint y: 238, distance: 59.2
click at [743, 238] on datatable-body-cell "Resp ROISA x mail [DATE]" at bounding box center [704, 236] width 92 height 18
click at [717, 238] on span "Resp ROISA x mail [DATE]" at bounding box center [697, 236] width 97 height 10
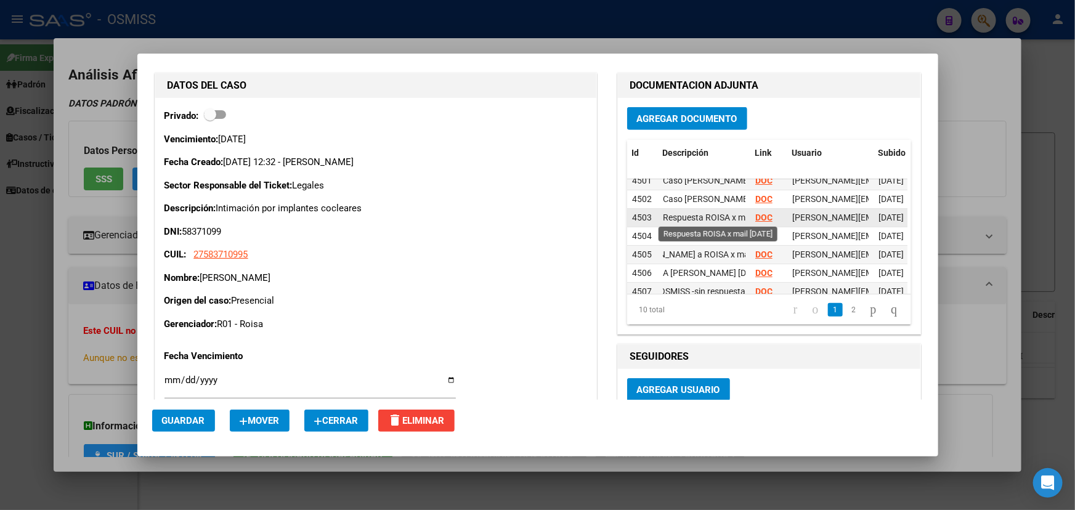
scroll to position [0, 43]
drag, startPoint x: 691, startPoint y: 222, endPoint x: 764, endPoint y: 218, distance: 73.5
click at [764, 218] on div "4503 Respuesta ROISA x mail [DATE] DOC [PERSON_NAME][EMAIL_ADDRESS][PERSON_NAME…" at bounding box center [812, 218] width 370 height 18
click at [720, 218] on span "Respuesta ROISA x mail [DATE]" at bounding box center [686, 218] width 118 height 10
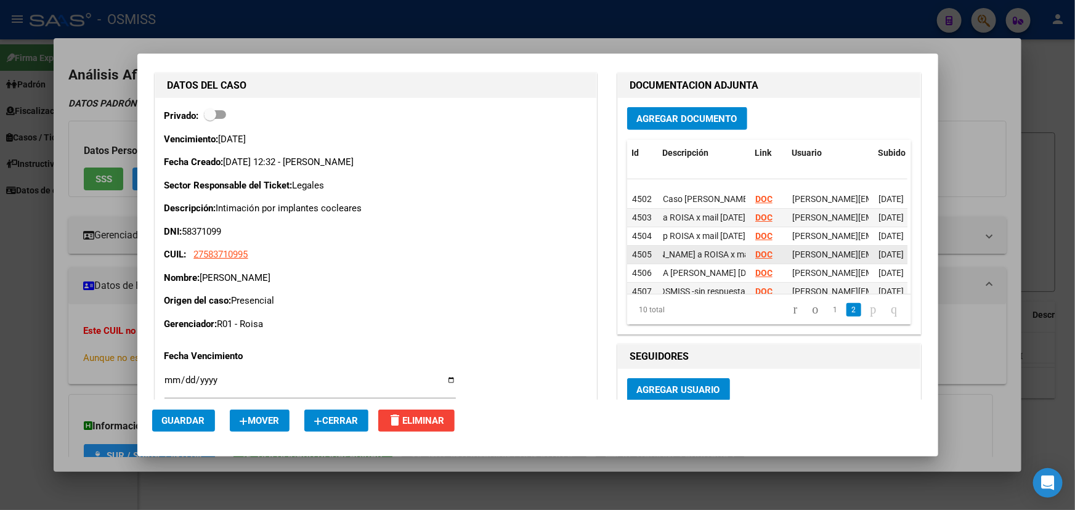
scroll to position [82, 0]
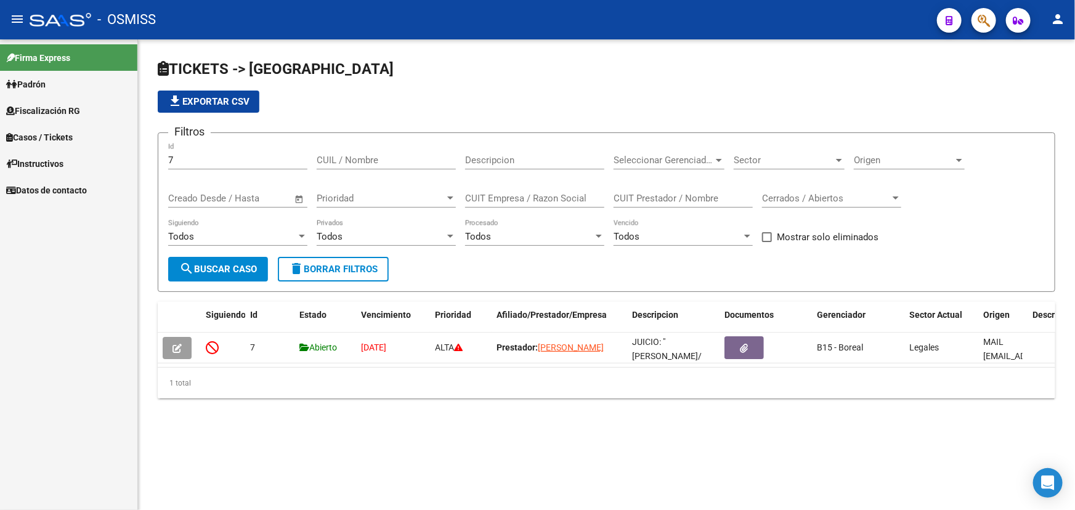
click at [55, 139] on span "Casos / Tickets" at bounding box center [39, 138] width 67 height 14
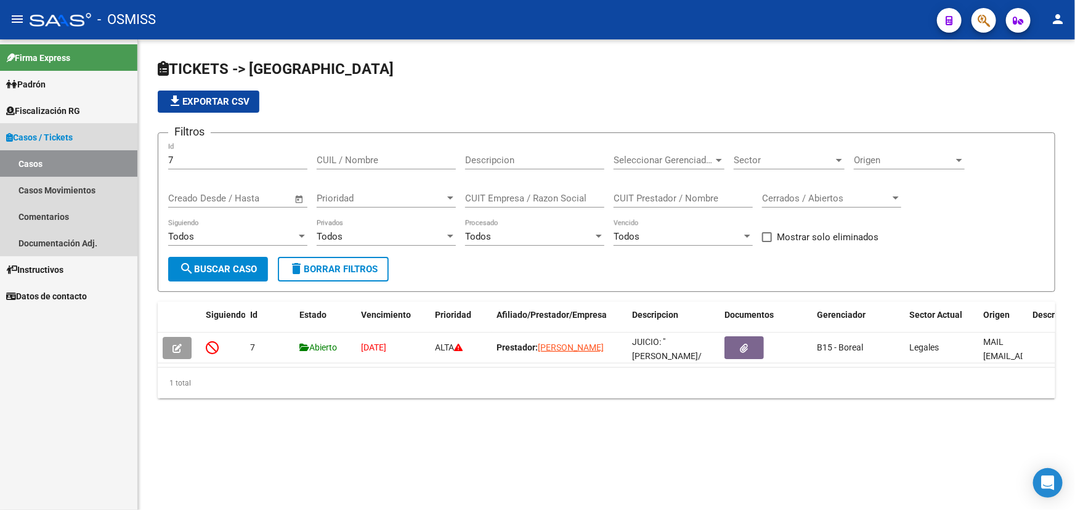
click at [52, 124] on link "Casos / Tickets" at bounding box center [68, 137] width 137 height 26
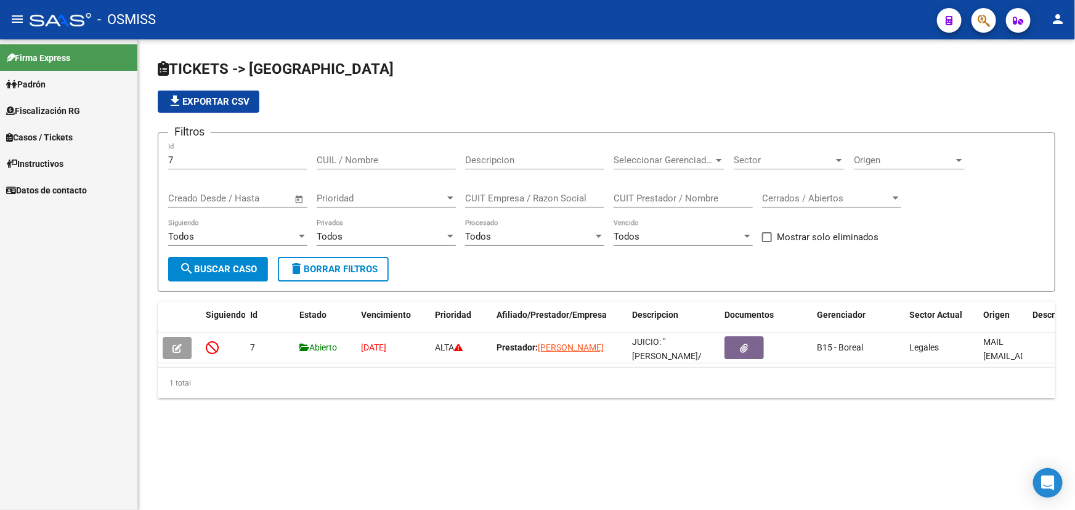
click at [51, 128] on link "Casos / Tickets" at bounding box center [68, 137] width 137 height 26
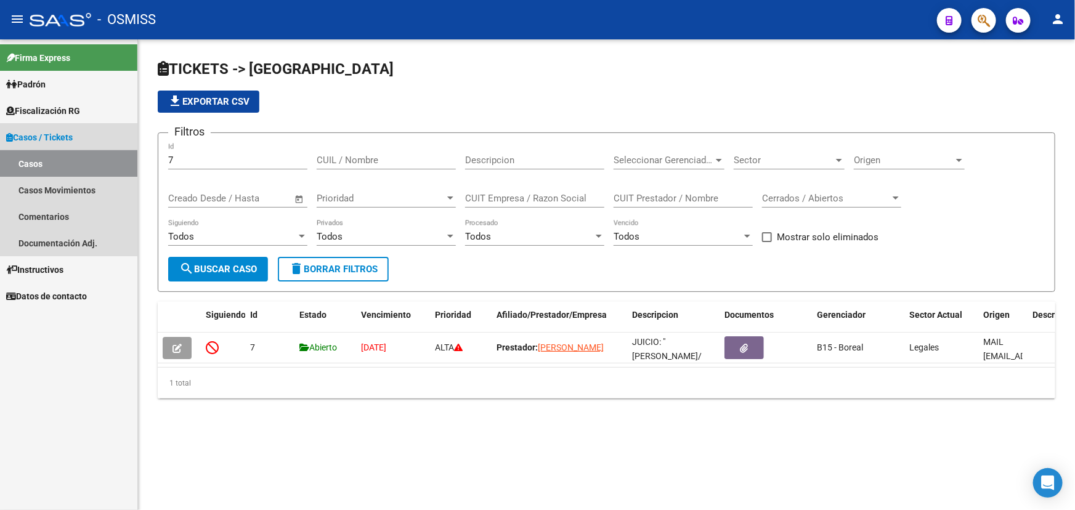
click at [43, 165] on link "Casos" at bounding box center [68, 163] width 137 height 26
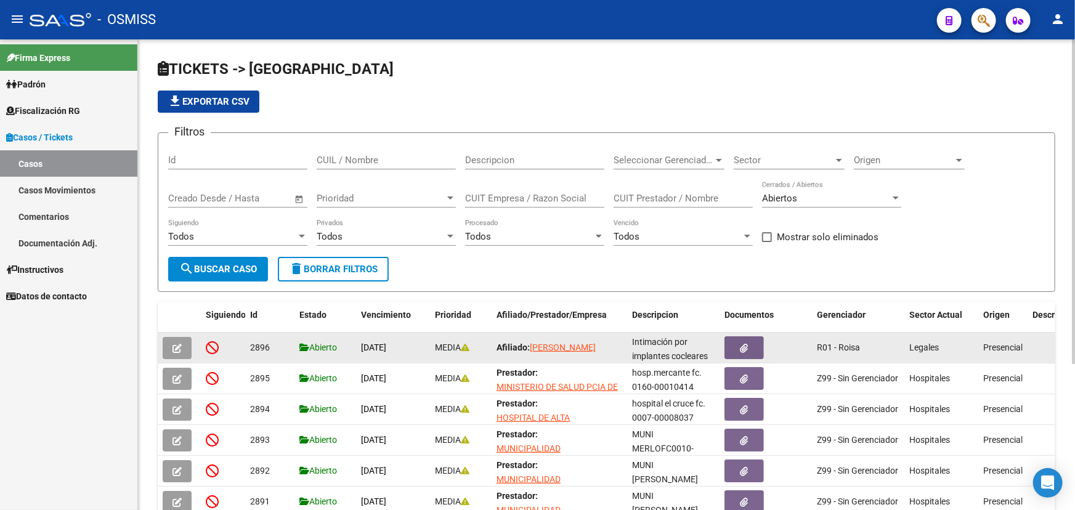
click at [165, 342] on button "button" at bounding box center [177, 348] width 29 height 22
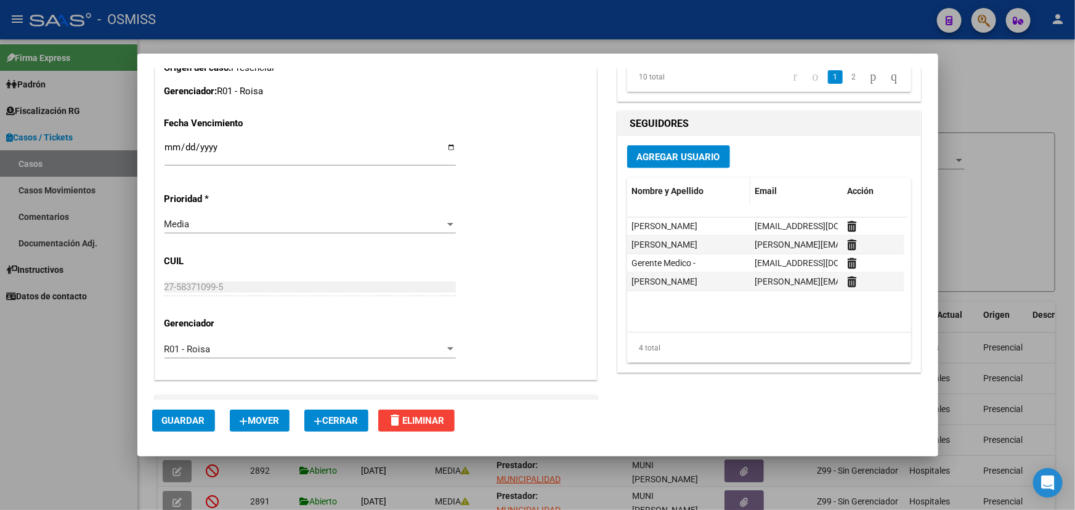
scroll to position [560, 0]
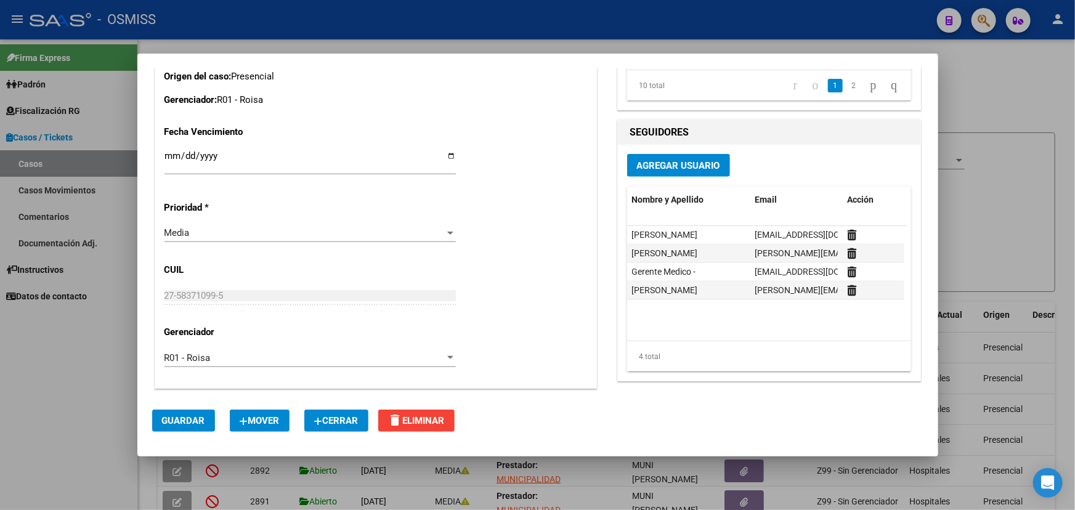
click at [657, 165] on span "Agregar Usuario" at bounding box center [678, 165] width 83 height 11
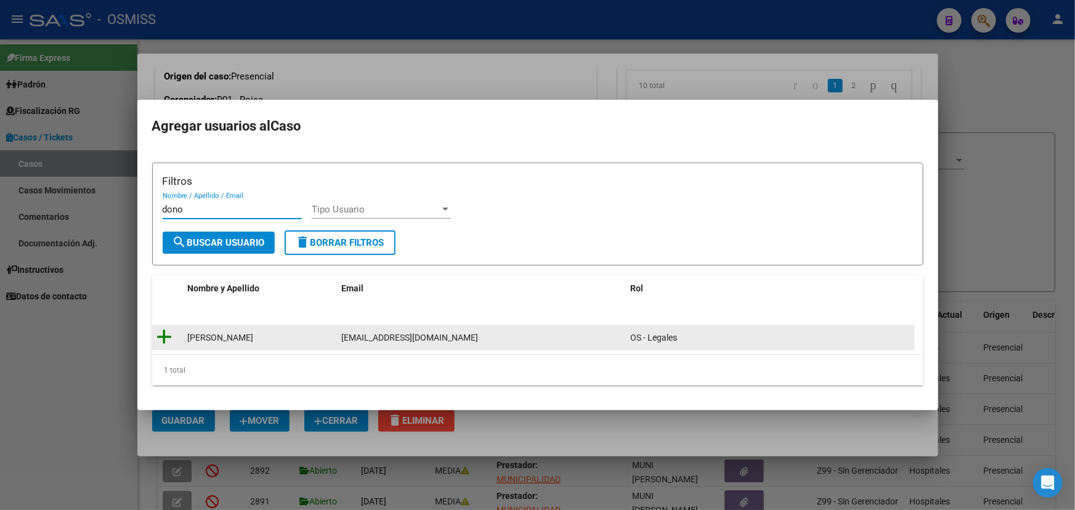
type input "dono"
click at [170, 329] on icon at bounding box center [164, 336] width 15 height 17
